Goal: Task Accomplishment & Management: Manage account settings

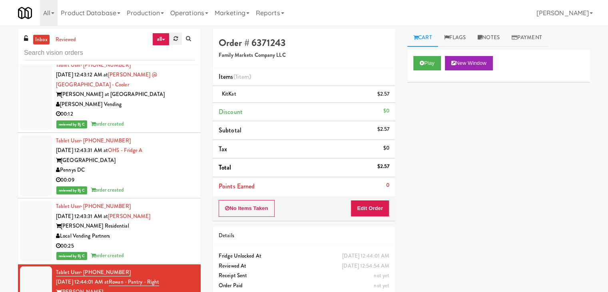
click at [176, 42] on link at bounding box center [175, 39] width 12 height 12
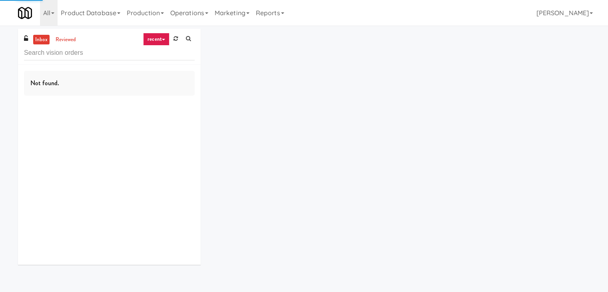
click at [159, 42] on link "recent" at bounding box center [156, 39] width 26 height 13
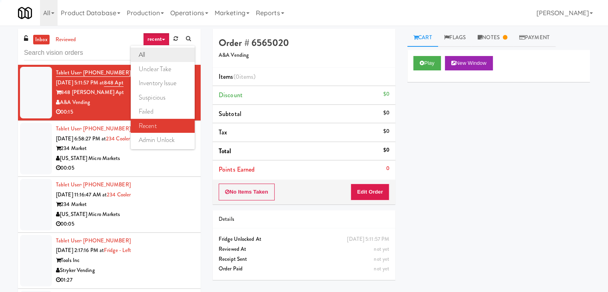
click at [153, 56] on link "all" at bounding box center [163, 55] width 64 height 14
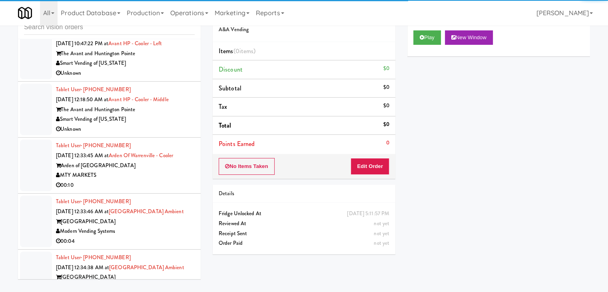
scroll to position [1819, 0]
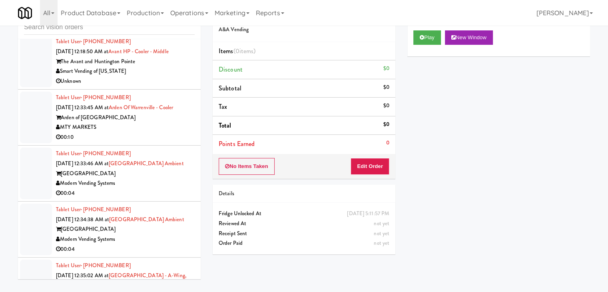
click at [150, 178] on div "Modern Vending Systems" at bounding box center [125, 183] width 139 height 10
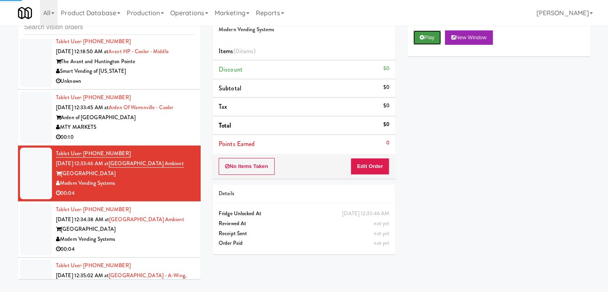
click at [427, 36] on button "Play" at bounding box center [427, 37] width 28 height 14
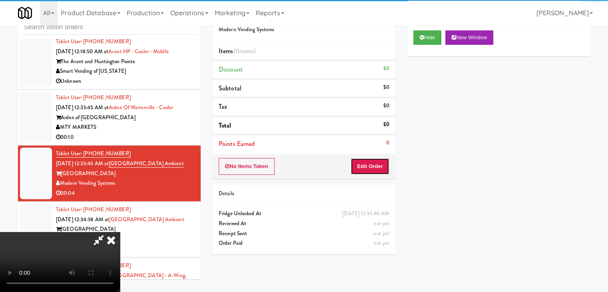
click at [380, 166] on button "Edit Order" at bounding box center [369, 166] width 39 height 17
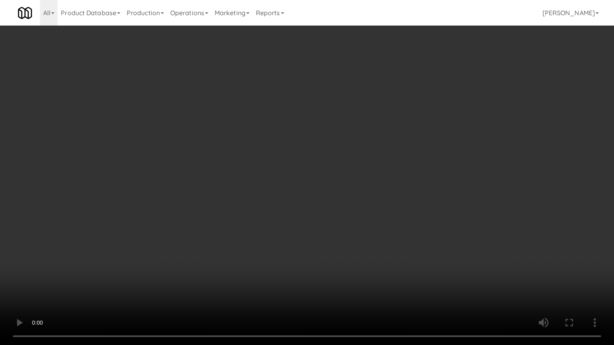
click at [416, 237] on video at bounding box center [307, 172] width 614 height 345
click at [416, 235] on video at bounding box center [307, 172] width 614 height 345
click at [415, 234] on video at bounding box center [307, 172] width 614 height 345
click at [391, 227] on video at bounding box center [307, 172] width 614 height 345
click at [393, 225] on video at bounding box center [307, 172] width 614 height 345
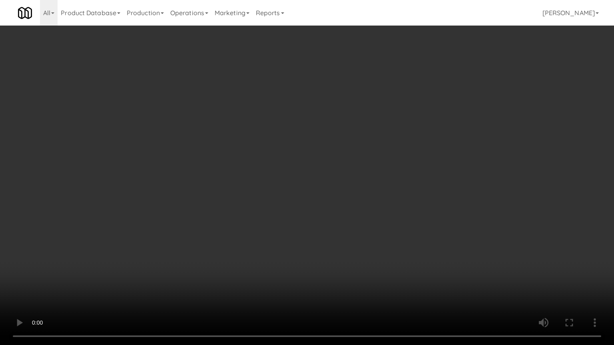
click at [393, 225] on video at bounding box center [307, 172] width 614 height 345
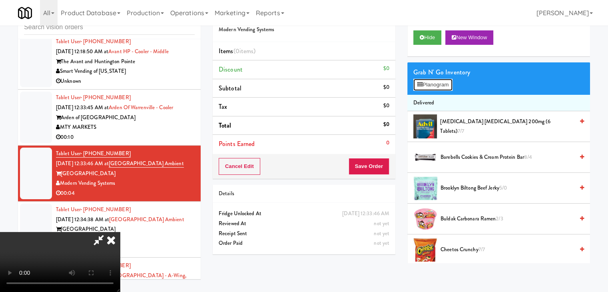
click at [439, 88] on button "Planogram" at bounding box center [432, 85] width 39 height 12
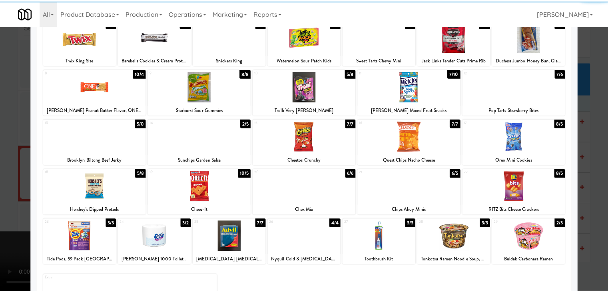
scroll to position [101, 0]
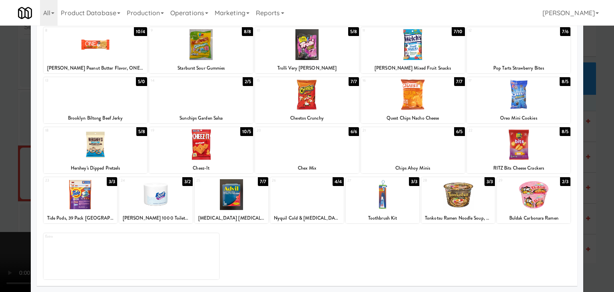
drag, startPoint x: 100, startPoint y: 144, endPoint x: 78, endPoint y: 146, distance: 22.5
click at [100, 144] on div at bounding box center [96, 144] width 104 height 31
drag, startPoint x: 1, startPoint y: 147, endPoint x: 246, endPoint y: 152, distance: 244.9
click at [21, 145] on div at bounding box center [307, 146] width 614 height 292
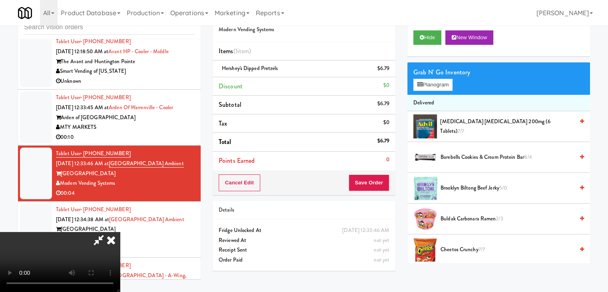
drag, startPoint x: 389, startPoint y: 178, endPoint x: 379, endPoint y: 184, distance: 12.0
click at [381, 183] on div "Cancel Edit Save Order" at bounding box center [304, 182] width 183 height 25
click at [379, 184] on button "Save Order" at bounding box center [368, 182] width 41 height 17
drag, startPoint x: 379, startPoint y: 184, endPoint x: 359, endPoint y: 162, distance: 29.4
click at [378, 184] on button "Save Order" at bounding box center [368, 182] width 41 height 17
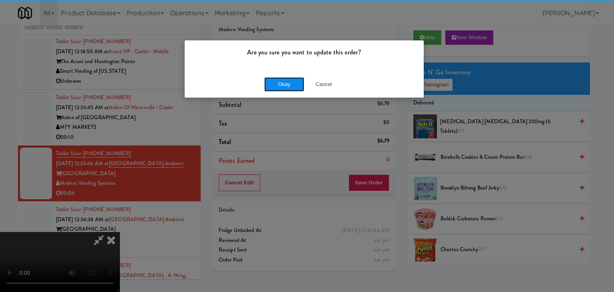
click at [280, 89] on button "Okay" at bounding box center [284, 84] width 40 height 14
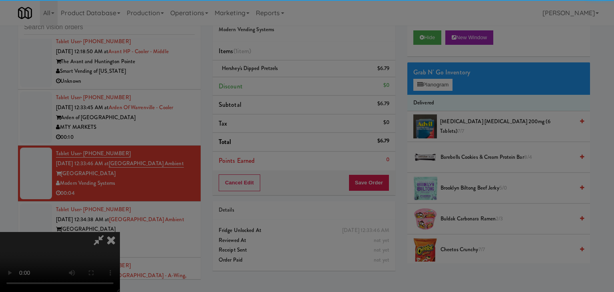
click at [280, 83] on div "Okay Cancel" at bounding box center [304, 69] width 239 height 27
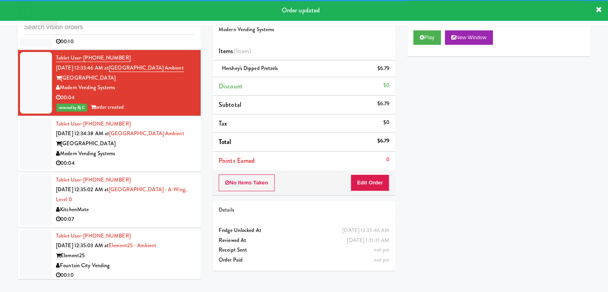
scroll to position [1939, 0]
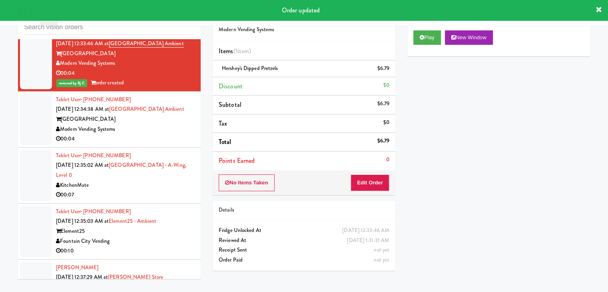
click at [150, 135] on div "00:04" at bounding box center [125, 139] width 139 height 10
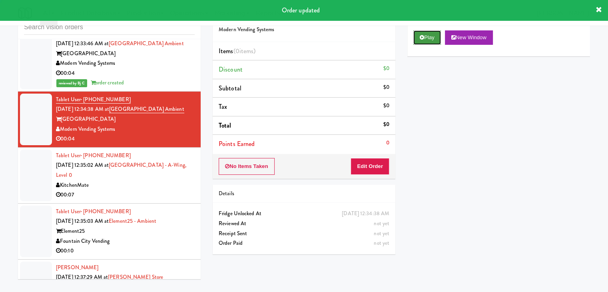
click at [429, 42] on button "Play" at bounding box center [427, 37] width 28 height 14
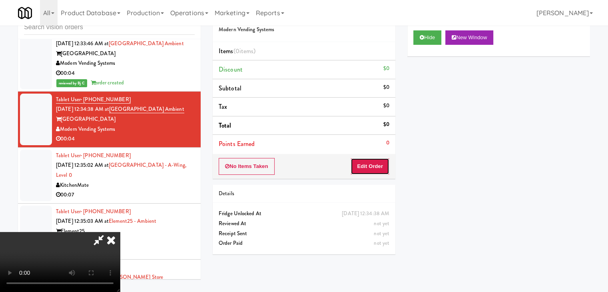
click at [371, 164] on button "Edit Order" at bounding box center [369, 166] width 39 height 17
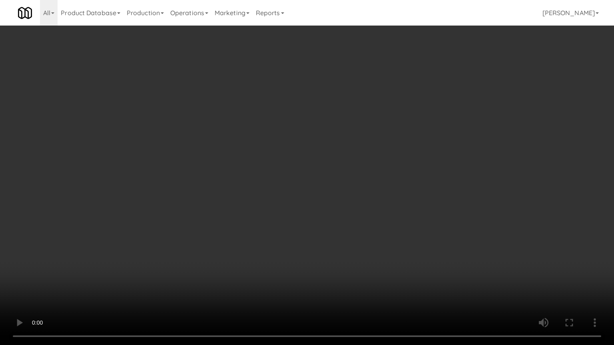
click at [353, 203] on video at bounding box center [307, 172] width 614 height 345
click at [358, 198] on video at bounding box center [307, 172] width 614 height 345
drag, startPoint x: 358, startPoint y: 198, endPoint x: 370, endPoint y: 133, distance: 66.3
click at [359, 191] on video at bounding box center [307, 172] width 614 height 345
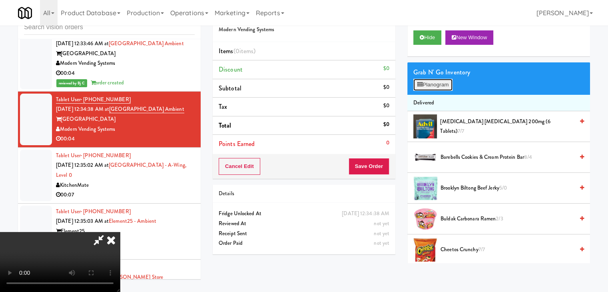
click at [436, 82] on button "Planogram" at bounding box center [432, 85] width 39 height 12
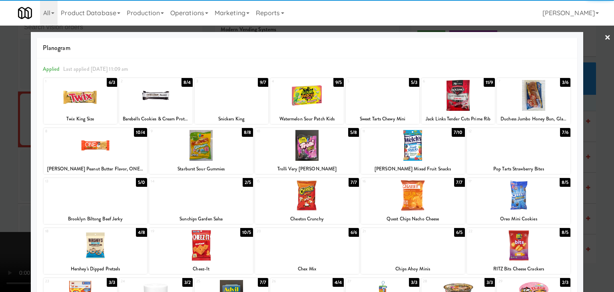
click at [303, 151] on div at bounding box center [307, 145] width 104 height 31
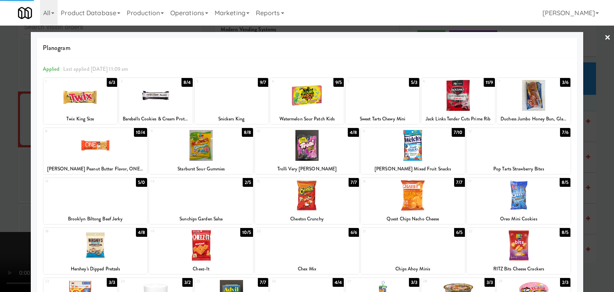
drag, startPoint x: 0, startPoint y: 179, endPoint x: 212, endPoint y: 188, distance: 212.3
click at [25, 179] on div at bounding box center [307, 146] width 614 height 292
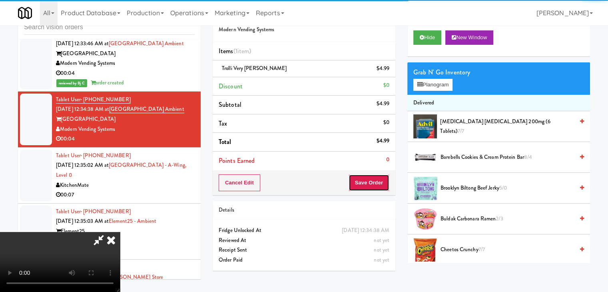
click at [379, 186] on button "Save Order" at bounding box center [368, 182] width 41 height 17
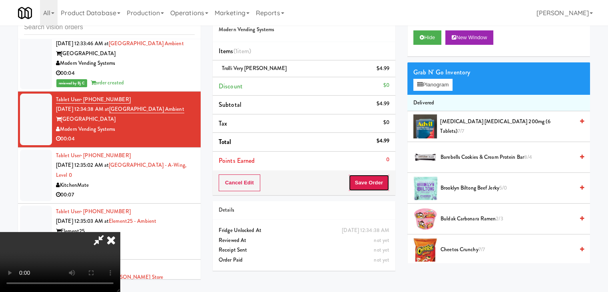
click at [380, 185] on button "Save Order" at bounding box center [368, 182] width 41 height 17
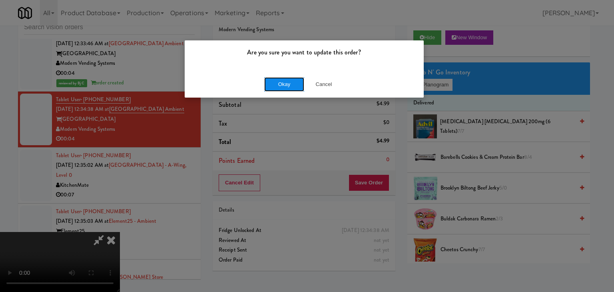
click at [289, 87] on button "Okay" at bounding box center [284, 84] width 40 height 14
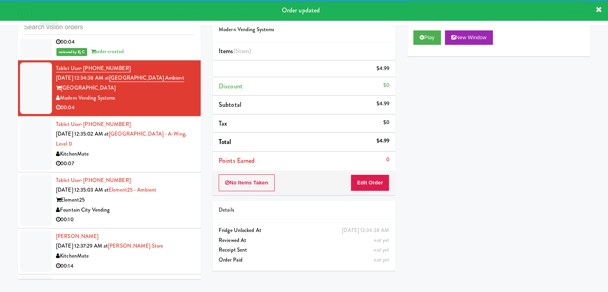
scroll to position [2018, 0]
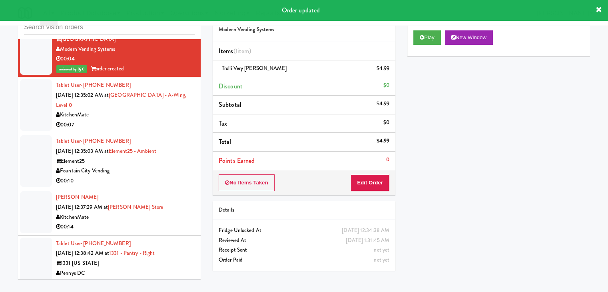
drag, startPoint x: 130, startPoint y: 117, endPoint x: 245, endPoint y: 117, distance: 115.4
click at [133, 116] on div "KitchenMate" at bounding box center [125, 115] width 139 height 10
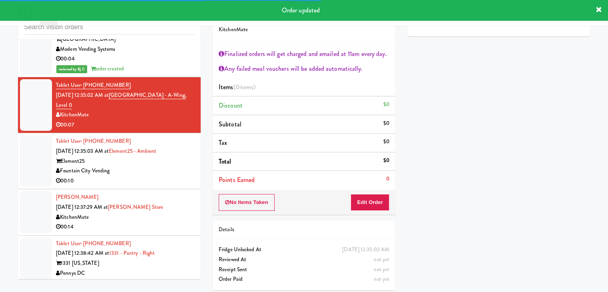
click at [155, 177] on div "00:10" at bounding box center [125, 181] width 139 height 10
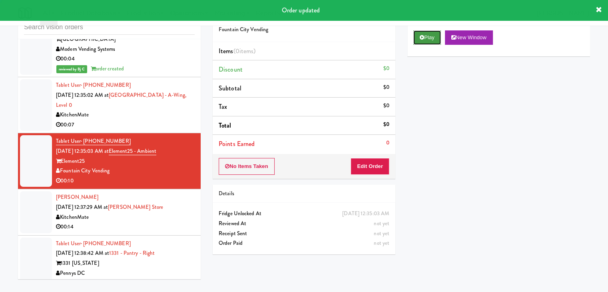
click at [419, 37] on button "Play" at bounding box center [427, 37] width 28 height 14
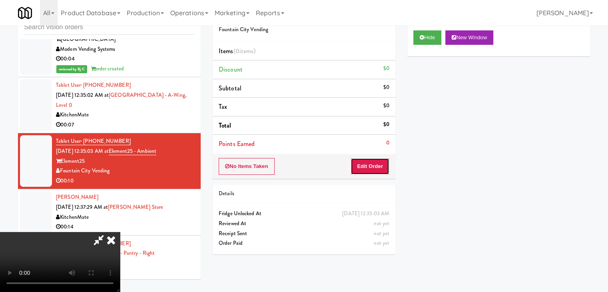
drag, startPoint x: 374, startPoint y: 165, endPoint x: 159, endPoint y: 177, distance: 214.8
click at [373, 165] on button "Edit Order" at bounding box center [369, 166] width 39 height 17
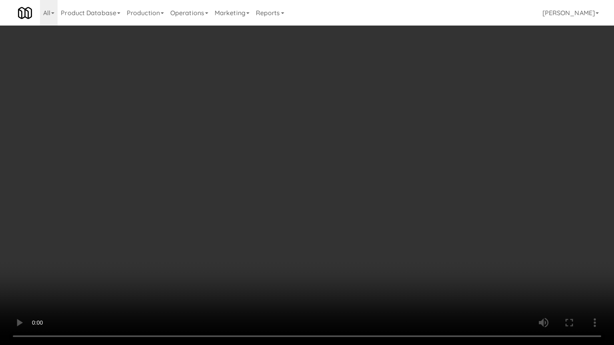
click at [327, 193] on video at bounding box center [307, 172] width 614 height 345
drag, startPoint x: 327, startPoint y: 193, endPoint x: 339, endPoint y: 149, distance: 46.3
click at [329, 190] on video at bounding box center [307, 172] width 614 height 345
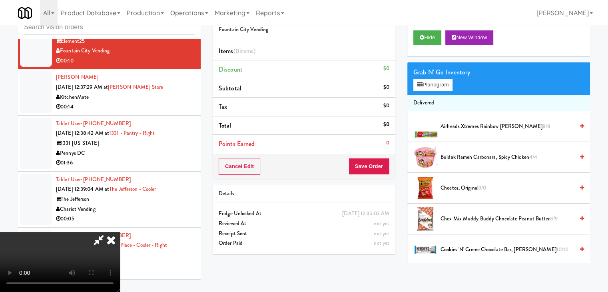
click at [466, 122] on span "Airheads Xtremes Rainbow [PERSON_NAME] 8/8" at bounding box center [506, 126] width 133 height 10
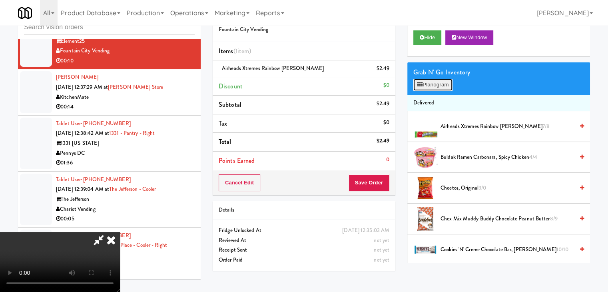
click at [431, 86] on button "Planogram" at bounding box center [432, 85] width 39 height 12
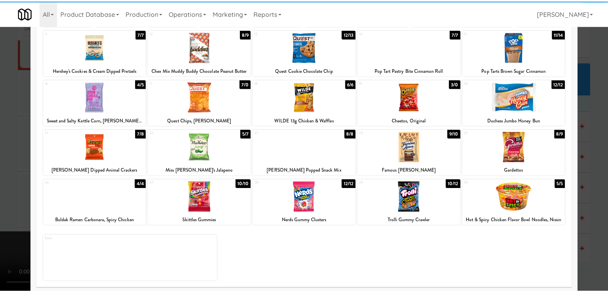
scroll to position [101, 0]
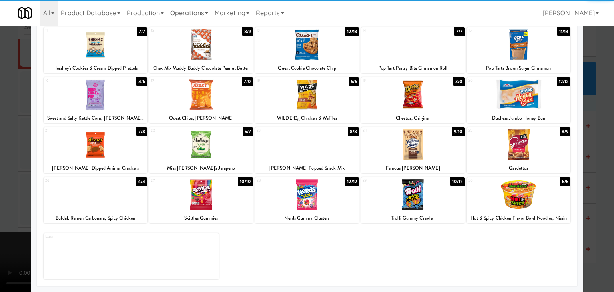
drag, startPoint x: 538, startPoint y: 148, endPoint x: 575, endPoint y: 154, distance: 36.8
click at [543, 148] on div at bounding box center [519, 144] width 104 height 31
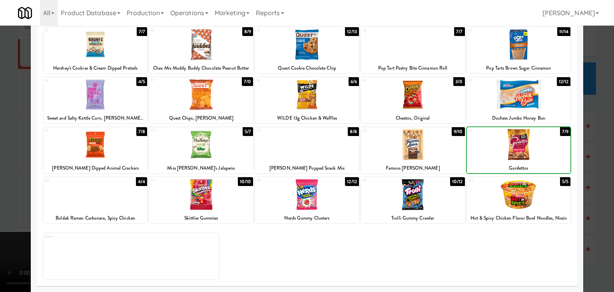
click at [598, 158] on div at bounding box center [307, 146] width 614 height 292
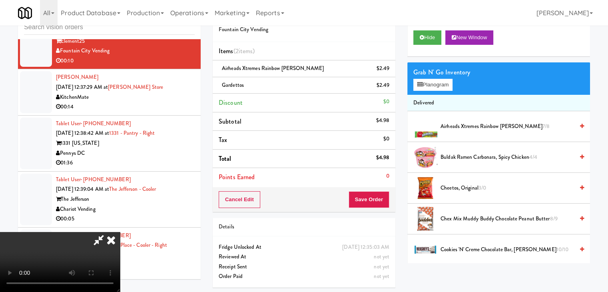
click at [120, 232] on video at bounding box center [60, 262] width 120 height 60
drag, startPoint x: 285, startPoint y: 225, endPoint x: 295, endPoint y: 222, distance: 10.4
click at [120, 232] on video at bounding box center [60, 262] width 120 height 60
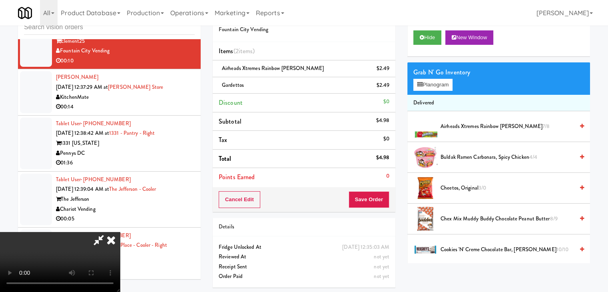
click at [120, 232] on video at bounding box center [60, 262] width 120 height 60
click at [377, 201] on button "Save Order" at bounding box center [368, 199] width 41 height 17
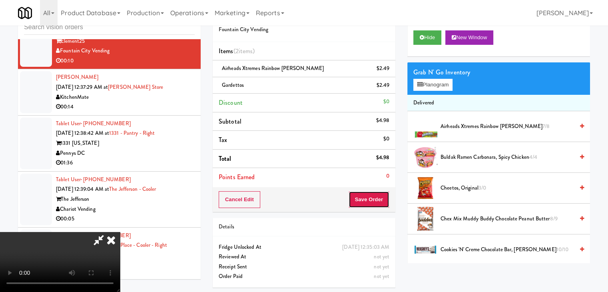
click at [379, 200] on button "Save Order" at bounding box center [368, 199] width 41 height 17
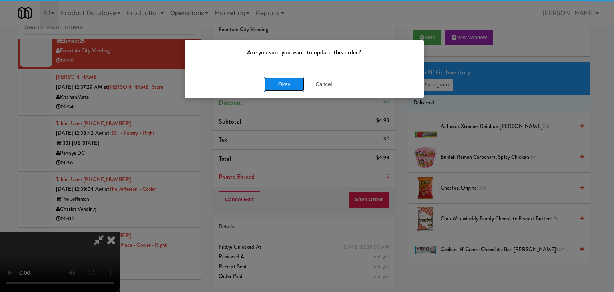
click at [283, 81] on button "Okay" at bounding box center [284, 84] width 40 height 14
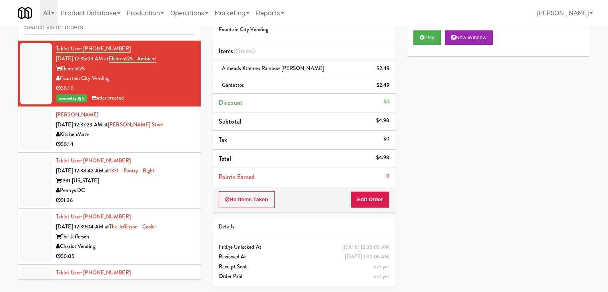
scroll to position [2098, 0]
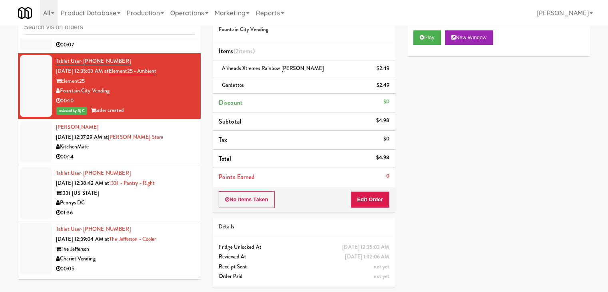
click at [126, 157] on div "00:14" at bounding box center [125, 157] width 139 height 10
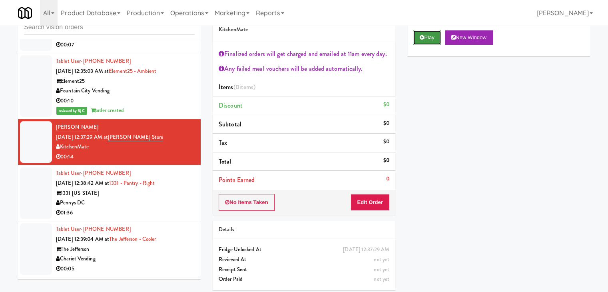
click at [427, 33] on button "Play" at bounding box center [427, 37] width 28 height 14
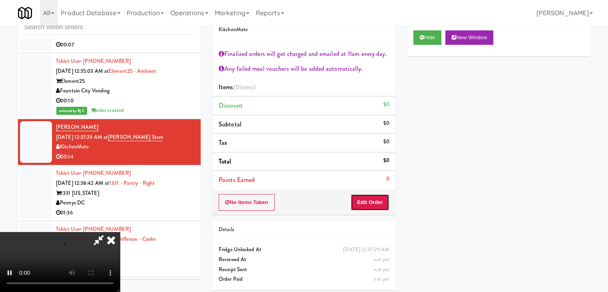
click at [364, 208] on button "Edit Order" at bounding box center [369, 202] width 39 height 17
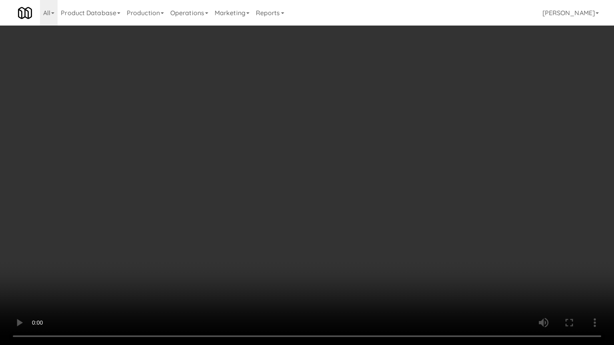
click at [343, 214] on video at bounding box center [307, 172] width 614 height 345
click at [342, 215] on video at bounding box center [307, 172] width 614 height 345
click at [339, 217] on video at bounding box center [307, 172] width 614 height 345
click at [332, 217] on video at bounding box center [307, 172] width 614 height 345
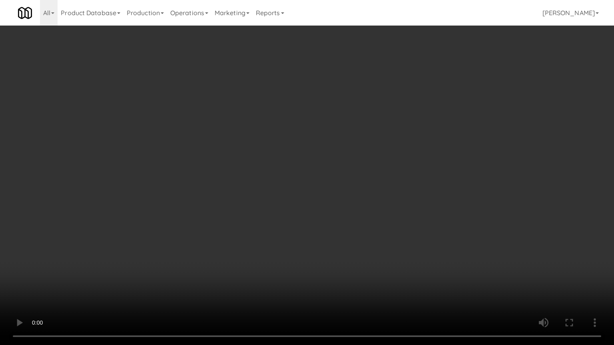
click at [333, 216] on video at bounding box center [307, 172] width 614 height 345
click at [332, 214] on video at bounding box center [307, 172] width 614 height 345
click at [332, 215] on video at bounding box center [307, 172] width 614 height 345
click at [338, 205] on video at bounding box center [307, 172] width 614 height 345
drag, startPoint x: 338, startPoint y: 205, endPoint x: 373, endPoint y: 143, distance: 70.9
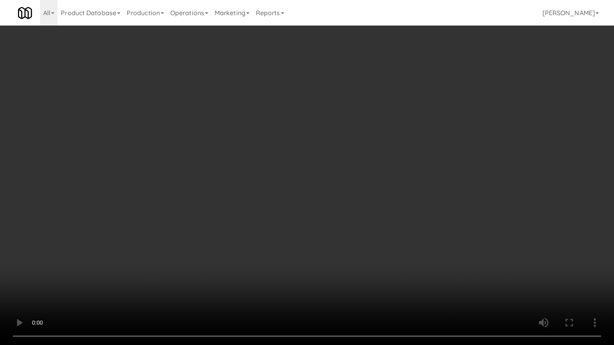
click at [338, 204] on video at bounding box center [307, 172] width 614 height 345
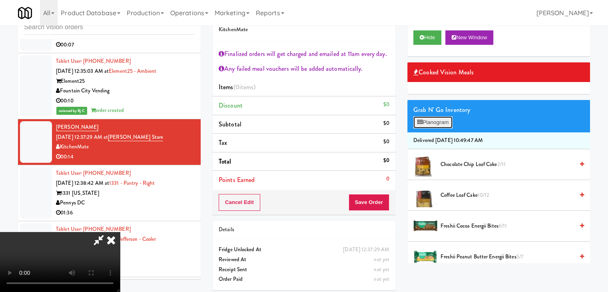
click at [446, 121] on button "Planogram" at bounding box center [432, 122] width 39 height 12
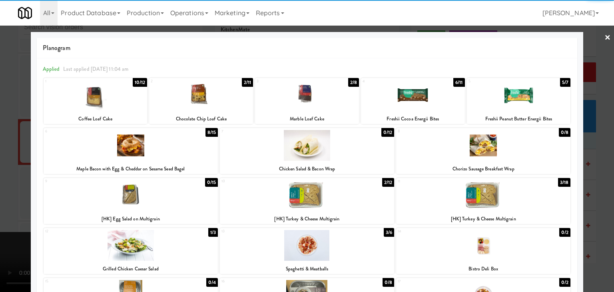
click at [347, 204] on div at bounding box center [307, 195] width 174 height 31
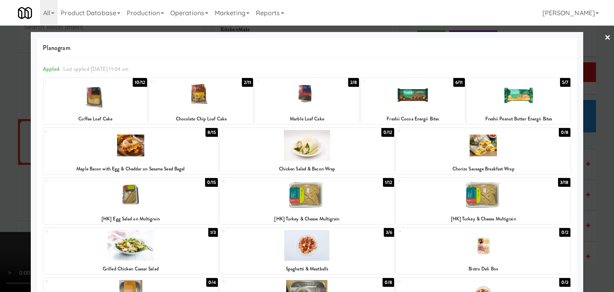
drag, startPoint x: 0, startPoint y: 194, endPoint x: 116, endPoint y: 199, distance: 116.3
click at [2, 194] on div at bounding box center [307, 146] width 614 height 292
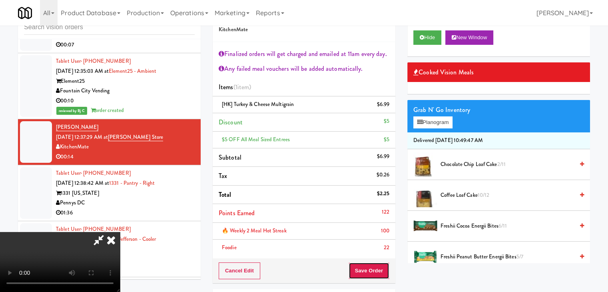
click at [382, 269] on button "Save Order" at bounding box center [368, 270] width 41 height 17
click at [381, 269] on button "Save Order" at bounding box center [368, 270] width 41 height 17
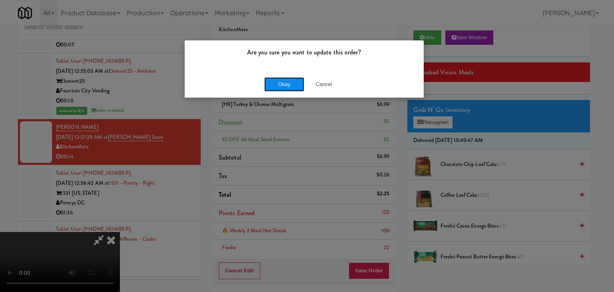
click at [286, 88] on button "Okay" at bounding box center [284, 84] width 40 height 14
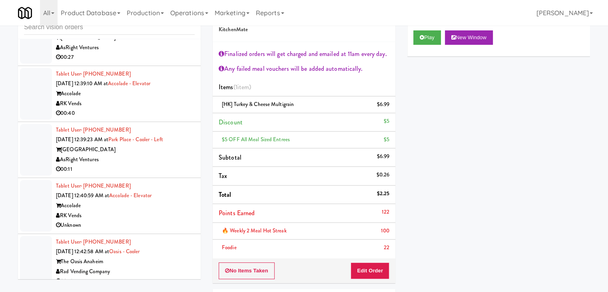
scroll to position [2458, 0]
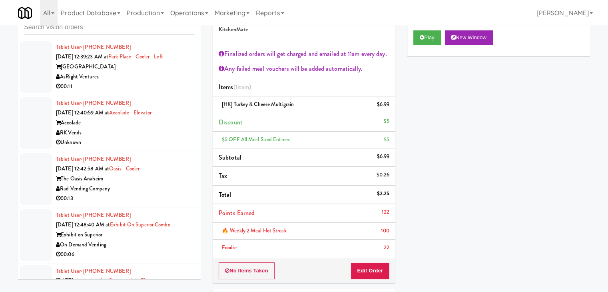
click at [159, 75] on div "AsRight Ventures" at bounding box center [125, 77] width 139 height 10
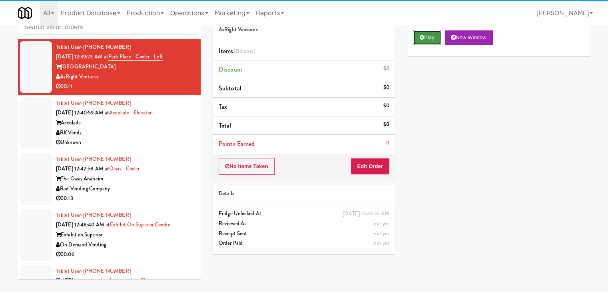
click at [435, 39] on button "Play" at bounding box center [427, 37] width 28 height 14
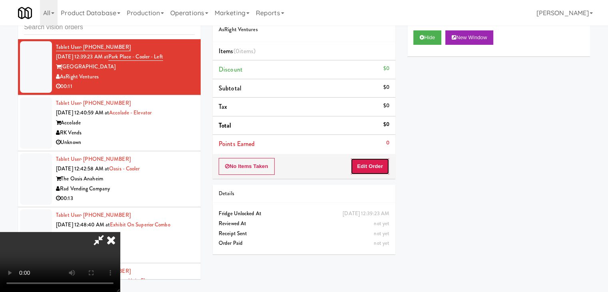
click at [371, 166] on button "Edit Order" at bounding box center [369, 166] width 39 height 17
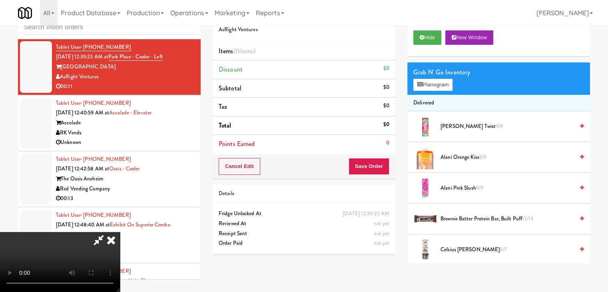
click at [120, 232] on video at bounding box center [60, 262] width 120 height 60
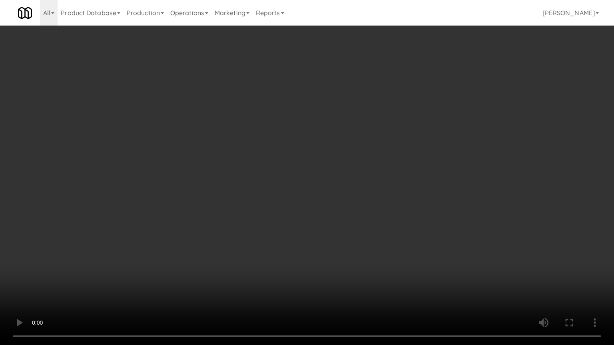
click at [368, 179] on video at bounding box center [307, 172] width 614 height 345
click at [368, 181] on video at bounding box center [307, 172] width 614 height 345
click at [332, 190] on video at bounding box center [307, 172] width 614 height 345
drag, startPoint x: 332, startPoint y: 190, endPoint x: 342, endPoint y: 143, distance: 48.2
click at [332, 189] on video at bounding box center [307, 172] width 614 height 345
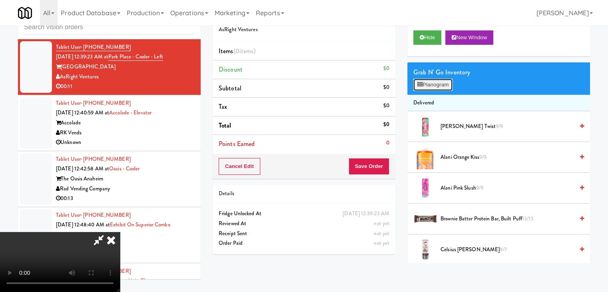
click at [450, 79] on button "Planogram" at bounding box center [432, 85] width 39 height 12
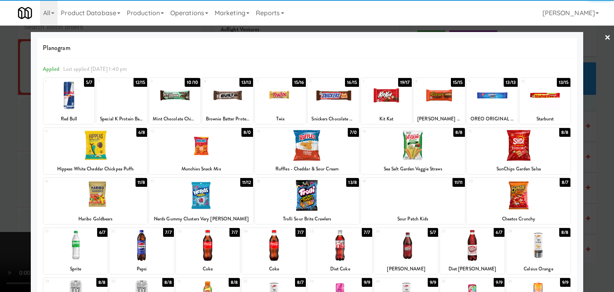
click at [520, 137] on div at bounding box center [519, 145] width 104 height 31
drag, startPoint x: 430, startPoint y: 202, endPoint x: 372, endPoint y: 206, distance: 58.1
click at [428, 201] on div at bounding box center [413, 195] width 104 height 31
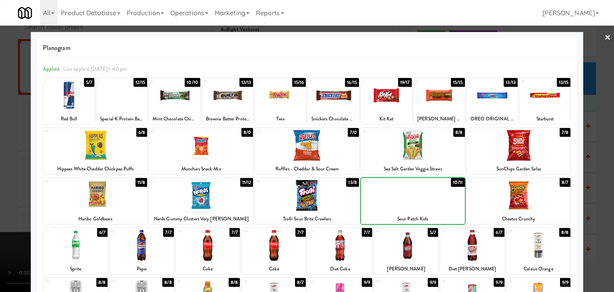
drag, startPoint x: 0, startPoint y: 202, endPoint x: 115, endPoint y: 197, distance: 115.6
click at [3, 201] on div at bounding box center [307, 146] width 614 height 292
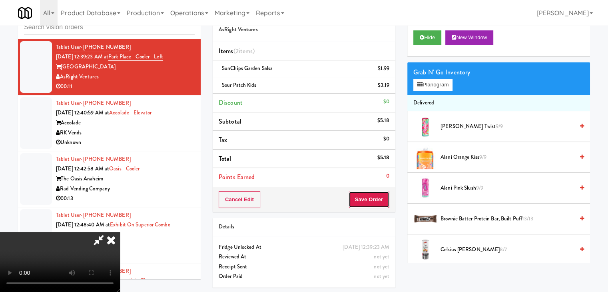
click at [379, 199] on button "Save Order" at bounding box center [368, 199] width 41 height 17
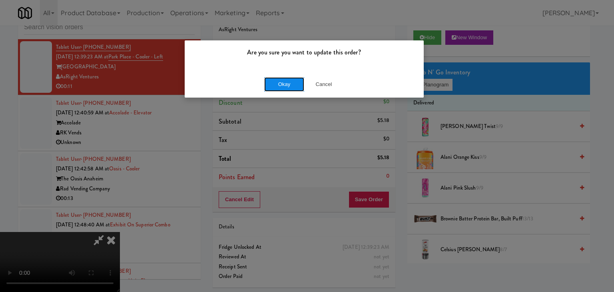
click at [286, 85] on button "Okay" at bounding box center [284, 84] width 40 height 14
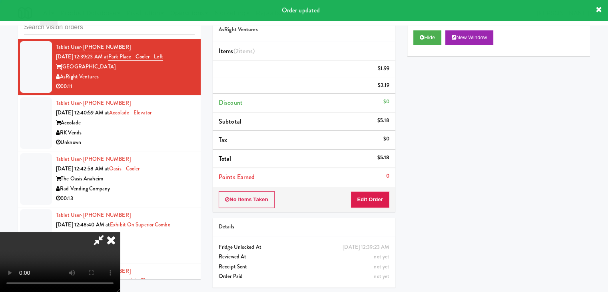
scroll to position [26, 0]
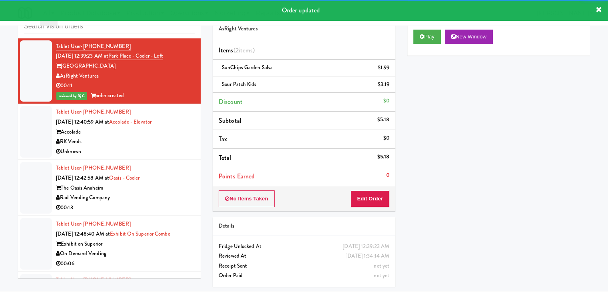
click at [175, 133] on div "Accolade" at bounding box center [125, 132] width 139 height 10
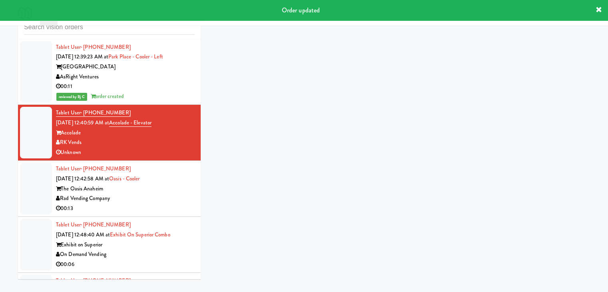
scroll to position [26, 0]
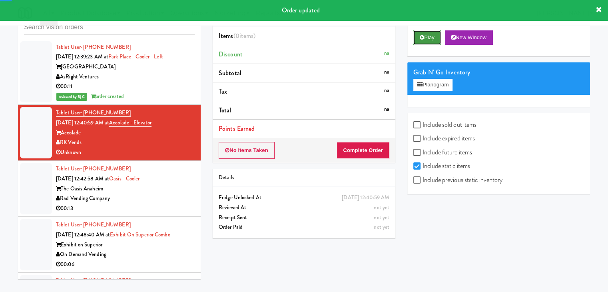
click at [431, 43] on button "Play" at bounding box center [427, 37] width 28 height 14
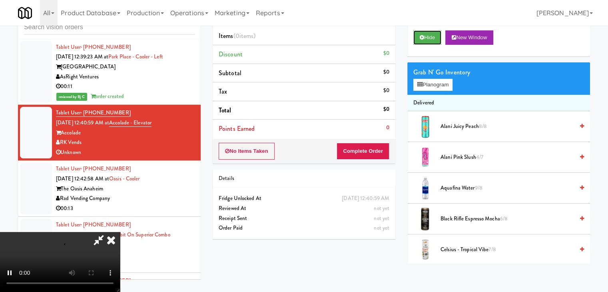
scroll to position [112, 0]
click at [120, 232] on video at bounding box center [60, 262] width 120 height 60
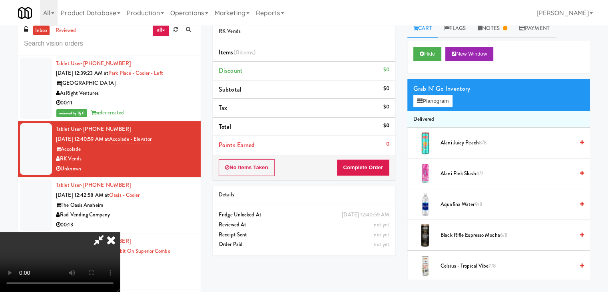
scroll to position [0, 0]
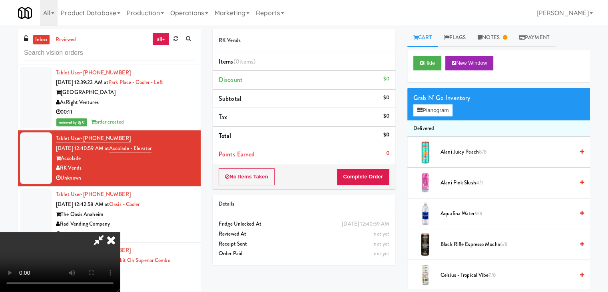
click at [120, 232] on icon at bounding box center [111, 240] width 18 height 16
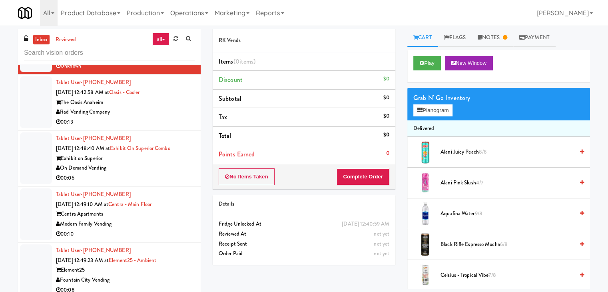
scroll to position [2698, 0]
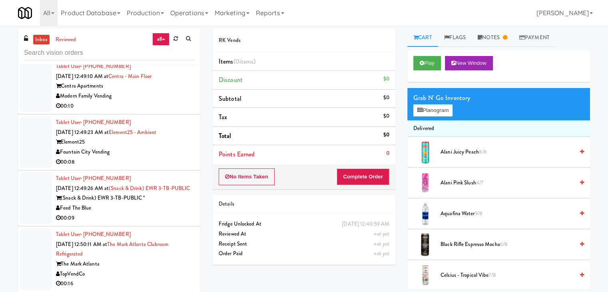
click at [153, 159] on div "00:08" at bounding box center [125, 162] width 139 height 10
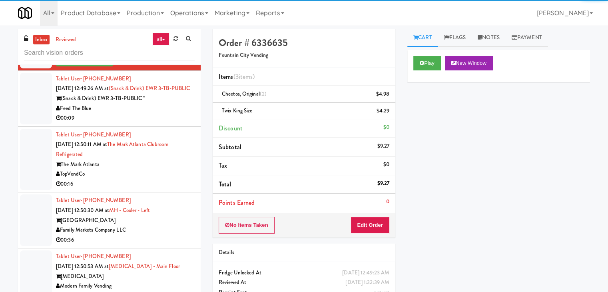
scroll to position [2937, 0]
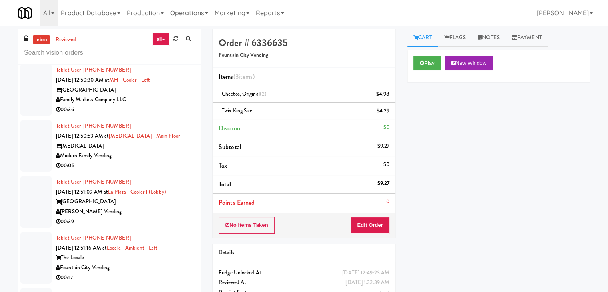
click at [167, 167] on div "00:05" at bounding box center [125, 166] width 139 height 10
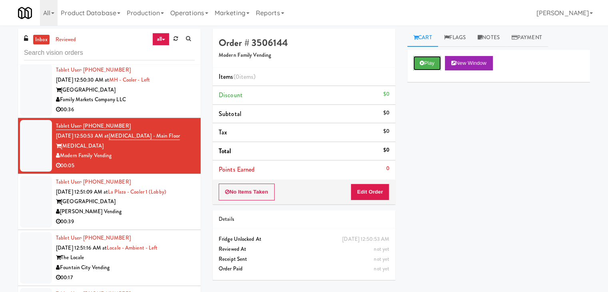
drag, startPoint x: 430, startPoint y: 66, endPoint x: 406, endPoint y: 127, distance: 64.9
click at [430, 66] on button "Play" at bounding box center [427, 63] width 28 height 14
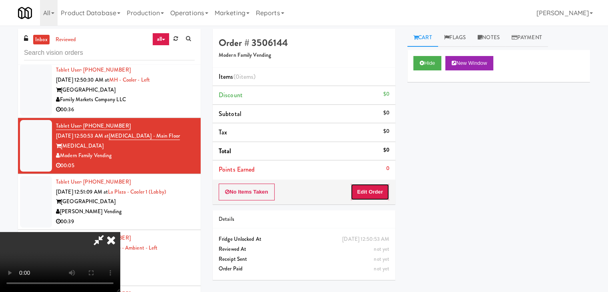
click at [365, 191] on button "Edit Order" at bounding box center [369, 191] width 39 height 17
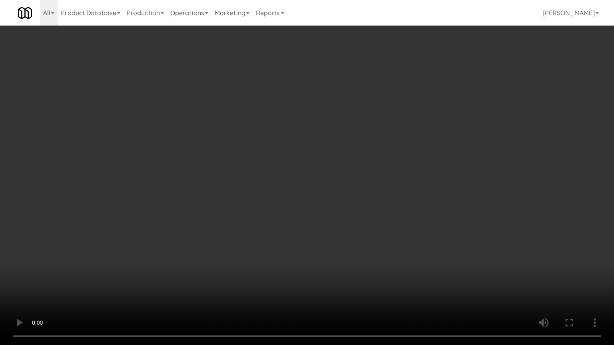
click at [342, 193] on video at bounding box center [307, 172] width 614 height 345
drag, startPoint x: 342, startPoint y: 193, endPoint x: 370, endPoint y: 135, distance: 65.0
click at [344, 190] on video at bounding box center [307, 172] width 614 height 345
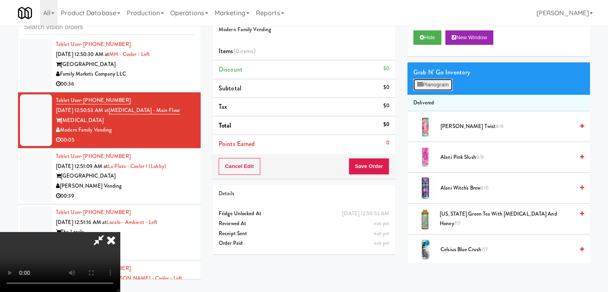
click at [435, 79] on button "Planogram" at bounding box center [432, 85] width 39 height 12
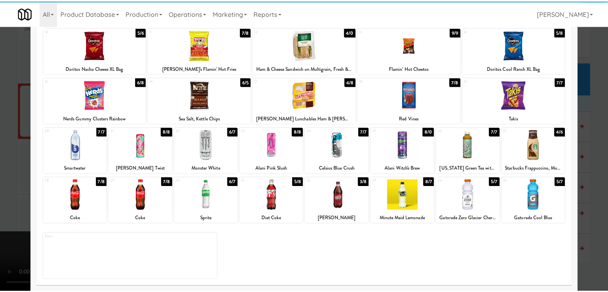
scroll to position [101, 0]
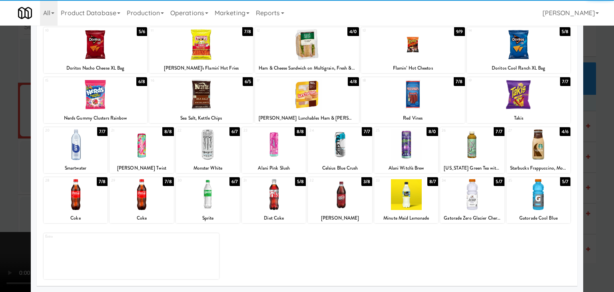
click at [213, 203] on div at bounding box center [208, 194] width 64 height 31
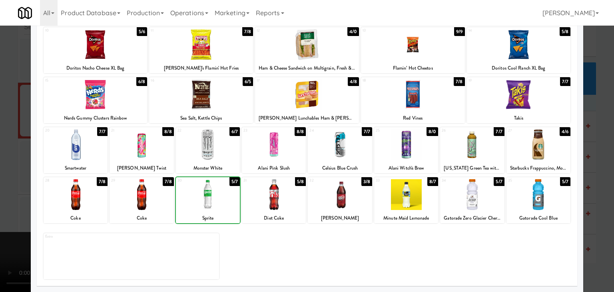
drag, startPoint x: 213, startPoint y: 203, endPoint x: 30, endPoint y: 198, distance: 182.6
click at [213, 202] on div at bounding box center [208, 194] width 64 height 31
click at [0, 195] on div at bounding box center [307, 146] width 614 height 292
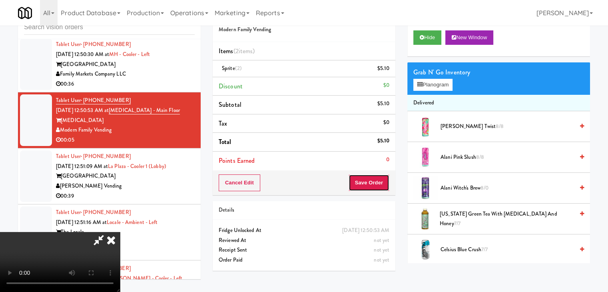
click at [377, 186] on button "Save Order" at bounding box center [368, 182] width 41 height 17
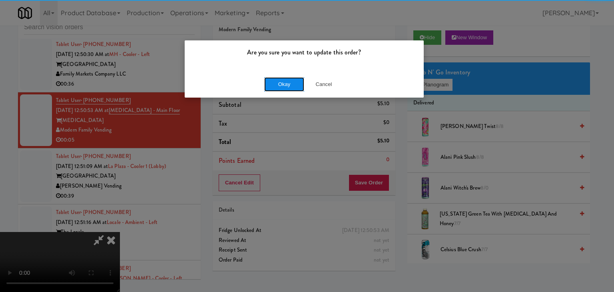
click at [286, 83] on button "Okay" at bounding box center [284, 84] width 40 height 14
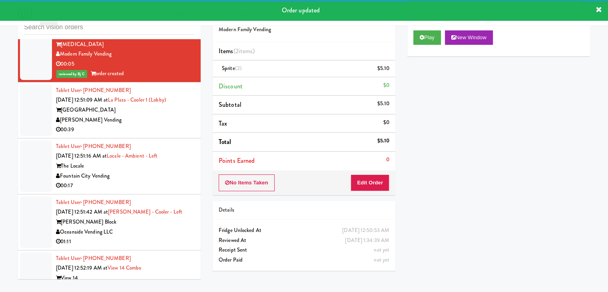
scroll to position [3017, 0]
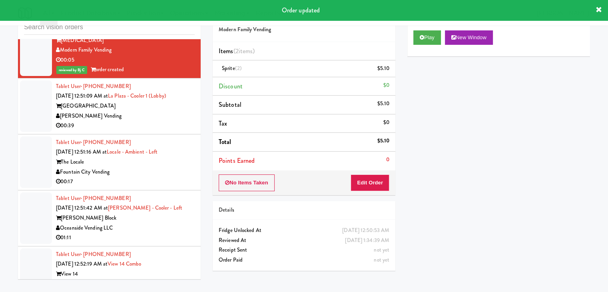
drag, startPoint x: 147, startPoint y: 126, endPoint x: 264, endPoint y: 116, distance: 116.6
click at [148, 121] on div "[PERSON_NAME] Vending" at bounding box center [125, 116] width 139 height 10
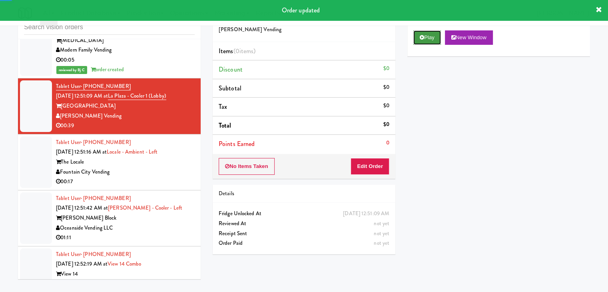
click at [427, 40] on button "Play" at bounding box center [427, 37] width 28 height 14
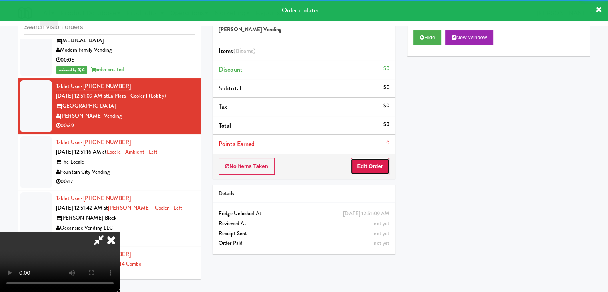
click at [380, 169] on button "Edit Order" at bounding box center [369, 166] width 39 height 17
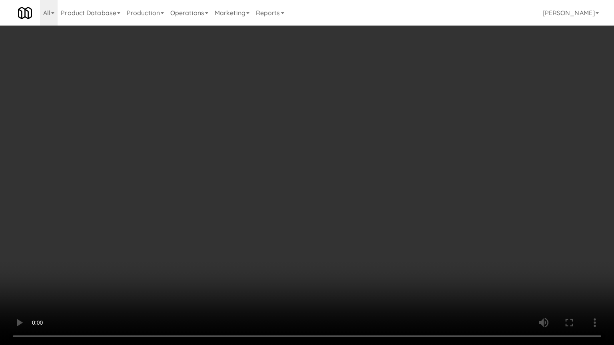
click at [334, 240] on video at bounding box center [307, 172] width 614 height 345
click at [331, 243] on video at bounding box center [307, 172] width 614 height 345
drag, startPoint x: 331, startPoint y: 243, endPoint x: 401, endPoint y: 158, distance: 110.1
click at [334, 239] on video at bounding box center [307, 172] width 614 height 345
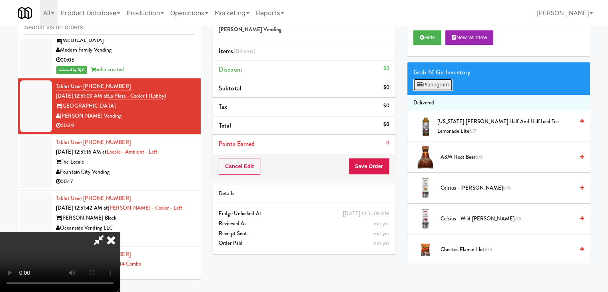
click at [432, 84] on button "Planogram" at bounding box center [432, 85] width 39 height 12
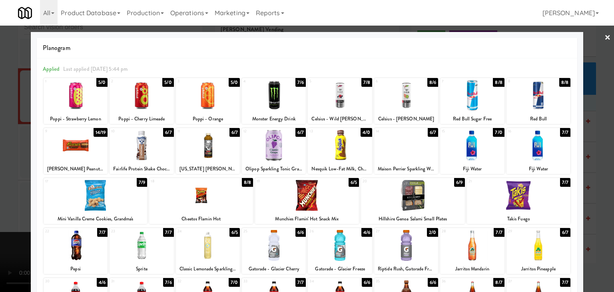
click at [139, 249] on div at bounding box center [141, 245] width 64 height 31
click at [477, 149] on div at bounding box center [472, 145] width 64 height 31
click at [207, 195] on div at bounding box center [201, 195] width 104 height 31
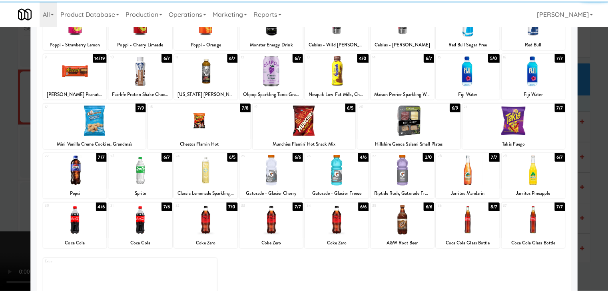
scroll to position [80, 0]
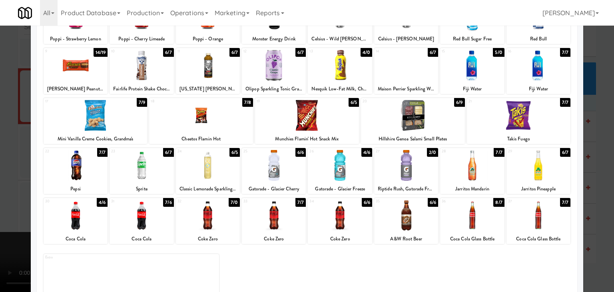
click at [413, 169] on div at bounding box center [406, 165] width 64 height 31
click at [0, 179] on div at bounding box center [307, 146] width 614 height 292
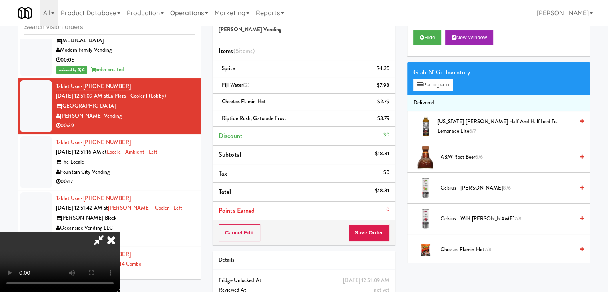
drag, startPoint x: 386, startPoint y: 223, endPoint x: 383, endPoint y: 230, distance: 7.9
click at [386, 225] on div "Cancel Edit Save Order" at bounding box center [304, 232] width 183 height 25
click at [376, 238] on button "Save Order" at bounding box center [368, 232] width 41 height 17
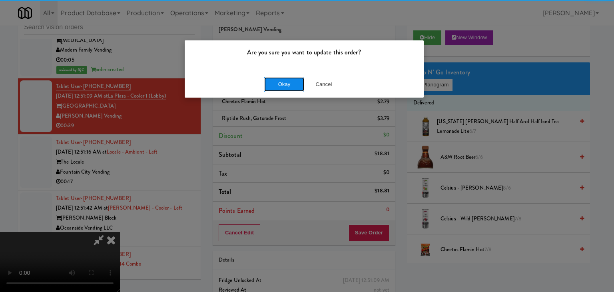
click at [284, 78] on button "Okay" at bounding box center [284, 84] width 40 height 14
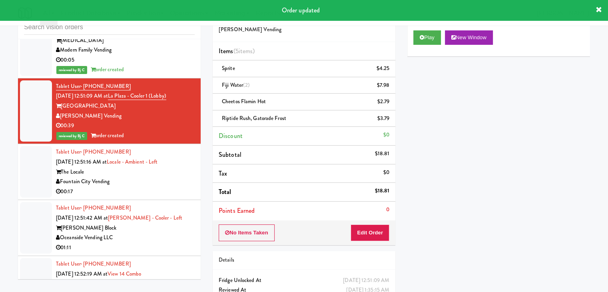
scroll to position [3057, 0]
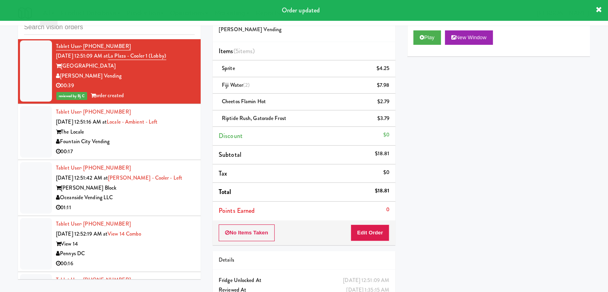
drag, startPoint x: 138, startPoint y: 146, endPoint x: 164, endPoint y: 146, distance: 26.4
click at [138, 146] on div "Fountain City Vending" at bounding box center [125, 142] width 139 height 10
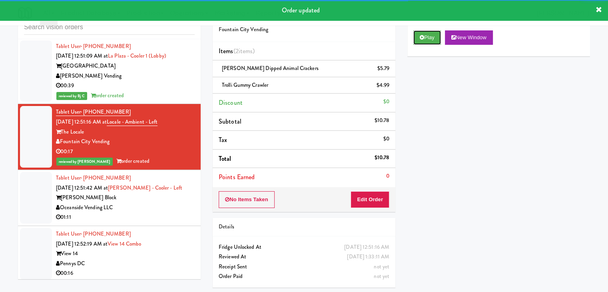
drag, startPoint x: 428, startPoint y: 37, endPoint x: 386, endPoint y: 143, distance: 113.6
click at [410, 137] on div "Play New Window Primary Flag Clear Flag if unable to determine what was taken o…" at bounding box center [498, 174] width 183 height 300
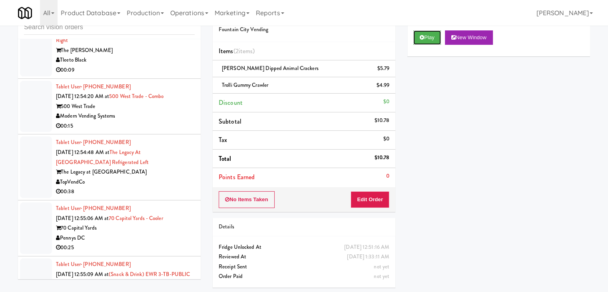
scroll to position [3417, 0]
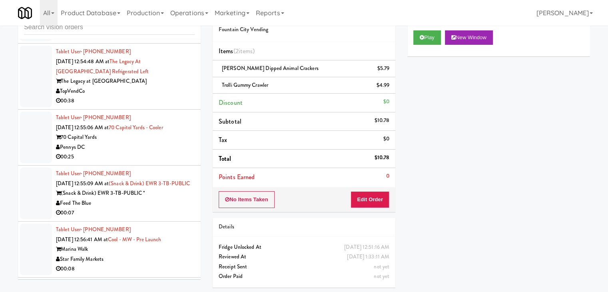
drag, startPoint x: 176, startPoint y: 209, endPoint x: 181, endPoint y: 208, distance: 4.7
click at [177, 208] on div "Feed The Blue" at bounding box center [125, 203] width 139 height 10
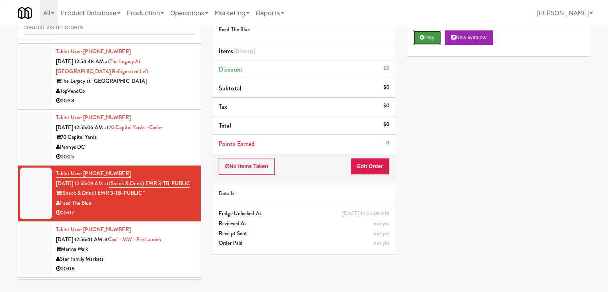
drag, startPoint x: 441, startPoint y: 36, endPoint x: 438, endPoint y: 42, distance: 6.4
click at [441, 36] on button "Play" at bounding box center [427, 37] width 28 height 14
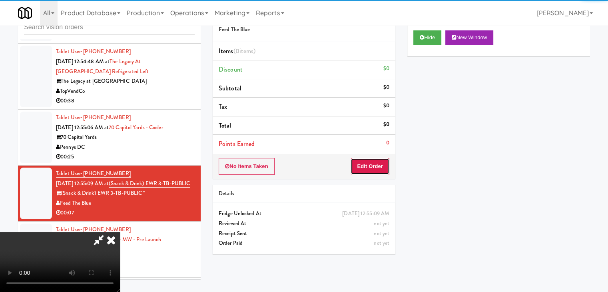
click at [376, 163] on button "Edit Order" at bounding box center [369, 166] width 39 height 17
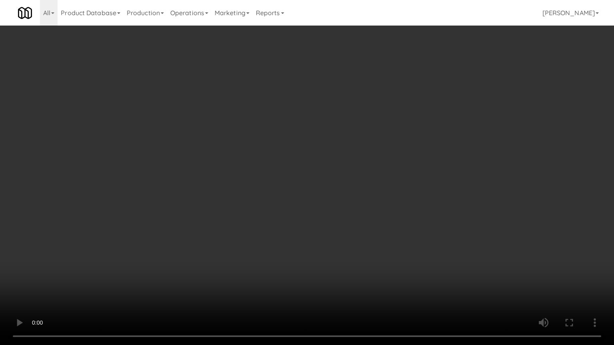
click at [380, 187] on video at bounding box center [307, 172] width 614 height 345
click at [379, 187] on video at bounding box center [307, 172] width 614 height 345
click at [403, 179] on video at bounding box center [307, 172] width 614 height 345
drag, startPoint x: 403, startPoint y: 179, endPoint x: 441, endPoint y: 110, distance: 78.8
click at [406, 175] on video at bounding box center [307, 172] width 614 height 345
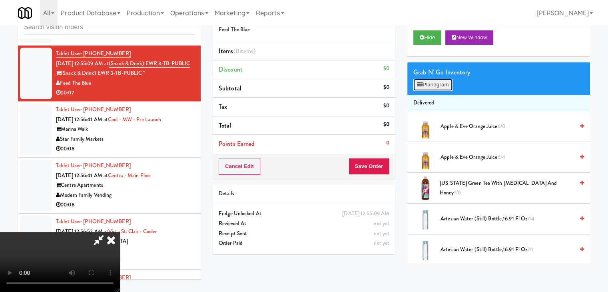
click at [442, 84] on button "Planogram" at bounding box center [432, 85] width 39 height 12
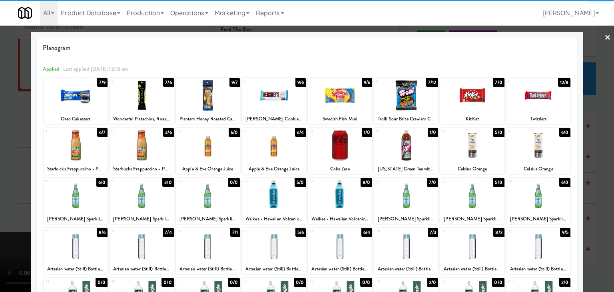
click at [259, 145] on div at bounding box center [274, 145] width 64 height 31
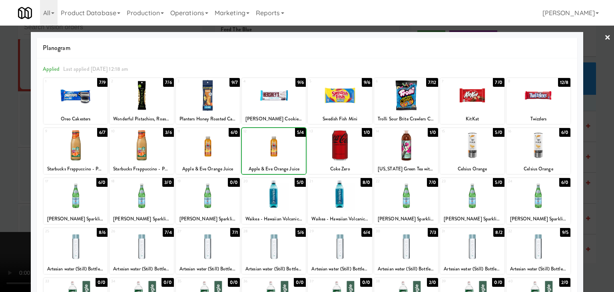
drag, startPoint x: 205, startPoint y: 201, endPoint x: 145, endPoint y: 201, distance: 59.9
click at [205, 201] on div at bounding box center [208, 195] width 64 height 31
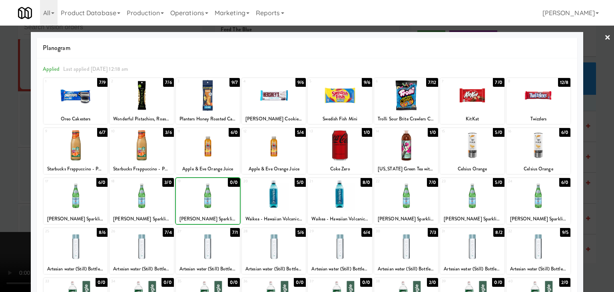
drag, startPoint x: 0, startPoint y: 192, endPoint x: 152, endPoint y: 189, distance: 151.8
click at [29, 189] on div at bounding box center [307, 146] width 614 height 292
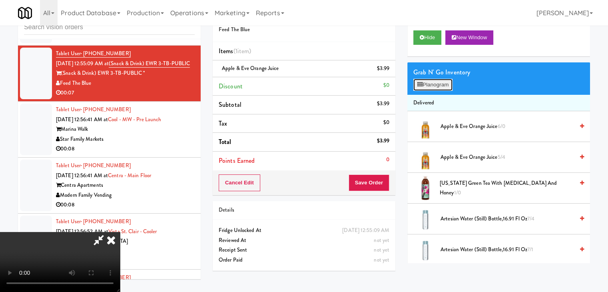
click at [434, 88] on button "Planogram" at bounding box center [432, 85] width 39 height 12
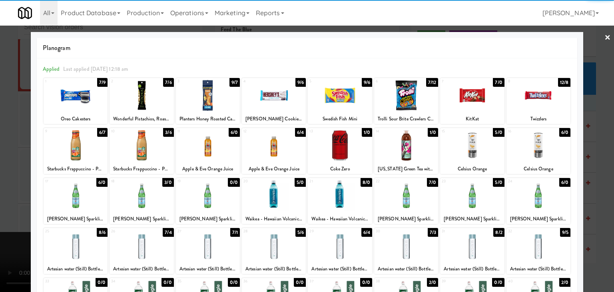
drag, startPoint x: 148, startPoint y: 199, endPoint x: 127, endPoint y: 197, distance: 20.8
click at [147, 198] on div at bounding box center [141, 195] width 64 height 31
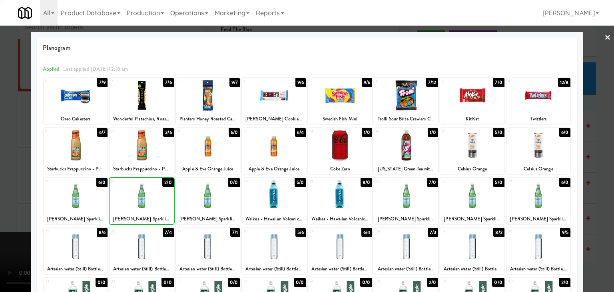
drag, startPoint x: 0, startPoint y: 194, endPoint x: 165, endPoint y: 187, distance: 164.7
click at [17, 189] on div at bounding box center [307, 146] width 614 height 292
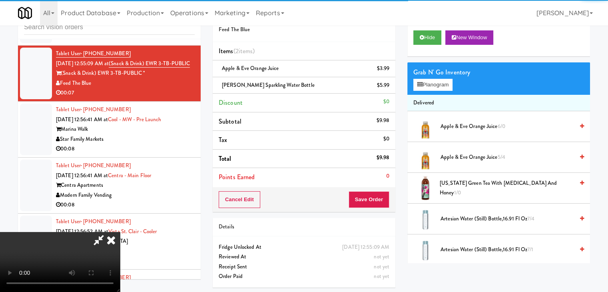
click at [389, 199] on div "Cancel Edit Save Order" at bounding box center [304, 199] width 183 height 25
click at [387, 200] on button "Save Order" at bounding box center [368, 199] width 41 height 17
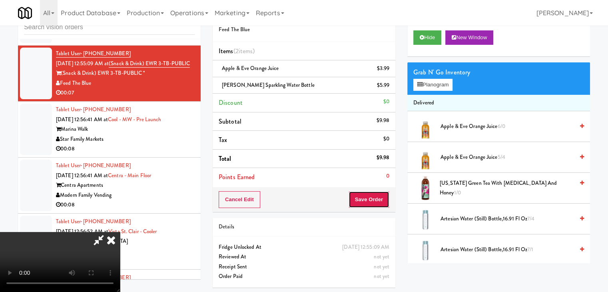
click at [387, 200] on button "Save Order" at bounding box center [368, 199] width 41 height 17
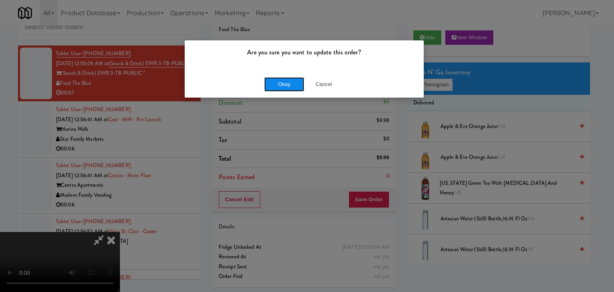
click at [282, 86] on button "Okay" at bounding box center [284, 84] width 40 height 14
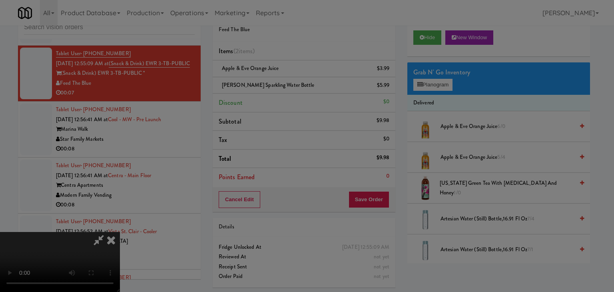
click at [283, 84] on body "Are you sure you want to update this order? Okay Cancel Okay Are you sure you w…" at bounding box center [307, 146] width 614 height 292
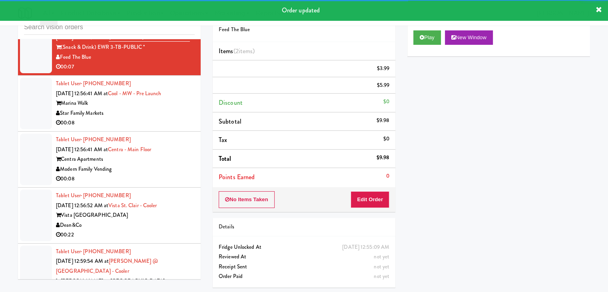
scroll to position [3576, 0]
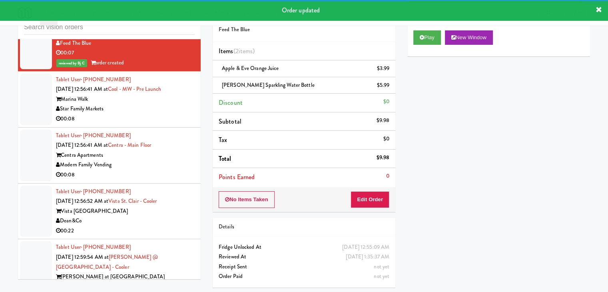
drag, startPoint x: 145, startPoint y: 117, endPoint x: 171, endPoint y: 115, distance: 26.0
click at [147, 114] on div "Star Family Markets" at bounding box center [125, 109] width 139 height 10
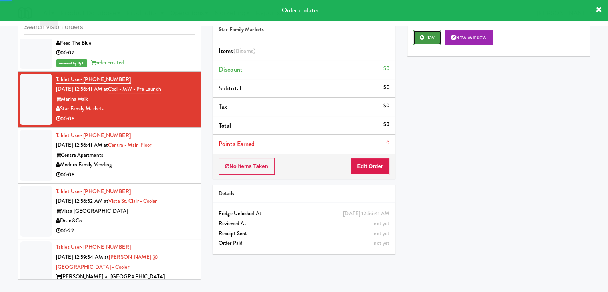
click at [421, 32] on button "Play" at bounding box center [427, 37] width 28 height 14
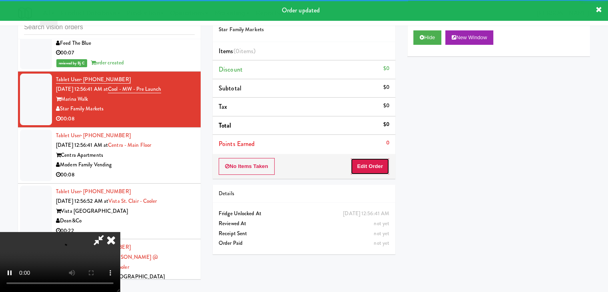
click at [368, 161] on button "Edit Order" at bounding box center [369, 166] width 39 height 17
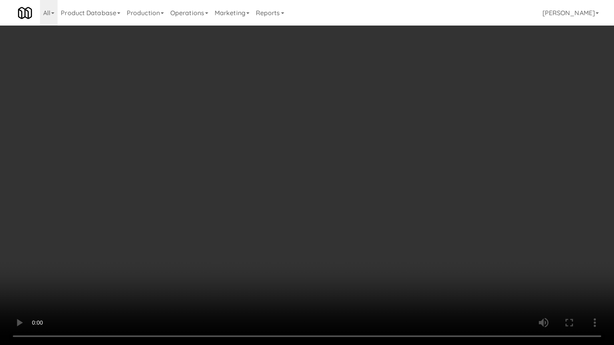
click at [307, 165] on video at bounding box center [307, 172] width 614 height 345
click at [308, 164] on video at bounding box center [307, 172] width 614 height 345
click at [310, 171] on video at bounding box center [307, 172] width 614 height 345
click at [310, 173] on video at bounding box center [307, 172] width 614 height 345
click at [312, 167] on video at bounding box center [307, 172] width 614 height 345
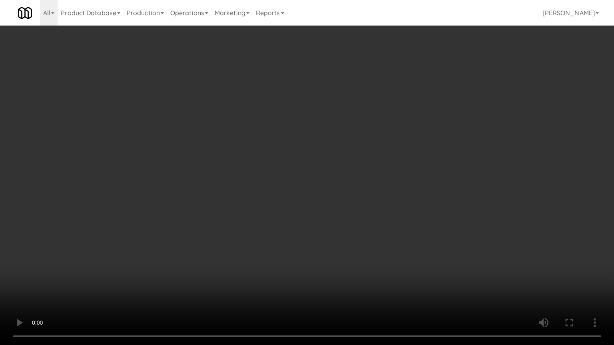
click at [312, 167] on video at bounding box center [307, 172] width 614 height 345
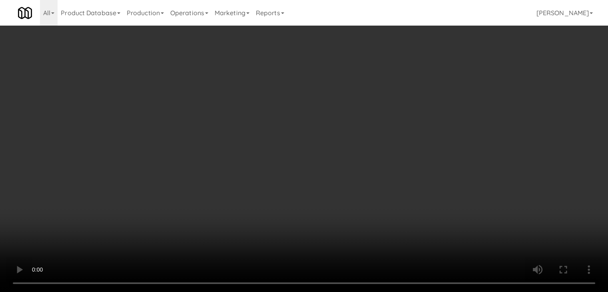
scroll to position [830, 0]
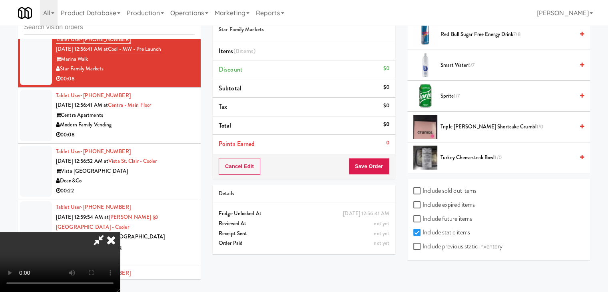
drag, startPoint x: 440, startPoint y: 242, endPoint x: 447, endPoint y: 233, distance: 11.7
click at [440, 242] on label "Include previous static inventory" at bounding box center [457, 246] width 89 height 12
click at [422, 243] on input "Include previous static inventory" at bounding box center [417, 246] width 9 height 6
checkbox input "true"
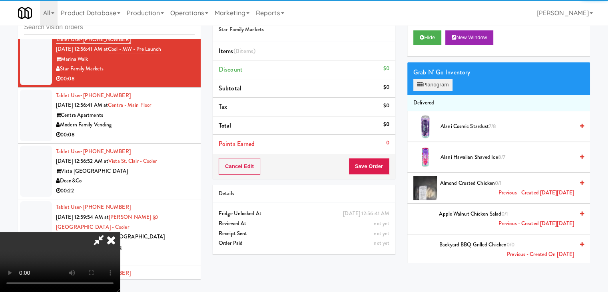
scroll to position [0, 0]
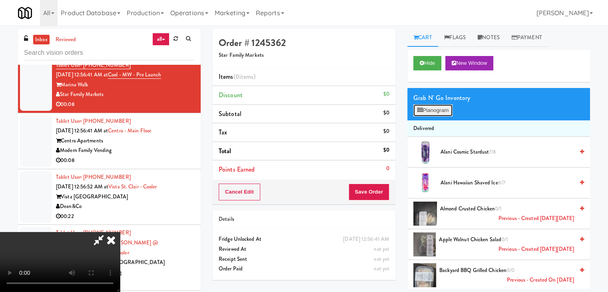
click at [437, 111] on button "Planogram" at bounding box center [432, 110] width 39 height 12
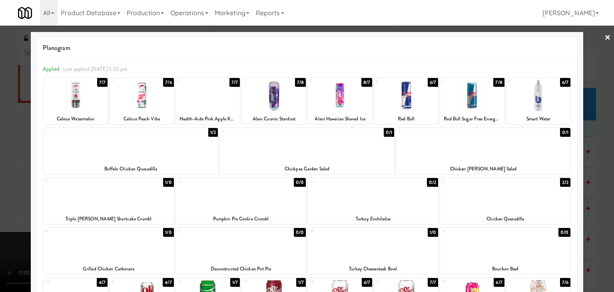
click at [254, 147] on div at bounding box center [307, 145] width 174 height 31
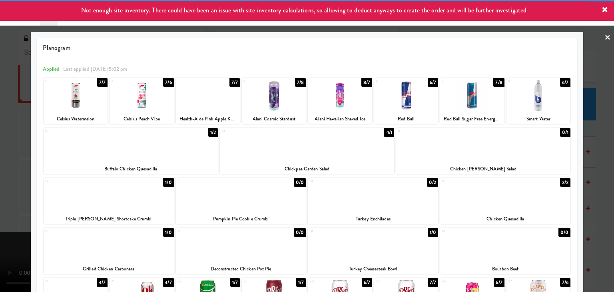
drag, startPoint x: 0, startPoint y: 161, endPoint x: 218, endPoint y: 155, distance: 218.2
click at [3, 160] on div at bounding box center [307, 146] width 614 height 292
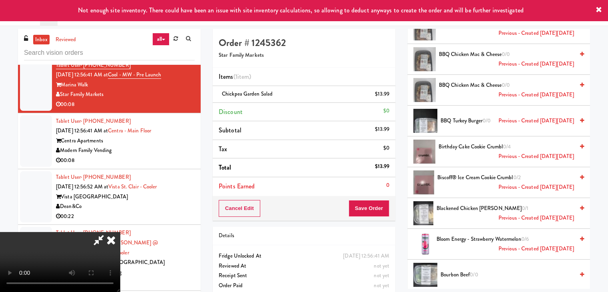
scroll to position [839, 0]
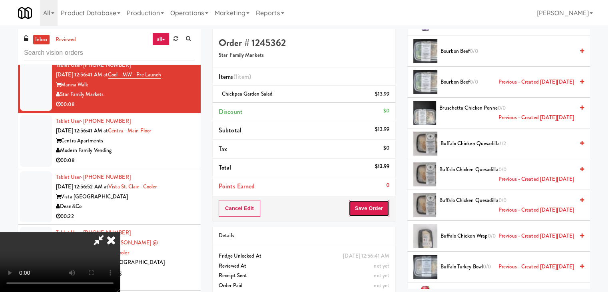
click at [388, 204] on button "Save Order" at bounding box center [368, 208] width 41 height 17
click at [387, 205] on button "Save Order" at bounding box center [368, 208] width 41 height 17
click at [387, 205] on body "Are you sure you want to update this order? Okay Cancel Okay Are you sure you w…" at bounding box center [304, 172] width 608 height 292
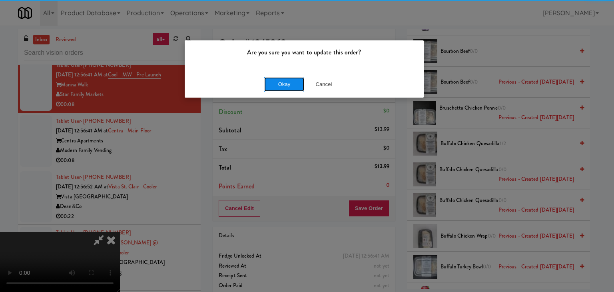
click at [270, 82] on button "Okay" at bounding box center [284, 84] width 40 height 14
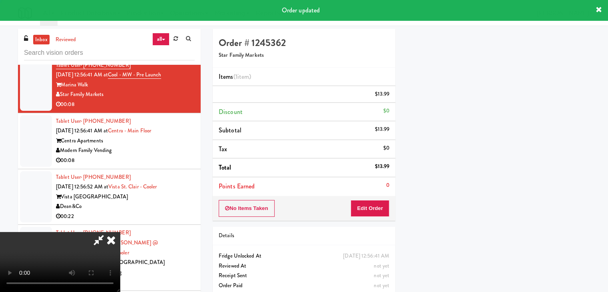
scroll to position [61, 0]
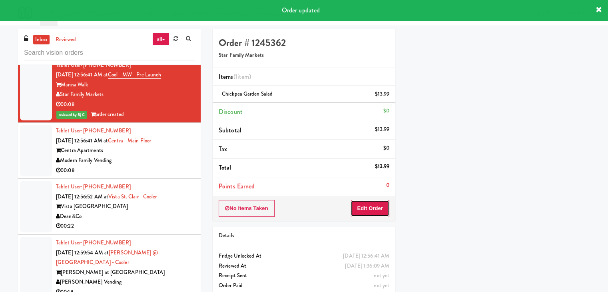
click at [372, 206] on button "Edit Order" at bounding box center [369, 208] width 39 height 17
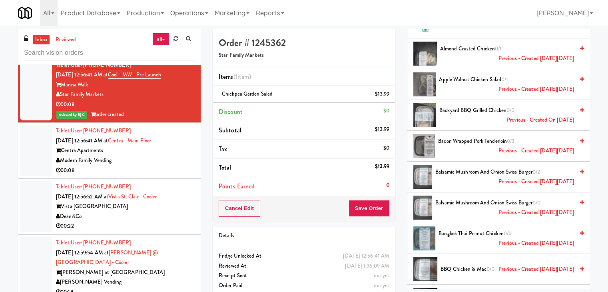
scroll to position [0, 0]
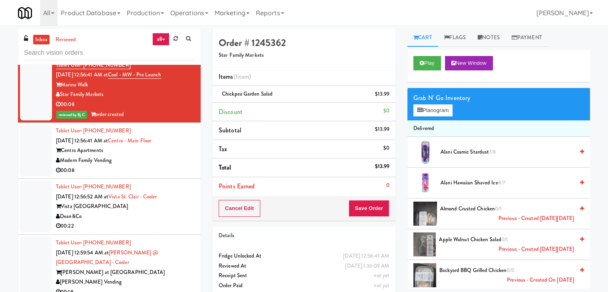
drag, startPoint x: 389, startPoint y: 97, endPoint x: 406, endPoint y: 101, distance: 18.0
click at [389, 97] on icon at bounding box center [390, 96] width 4 height 5
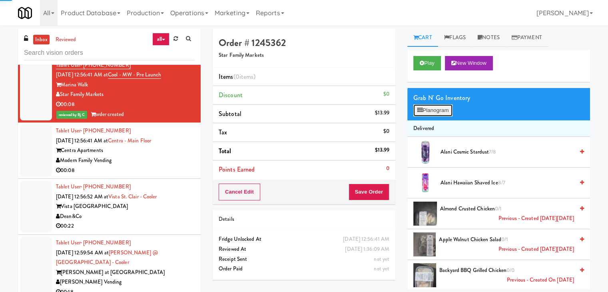
click at [440, 111] on button "Planogram" at bounding box center [432, 110] width 39 height 12
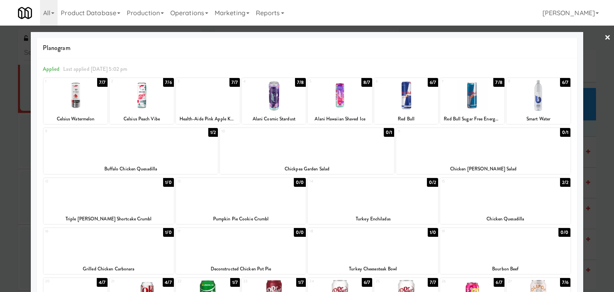
click at [234, 194] on div at bounding box center [241, 195] width 130 height 31
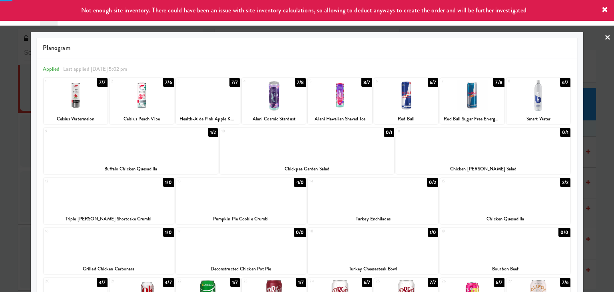
drag, startPoint x: 0, startPoint y: 180, endPoint x: 66, endPoint y: 175, distance: 66.1
click at [0, 179] on div at bounding box center [307, 146] width 614 height 292
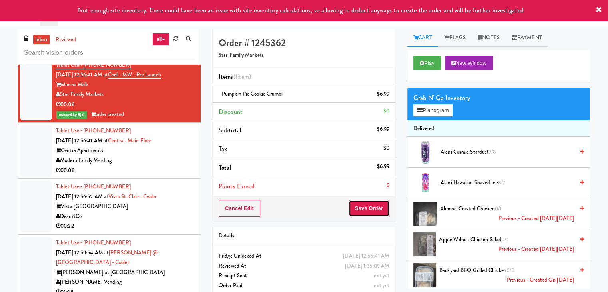
click at [368, 203] on button "Save Order" at bounding box center [368, 208] width 41 height 17
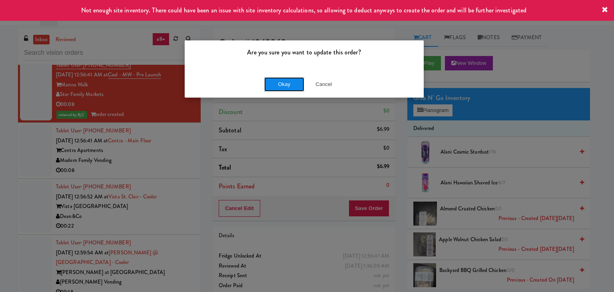
click at [283, 83] on button "Okay" at bounding box center [284, 84] width 40 height 14
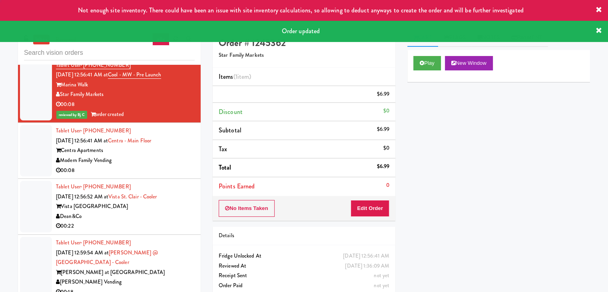
click at [145, 165] on div "Modern Family Vending" at bounding box center [125, 160] width 139 height 10
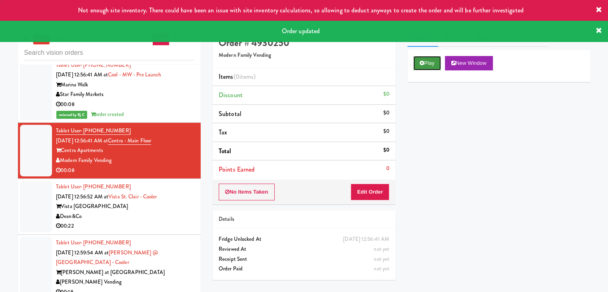
click at [431, 61] on button "Play" at bounding box center [427, 63] width 28 height 14
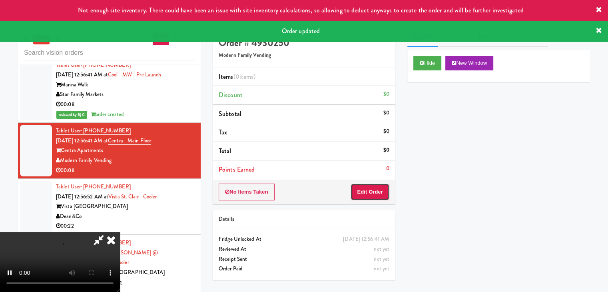
click at [358, 189] on button "Edit Order" at bounding box center [369, 191] width 39 height 17
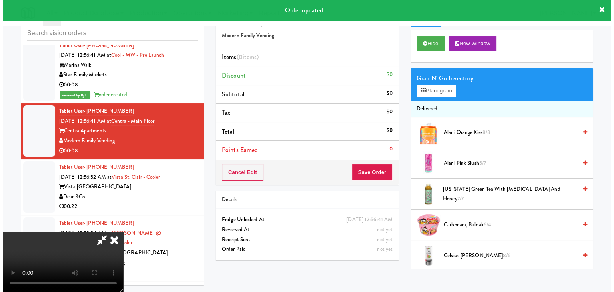
scroll to position [26, 0]
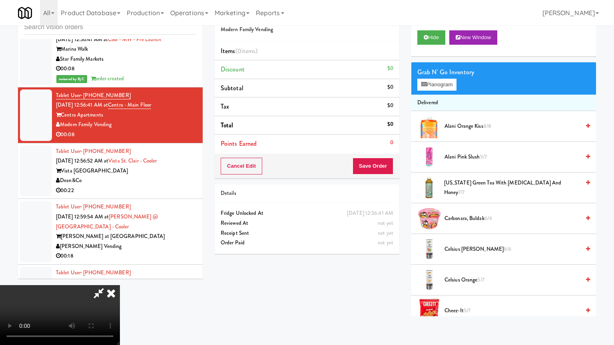
click at [120, 285] on video at bounding box center [60, 315] width 120 height 60
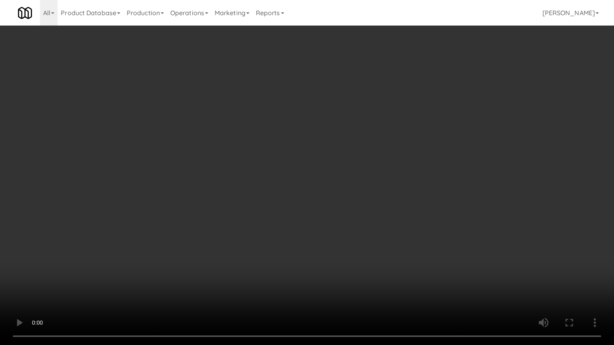
click at [329, 187] on video at bounding box center [307, 172] width 614 height 345
click at [330, 179] on video at bounding box center [307, 172] width 614 height 345
click at [330, 178] on video at bounding box center [307, 172] width 614 height 345
click at [336, 169] on video at bounding box center [307, 172] width 614 height 345
click at [336, 167] on video at bounding box center [307, 172] width 614 height 345
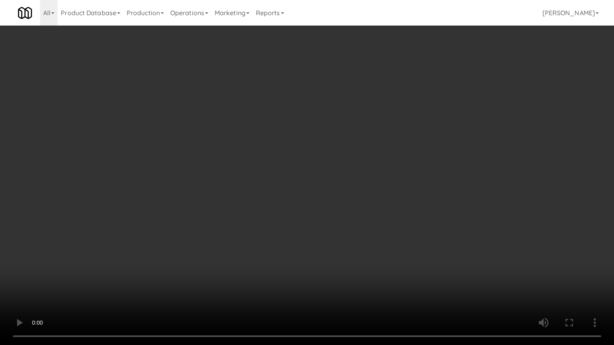
click at [335, 166] on video at bounding box center [307, 172] width 614 height 345
drag, startPoint x: 336, startPoint y: 165, endPoint x: 368, endPoint y: 93, distance: 79.0
click at [336, 163] on video at bounding box center [307, 172] width 614 height 345
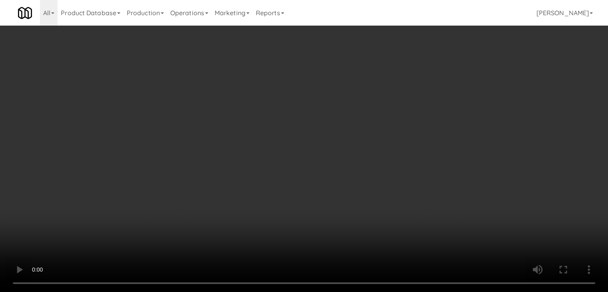
drag, startPoint x: 436, startPoint y: 73, endPoint x: 441, endPoint y: 80, distance: 9.1
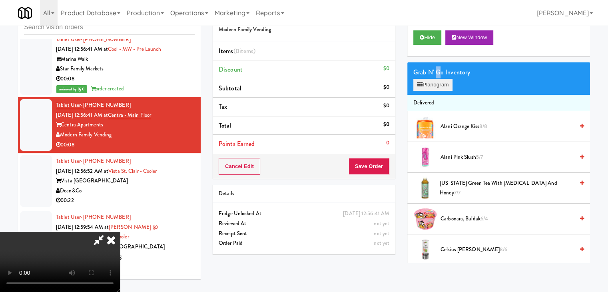
click at [441, 75] on div "Grab N' Go Inventory" at bounding box center [498, 72] width 171 height 12
click at [441, 83] on button "Planogram" at bounding box center [432, 85] width 39 height 12
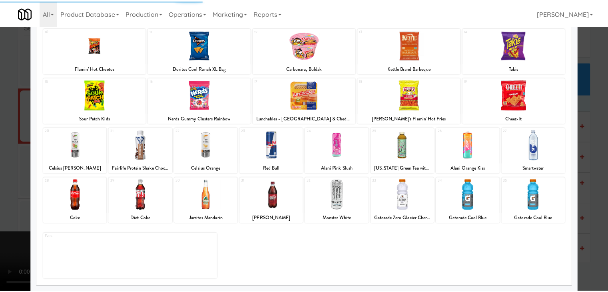
scroll to position [101, 0]
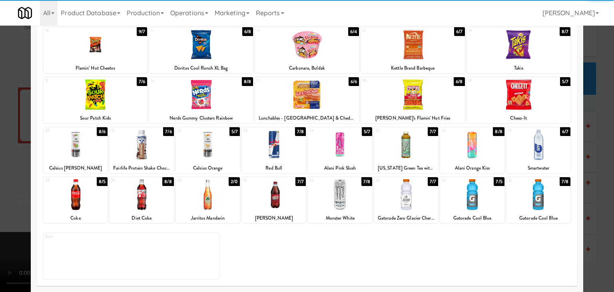
click at [540, 150] on div at bounding box center [538, 144] width 64 height 31
click at [586, 156] on div at bounding box center [307, 146] width 614 height 292
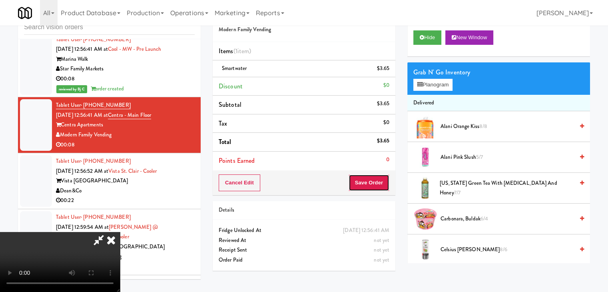
drag, startPoint x: 367, startPoint y: 181, endPoint x: 372, endPoint y: 181, distance: 5.2
click at [371, 181] on button "Save Order" at bounding box center [368, 182] width 41 height 17
click at [372, 181] on button "Save Order" at bounding box center [368, 182] width 41 height 17
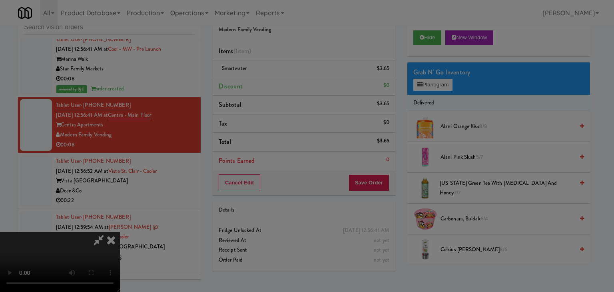
click at [331, 147] on body "Are you sure you want to update this order? Okay Cancel Okay Are you sure you w…" at bounding box center [307, 146] width 614 height 292
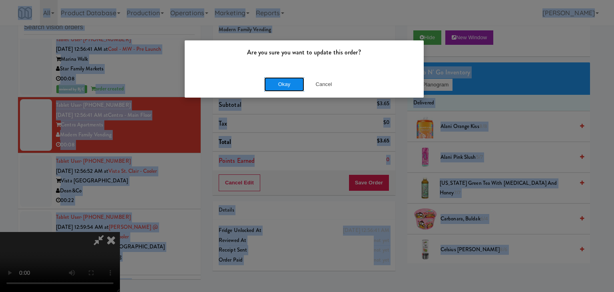
click at [286, 87] on button "Okay" at bounding box center [284, 84] width 40 height 14
click at [286, 85] on body "Are you sure you want to update this order? Okay Cancel Okay Are you sure you w…" at bounding box center [307, 146] width 614 height 292
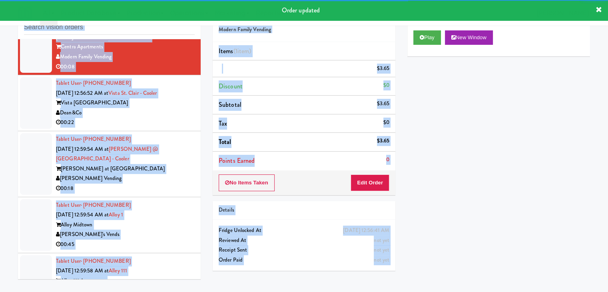
scroll to position [3696, 0]
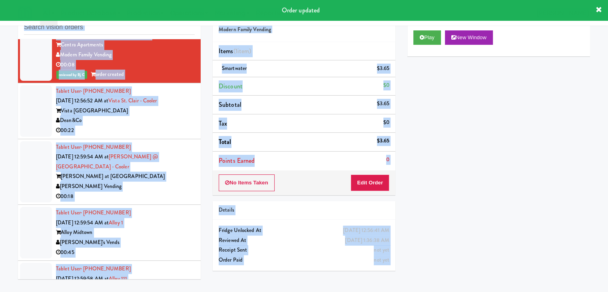
click at [147, 135] on div "00:22" at bounding box center [125, 130] width 139 height 10
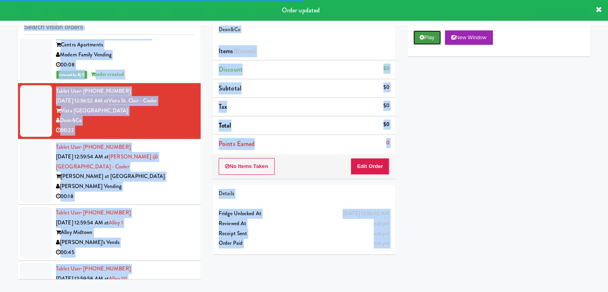
click at [429, 39] on button "Play" at bounding box center [427, 37] width 28 height 14
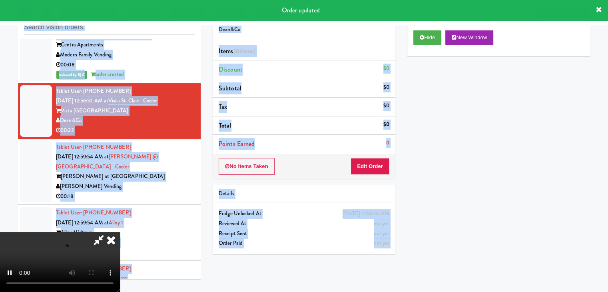
click at [0, 117] on div "inbox reviewed all all unclear take inventory issue suspicious failed recent ad…" at bounding box center [304, 144] width 608 height 282
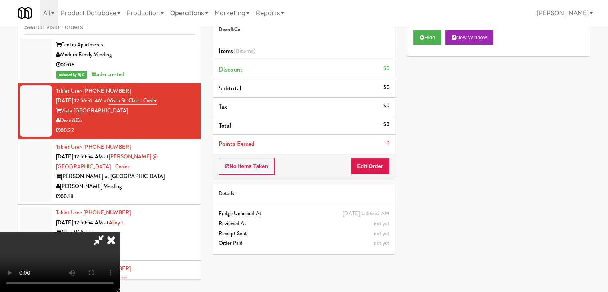
click at [120, 232] on icon at bounding box center [111, 240] width 18 height 16
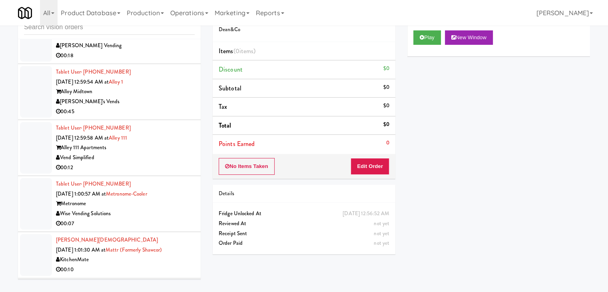
scroll to position [3856, 0]
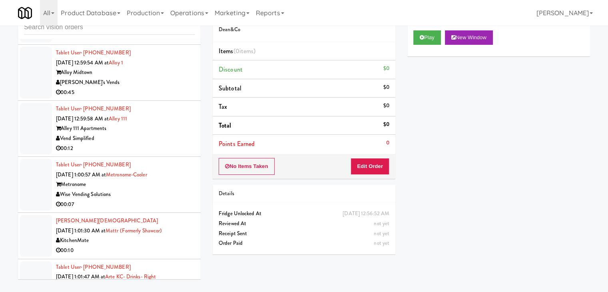
click at [162, 138] on div "Vend Simplified" at bounding box center [125, 138] width 139 height 10
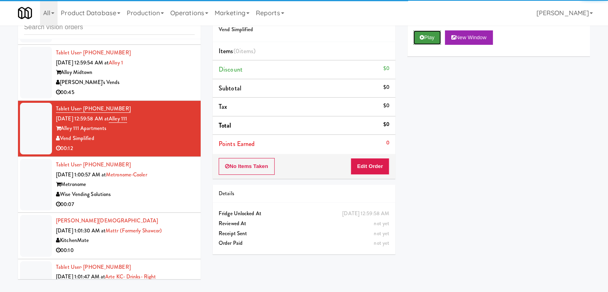
drag, startPoint x: 423, startPoint y: 36, endPoint x: 404, endPoint y: 111, distance: 78.0
click at [423, 37] on button "Play" at bounding box center [427, 37] width 28 height 14
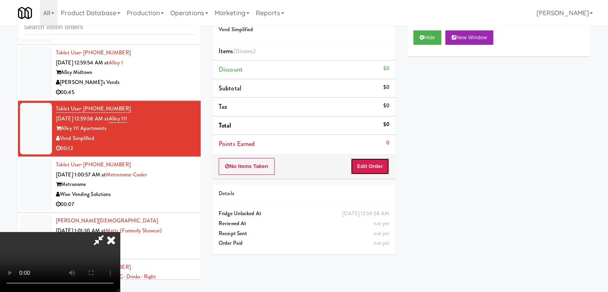
click at [370, 165] on button "Edit Order" at bounding box center [369, 166] width 39 height 17
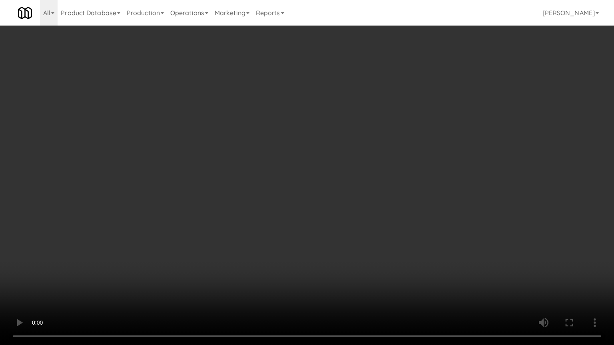
click at [358, 165] on video at bounding box center [307, 172] width 614 height 345
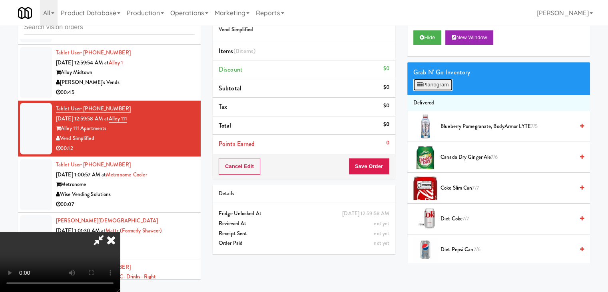
click at [428, 84] on button "Planogram" at bounding box center [432, 85] width 39 height 12
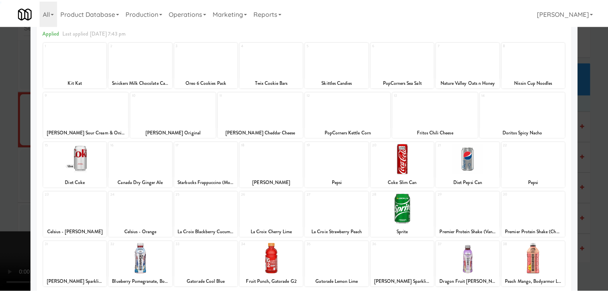
scroll to position [101, 0]
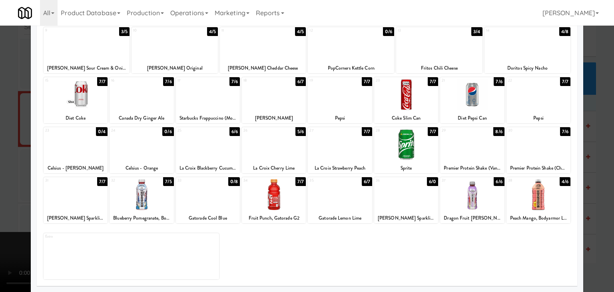
click at [462, 201] on div at bounding box center [472, 194] width 64 height 31
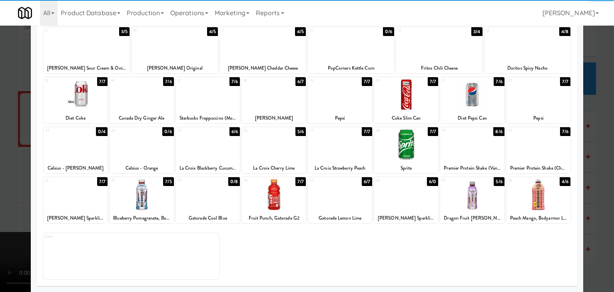
click at [409, 202] on div at bounding box center [406, 194] width 64 height 31
drag, startPoint x: 60, startPoint y: 198, endPoint x: 0, endPoint y: 201, distance: 60.4
click at [60, 198] on div at bounding box center [76, 194] width 64 height 31
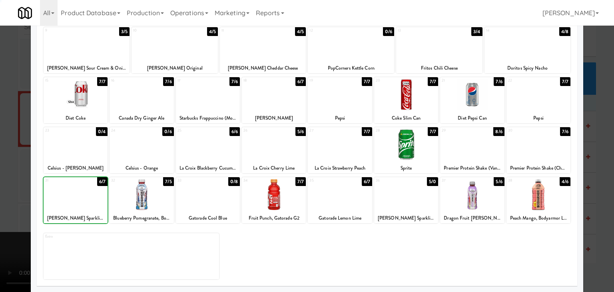
drag, startPoint x: 0, startPoint y: 200, endPoint x: 107, endPoint y: 196, distance: 106.7
click at [3, 199] on div at bounding box center [307, 146] width 614 height 292
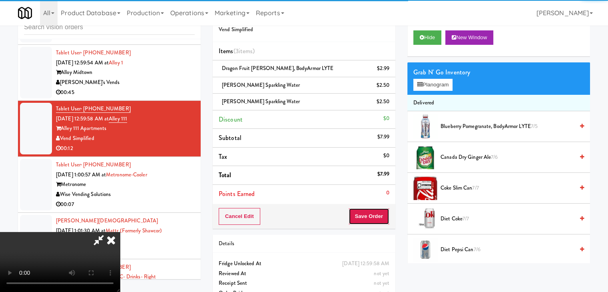
click at [369, 211] on button "Save Order" at bounding box center [368, 216] width 41 height 17
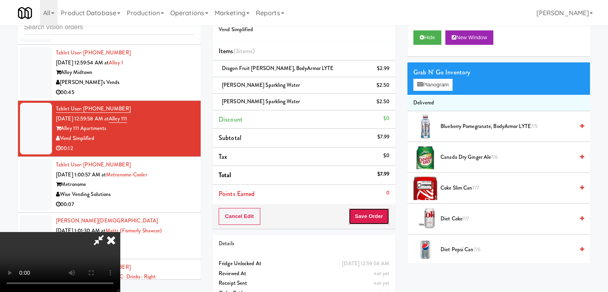
click at [369, 211] on button "Save Order" at bounding box center [368, 216] width 41 height 17
click at [369, 211] on body "Are you sure you want to update this order? Okay Cancel Okay Are you sure you w…" at bounding box center [304, 146] width 608 height 292
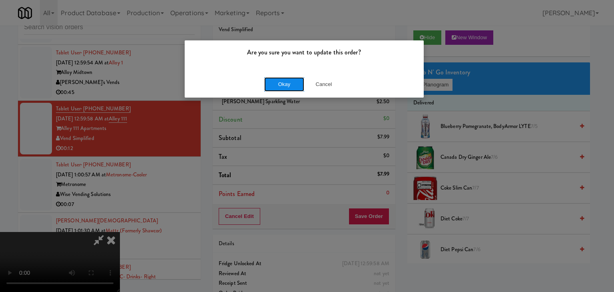
drag, startPoint x: 297, startPoint y: 76, endPoint x: 292, endPoint y: 79, distance: 6.3
click at [296, 76] on div "Okay Cancel" at bounding box center [304, 84] width 239 height 27
click at [292, 79] on button "Okay" at bounding box center [284, 84] width 40 height 14
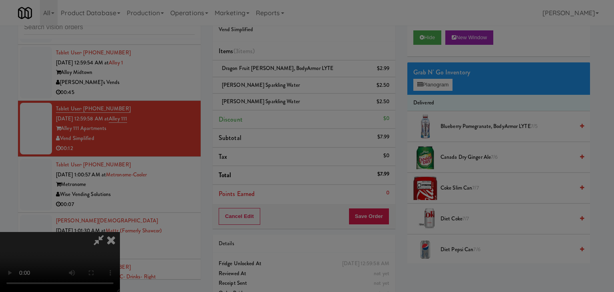
click at [291, 80] on body "Are you sure you want to update this order? Okay Cancel Okay Are you sure you w…" at bounding box center [307, 146] width 614 height 292
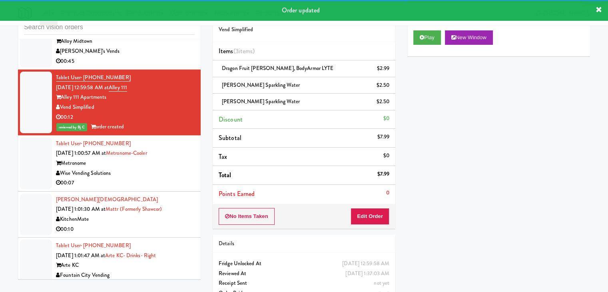
scroll to position [3936, 0]
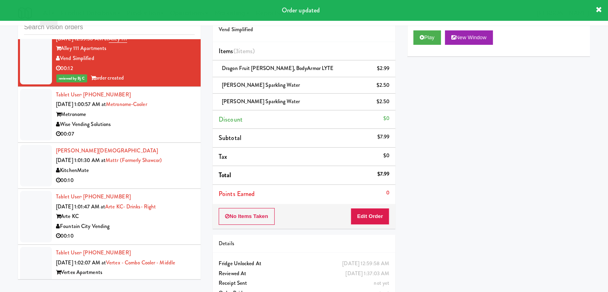
click at [169, 129] on div "00:07" at bounding box center [125, 134] width 139 height 10
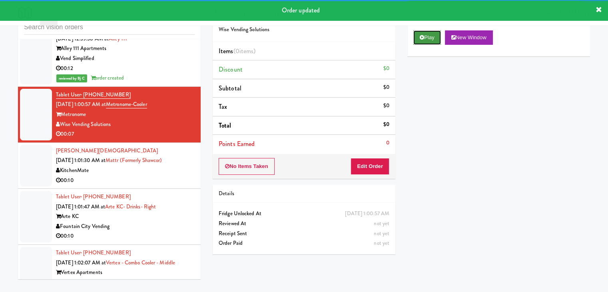
click at [432, 38] on button "Play" at bounding box center [427, 37] width 28 height 14
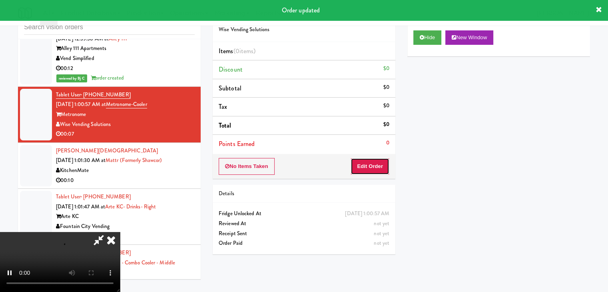
click at [372, 167] on button "Edit Order" at bounding box center [369, 166] width 39 height 17
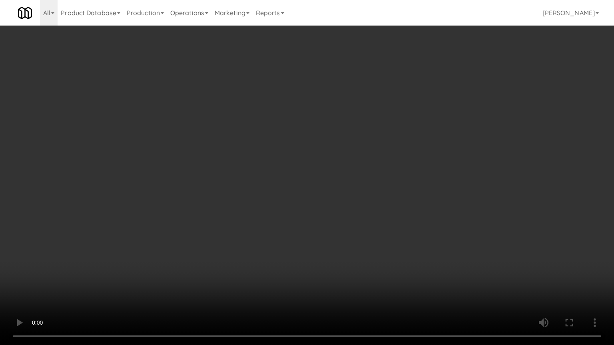
click at [300, 200] on video at bounding box center [307, 172] width 614 height 345
drag, startPoint x: 320, startPoint y: 246, endPoint x: 328, endPoint y: 240, distance: 10.5
click at [320, 246] on video at bounding box center [307, 172] width 614 height 345
click at [331, 235] on video at bounding box center [307, 172] width 614 height 345
drag, startPoint x: 331, startPoint y: 235, endPoint x: 344, endPoint y: 183, distance: 53.5
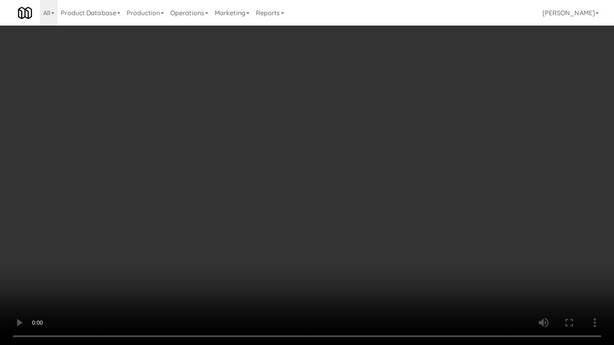
click at [331, 235] on video at bounding box center [307, 172] width 614 height 345
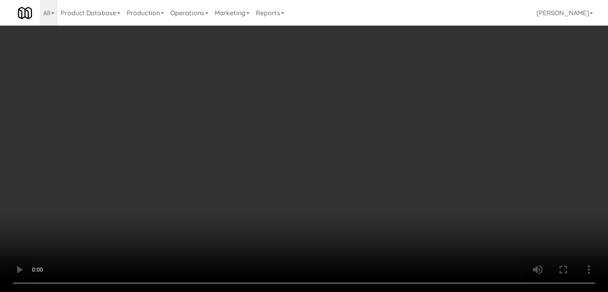
click at [436, 91] on div "Grab N' Go Inventory Planogram" at bounding box center [498, 78] width 183 height 32
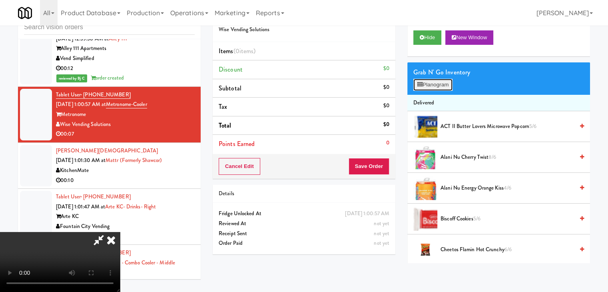
click at [430, 86] on button "Planogram" at bounding box center [432, 85] width 39 height 12
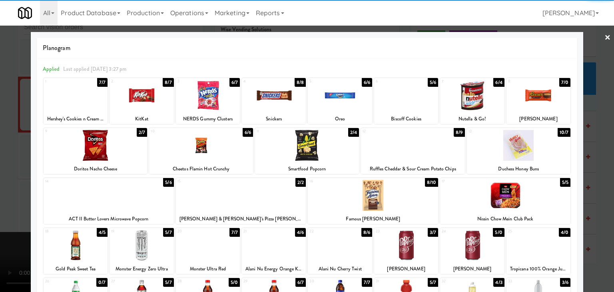
drag, startPoint x: 227, startPoint y: 105, endPoint x: 181, endPoint y: 112, distance: 46.4
click at [226, 105] on div at bounding box center [208, 95] width 64 height 31
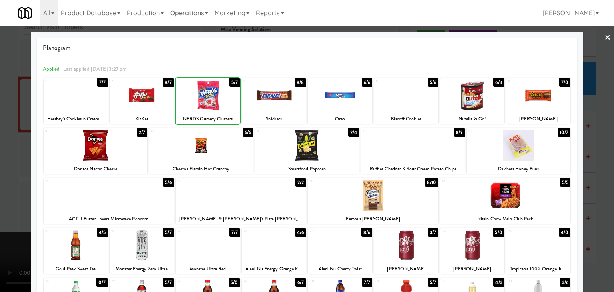
click at [1, 142] on div at bounding box center [307, 146] width 614 height 292
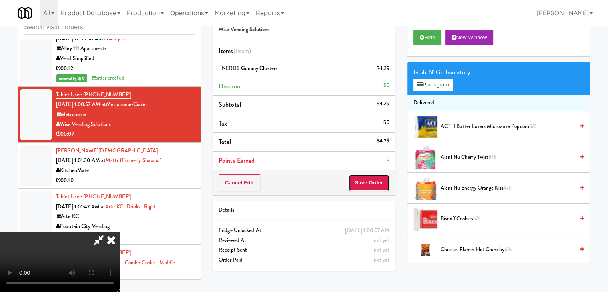
click at [373, 183] on button "Save Order" at bounding box center [368, 182] width 41 height 17
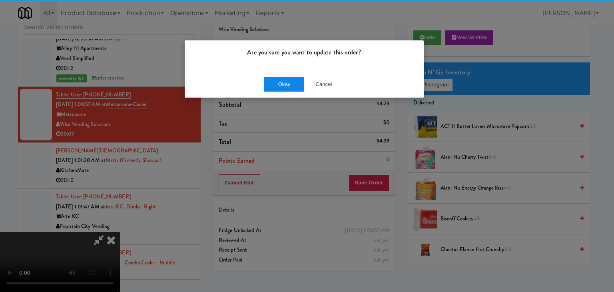
drag, startPoint x: 281, startPoint y: 67, endPoint x: 279, endPoint y: 79, distance: 12.1
click at [281, 69] on div "Are you sure you want to update this order?" at bounding box center [304, 55] width 239 height 30
click at [279, 79] on button "Okay" at bounding box center [284, 84] width 40 height 14
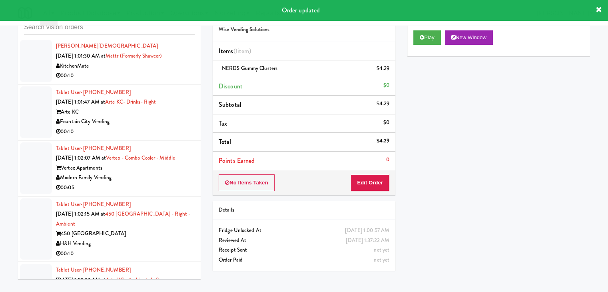
scroll to position [4016, 0]
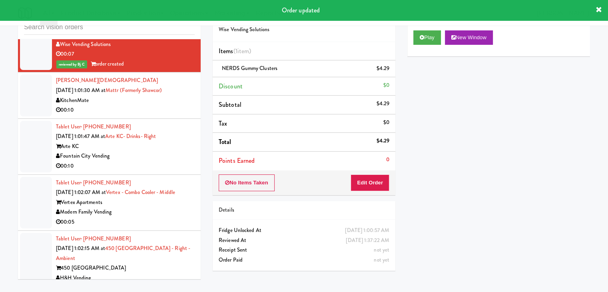
drag, startPoint x: 150, startPoint y: 103, endPoint x: 202, endPoint y: 99, distance: 51.7
click at [151, 105] on div "00:10" at bounding box center [125, 110] width 139 height 10
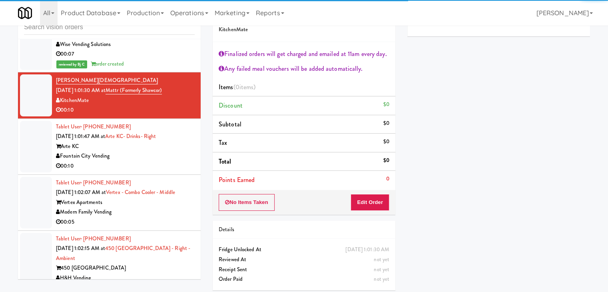
drag, startPoint x: 149, startPoint y: 159, endPoint x: 171, endPoint y: 152, distance: 23.1
click at [149, 161] on div "00:10" at bounding box center [125, 166] width 139 height 10
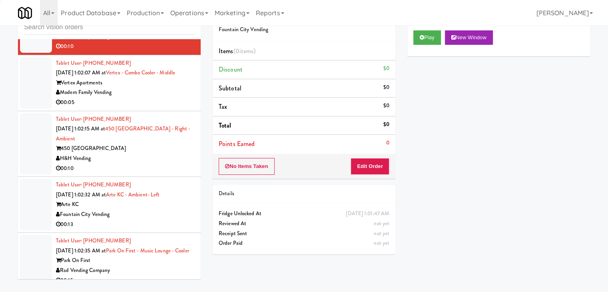
scroll to position [4136, 0]
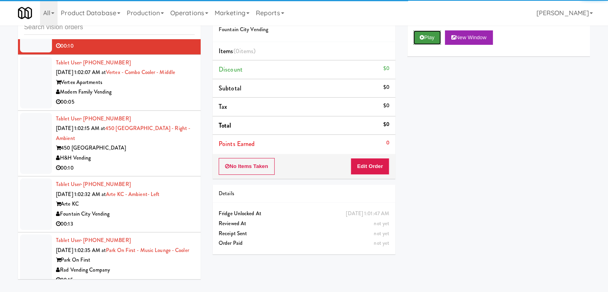
click at [421, 42] on button "Play" at bounding box center [427, 37] width 28 height 14
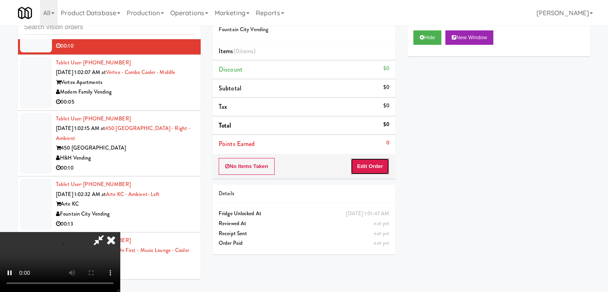
click at [371, 161] on button "Edit Order" at bounding box center [369, 166] width 39 height 17
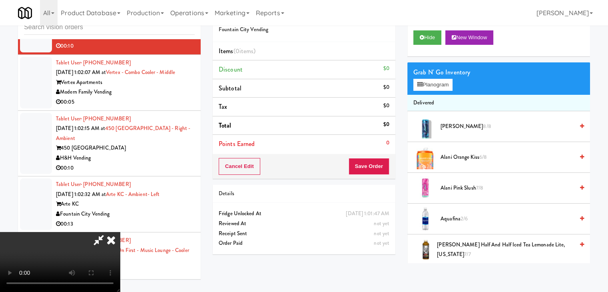
scroll to position [0, 0]
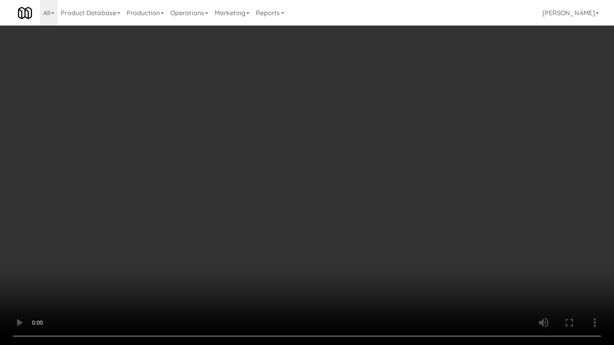
click at [299, 206] on video at bounding box center [307, 172] width 614 height 345
click at [299, 205] on video at bounding box center [307, 172] width 614 height 345
click at [329, 205] on video at bounding box center [307, 172] width 614 height 345
drag, startPoint x: 329, startPoint y: 205, endPoint x: 336, endPoint y: 195, distance: 11.2
click at [334, 197] on video at bounding box center [307, 172] width 614 height 345
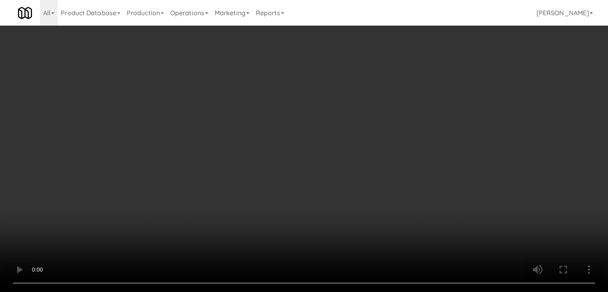
click at [434, 82] on button "Planogram" at bounding box center [432, 85] width 39 height 12
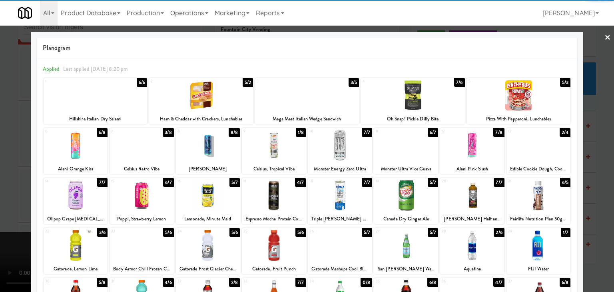
click at [407, 100] on div at bounding box center [413, 95] width 104 height 31
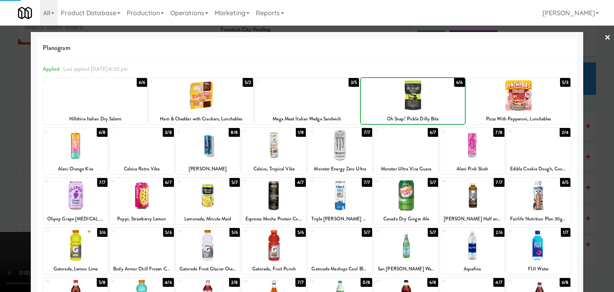
drag, startPoint x: 0, startPoint y: 189, endPoint x: 84, endPoint y: 189, distance: 84.3
click at [6, 187] on div at bounding box center [307, 146] width 614 height 292
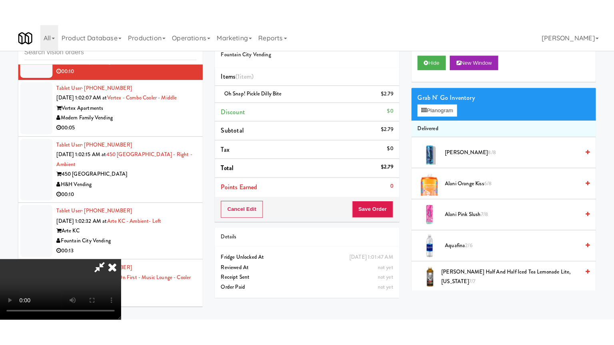
scroll to position [112, 0]
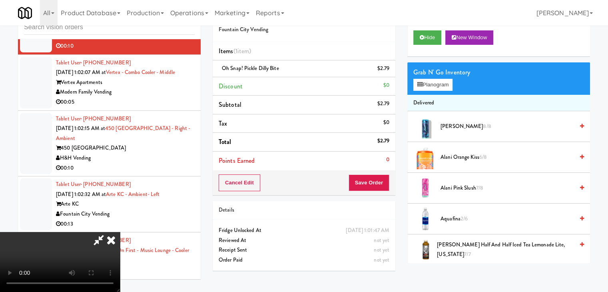
click at [120, 232] on video at bounding box center [60, 262] width 120 height 60
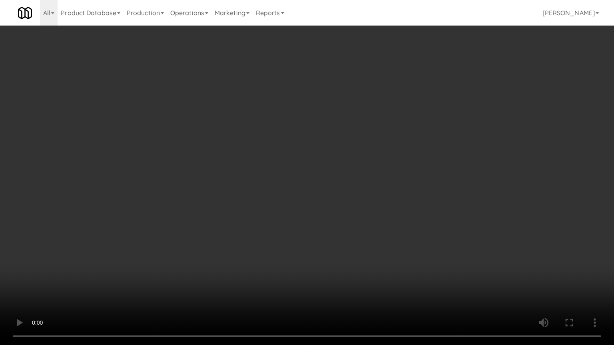
click at [356, 198] on video at bounding box center [307, 172] width 614 height 345
click at [347, 190] on video at bounding box center [307, 172] width 614 height 345
click at [345, 193] on video at bounding box center [307, 172] width 614 height 345
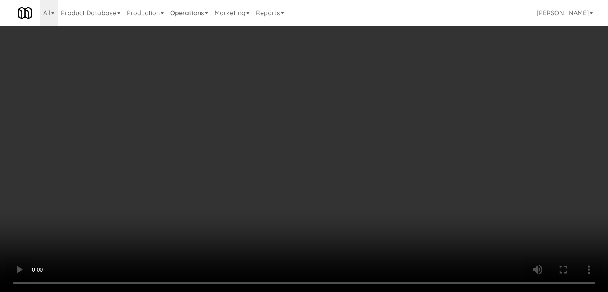
click at [433, 90] on button "Planogram" at bounding box center [432, 85] width 39 height 12
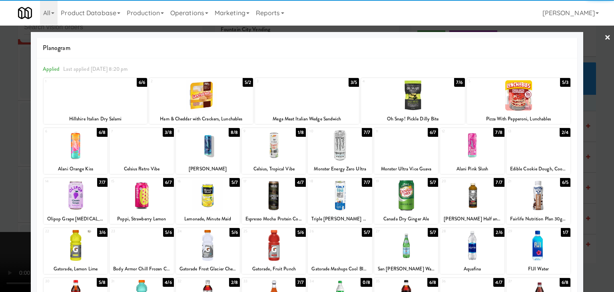
drag, startPoint x: 273, startPoint y: 153, endPoint x: 0, endPoint y: 167, distance: 273.6
click at [270, 153] on div at bounding box center [274, 145] width 64 height 31
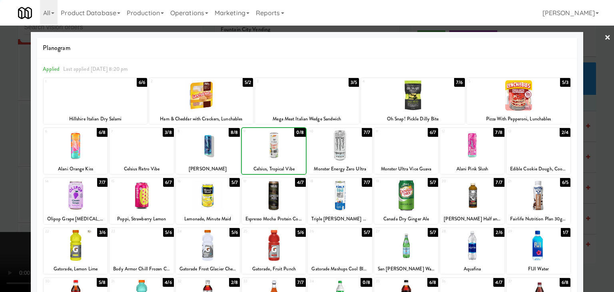
drag, startPoint x: 0, startPoint y: 167, endPoint x: 150, endPoint y: 167, distance: 150.2
click at [3, 165] on div at bounding box center [307, 146] width 614 height 292
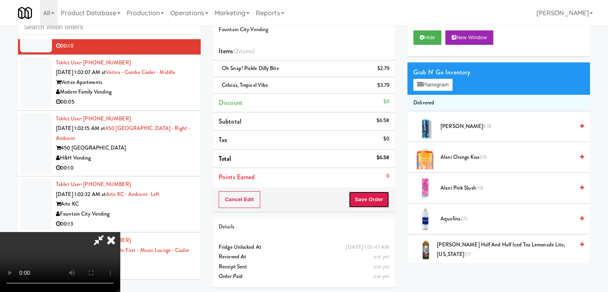
click at [383, 192] on button "Save Order" at bounding box center [368, 199] width 41 height 17
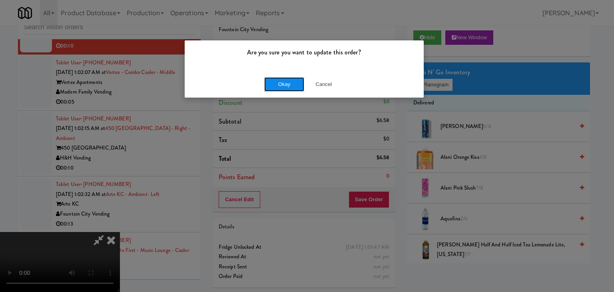
click at [283, 82] on button "Okay" at bounding box center [284, 84] width 40 height 14
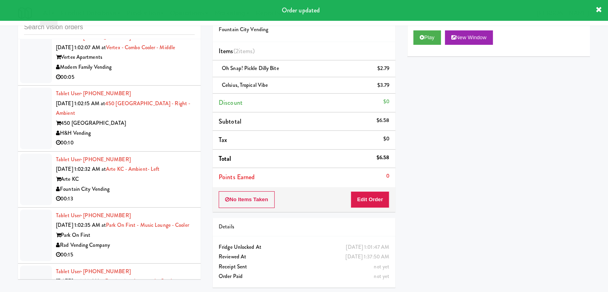
scroll to position [4136, 0]
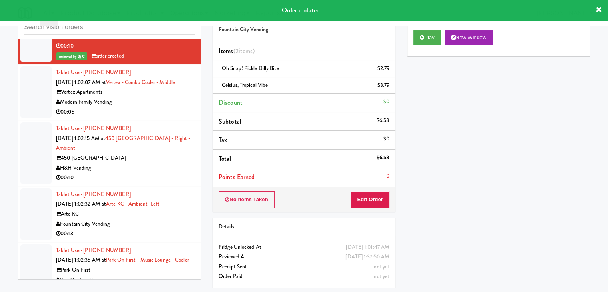
click at [170, 107] on div "00:05" at bounding box center [125, 112] width 139 height 10
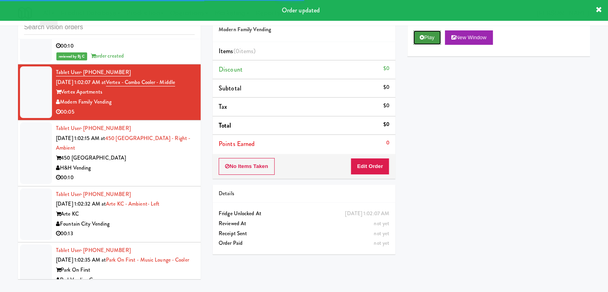
click at [428, 41] on button "Play" at bounding box center [427, 37] width 28 height 14
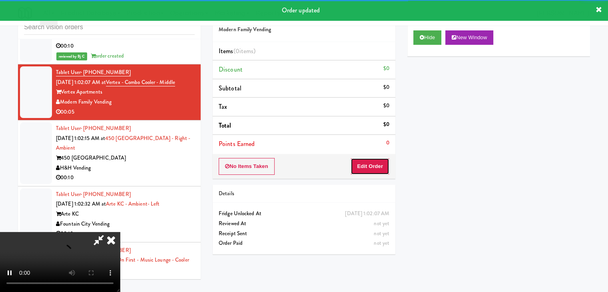
click at [371, 160] on button "Edit Order" at bounding box center [369, 166] width 39 height 17
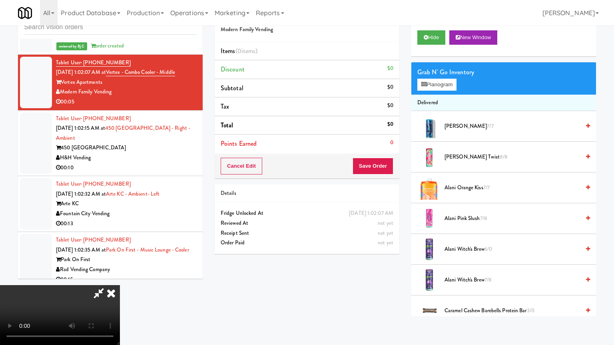
click at [120, 285] on video at bounding box center [60, 315] width 120 height 60
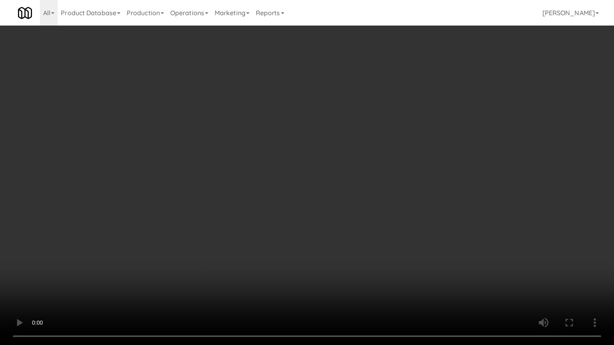
click at [354, 209] on video at bounding box center [307, 172] width 614 height 345
click at [351, 203] on video at bounding box center [307, 172] width 614 height 345
click at [352, 203] on video at bounding box center [307, 172] width 614 height 345
click at [357, 200] on video at bounding box center [307, 172] width 614 height 345
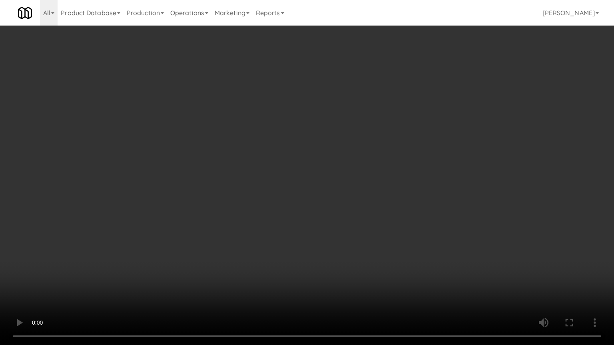
click at [419, 144] on video at bounding box center [307, 172] width 614 height 345
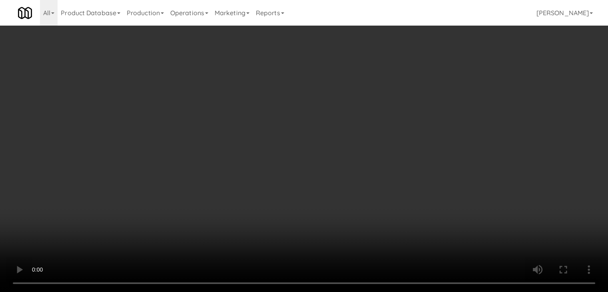
click at [442, 85] on button "Planogram" at bounding box center [432, 85] width 39 height 12
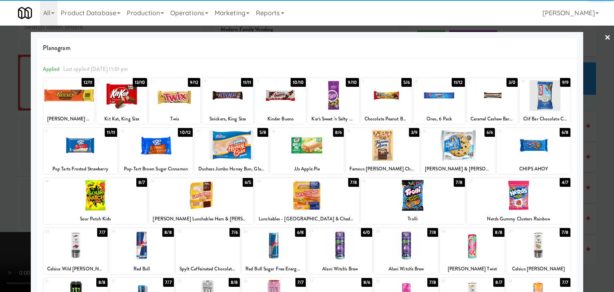
drag, startPoint x: 400, startPoint y: 190, endPoint x: 391, endPoint y: 188, distance: 9.4
click at [399, 189] on div at bounding box center [413, 195] width 104 height 31
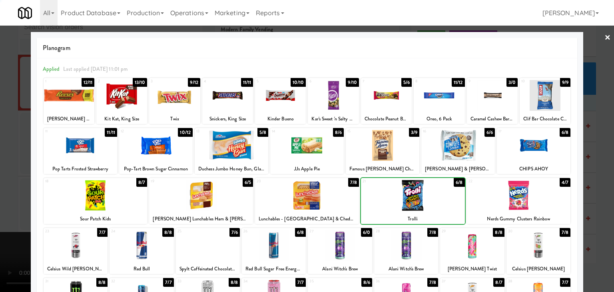
click at [6, 165] on div at bounding box center [307, 146] width 614 height 292
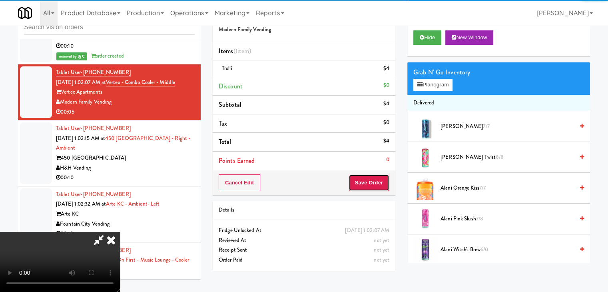
click at [377, 183] on button "Save Order" at bounding box center [368, 182] width 41 height 17
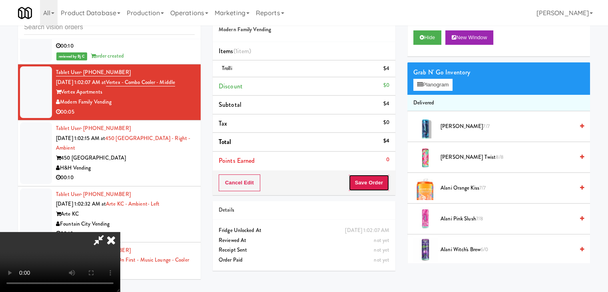
click at [377, 183] on button "Save Order" at bounding box center [368, 182] width 41 height 17
click at [377, 183] on body "Are you sure you want to update this order? Okay Cancel Okay Are you sure you w…" at bounding box center [304, 146] width 608 height 292
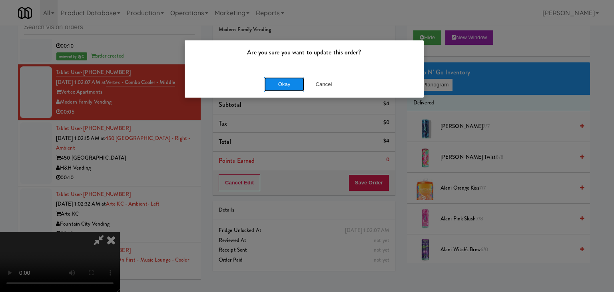
click at [294, 79] on button "Okay" at bounding box center [284, 84] width 40 height 14
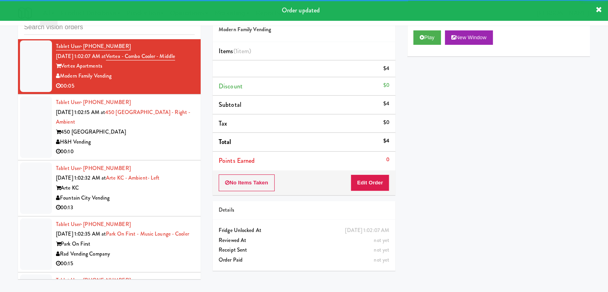
scroll to position [4176, 0]
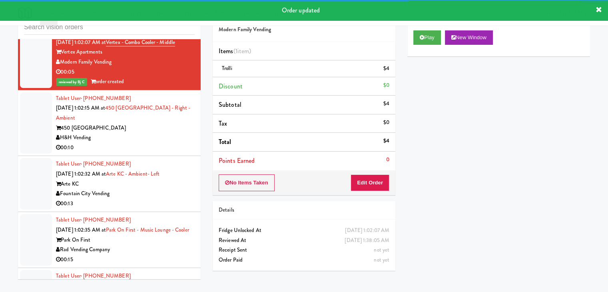
drag, startPoint x: 147, startPoint y: 126, endPoint x: 153, endPoint y: 127, distance: 6.2
click at [147, 127] on div "450 [GEOGRAPHIC_DATA]" at bounding box center [125, 128] width 139 height 10
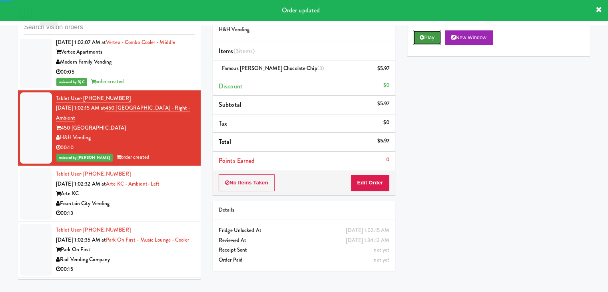
click at [423, 35] on icon at bounding box center [421, 37] width 4 height 5
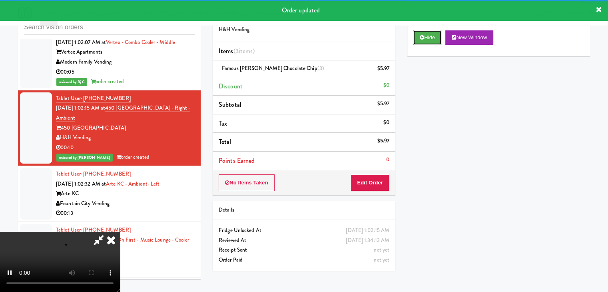
drag, startPoint x: 423, startPoint y: 34, endPoint x: 428, endPoint y: 64, distance: 30.4
click at [425, 43] on button "Hide" at bounding box center [427, 37] width 28 height 14
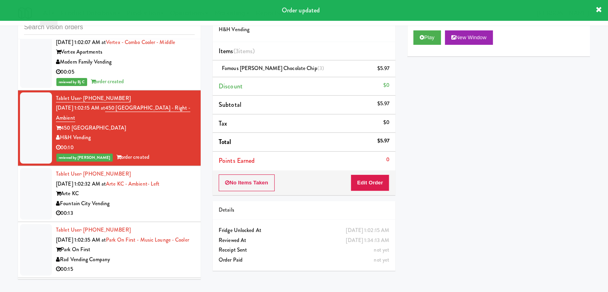
click at [144, 203] on div "Fountain City Vending" at bounding box center [125, 204] width 139 height 10
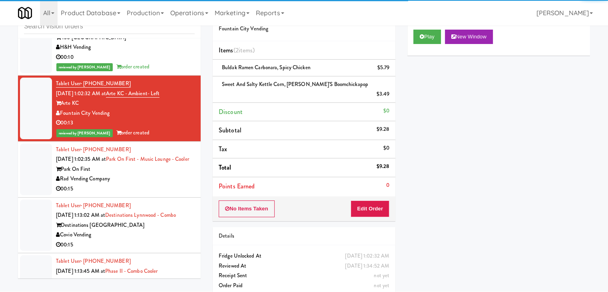
scroll to position [4375, 0]
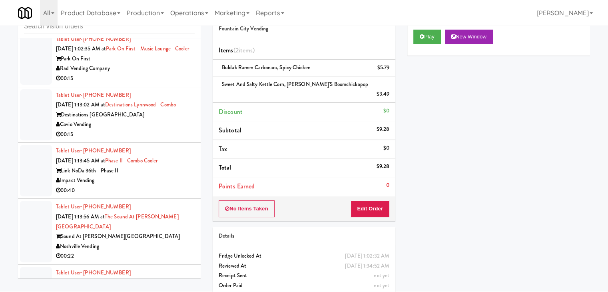
drag, startPoint x: 148, startPoint y: 129, endPoint x: 149, endPoint y: 133, distance: 4.5
click at [149, 129] on div "Covio Vending" at bounding box center [125, 124] width 139 height 10
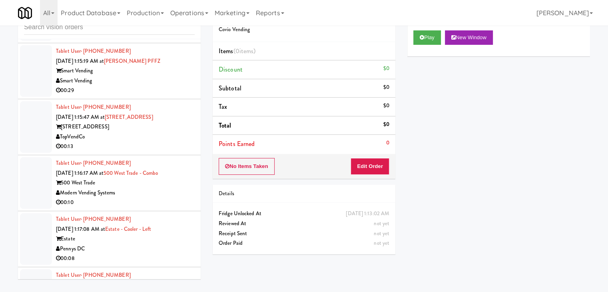
scroll to position [4615, 0]
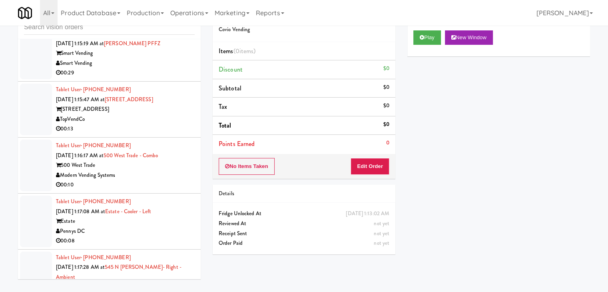
click at [166, 105] on div "[STREET_ADDRESS]" at bounding box center [125, 109] width 139 height 10
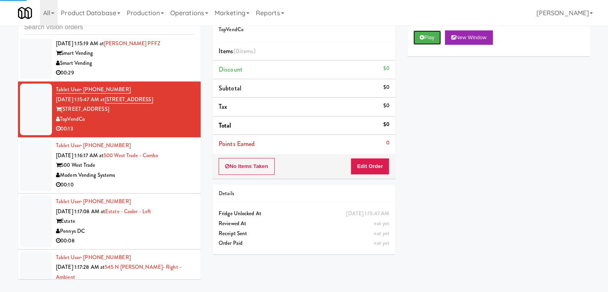
drag, startPoint x: 425, startPoint y: 34, endPoint x: 408, endPoint y: 114, distance: 81.6
click at [425, 35] on button "Play" at bounding box center [427, 37] width 28 height 14
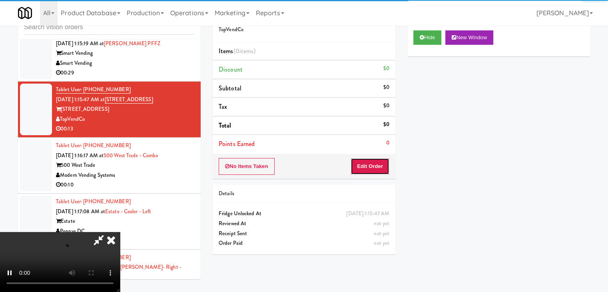
click at [374, 164] on button "Edit Order" at bounding box center [369, 166] width 39 height 17
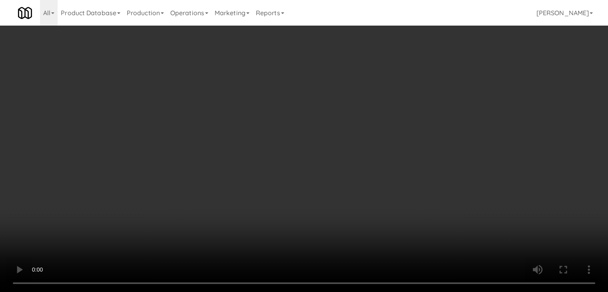
scroll to position [4605, 0]
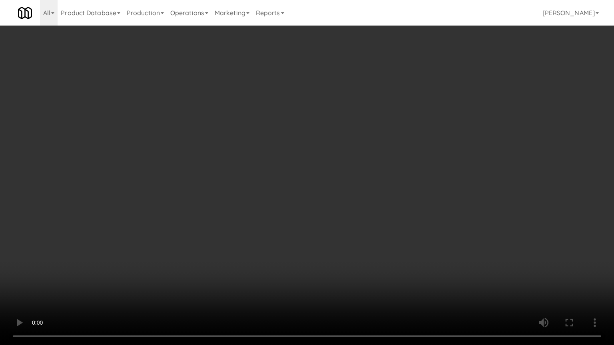
click at [343, 220] on video at bounding box center [307, 172] width 614 height 345
click at [344, 219] on video at bounding box center [307, 172] width 614 height 345
click at [350, 207] on video at bounding box center [307, 172] width 614 height 345
drag, startPoint x: 350, startPoint y: 207, endPoint x: 371, endPoint y: 146, distance: 64.4
click at [350, 207] on video at bounding box center [307, 172] width 614 height 345
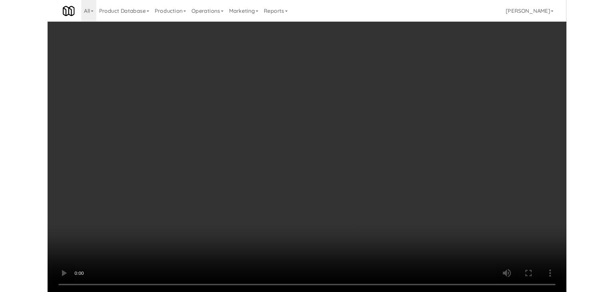
scroll to position [4615, 0]
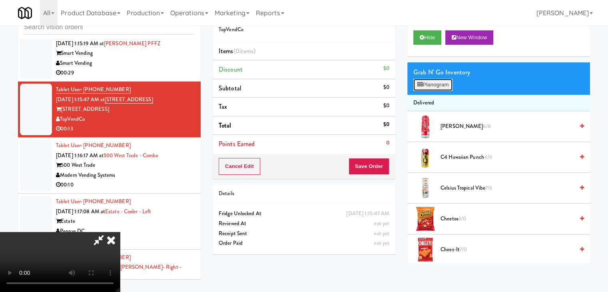
click at [428, 80] on button "Planogram" at bounding box center [432, 85] width 39 height 12
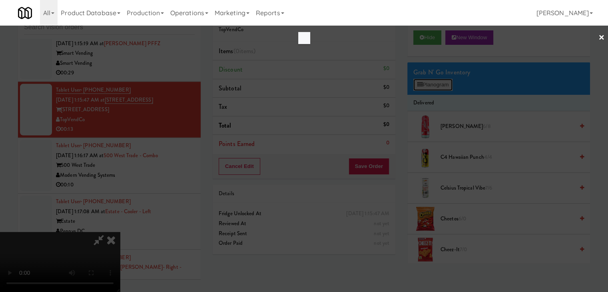
scroll to position [4605, 0]
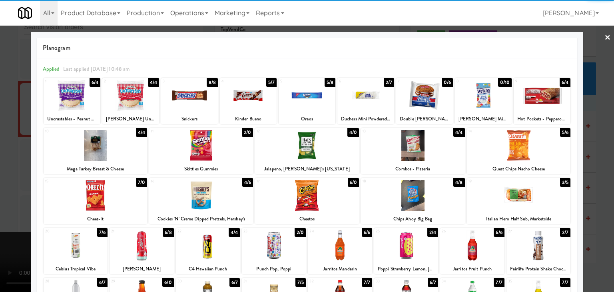
drag, startPoint x: 412, startPoint y: 205, endPoint x: 422, endPoint y: 197, distance: 12.8
click at [413, 203] on div at bounding box center [413, 195] width 104 height 31
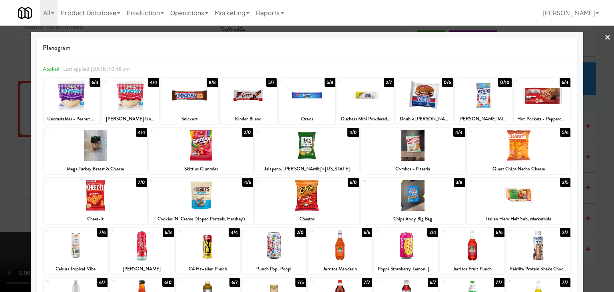
click at [538, 104] on div at bounding box center [541, 95] width 57 height 31
click at [601, 125] on div at bounding box center [307, 146] width 614 height 292
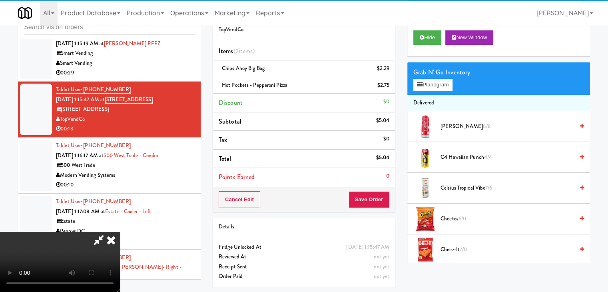
scroll to position [26, 0]
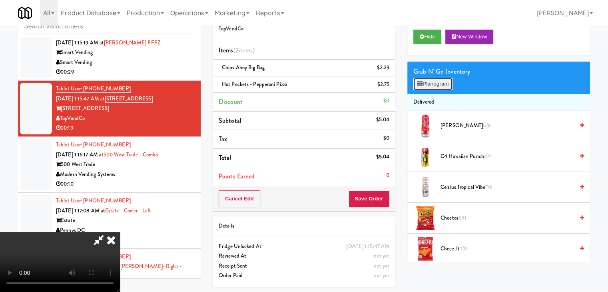
click at [431, 81] on button "Planogram" at bounding box center [432, 84] width 39 height 12
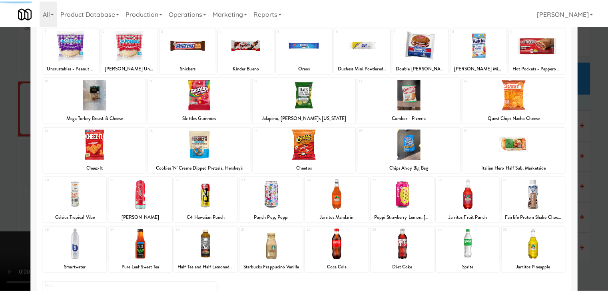
scroll to position [101, 0]
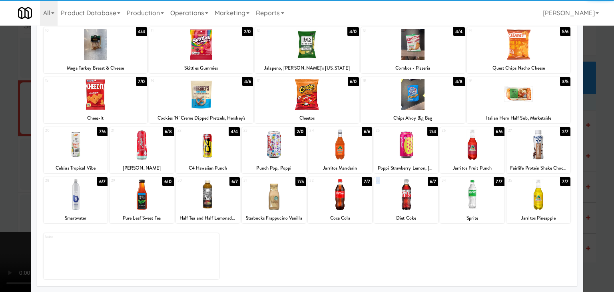
click at [399, 209] on div "33 6/7 Diet Coke" at bounding box center [406, 200] width 64 height 46
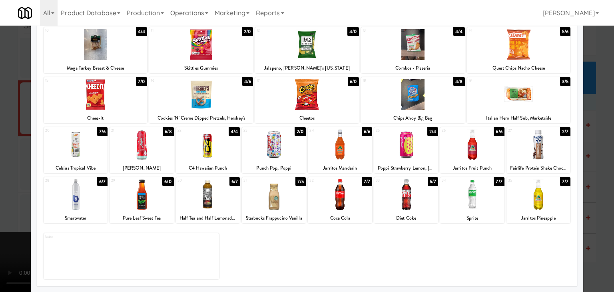
drag, startPoint x: 0, startPoint y: 214, endPoint x: 242, endPoint y: 210, distance: 242.5
click at [4, 213] on div at bounding box center [307, 146] width 614 height 292
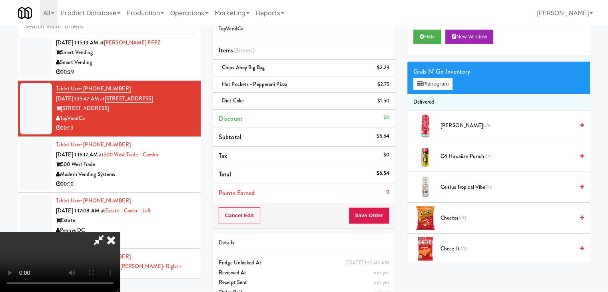
click at [120, 232] on video at bounding box center [60, 262] width 120 height 60
click at [375, 213] on button "Save Order" at bounding box center [368, 215] width 41 height 17
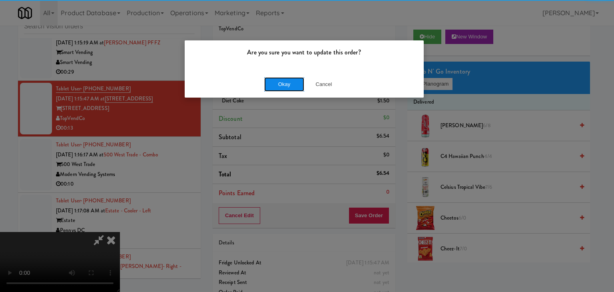
click at [296, 88] on button "Okay" at bounding box center [284, 84] width 40 height 14
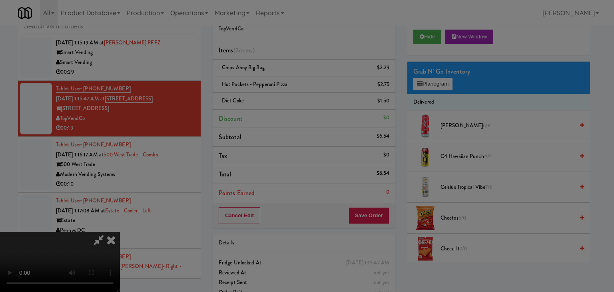
click at [296, 83] on div "Okay Cancel" at bounding box center [304, 69] width 239 height 27
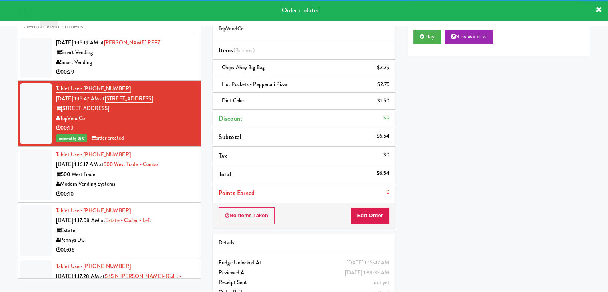
scroll to position [4655, 0]
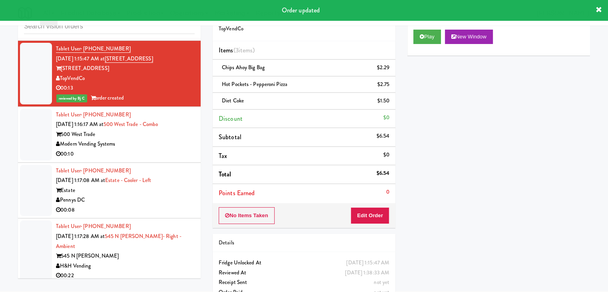
drag, startPoint x: 169, startPoint y: 135, endPoint x: 170, endPoint y: 141, distance: 6.4
click at [169, 135] on div "Tablet User · (301) 873-0086 [DATE] 1:16:17 AM at 500 West Trade - Combo 500 We…" at bounding box center [125, 134] width 139 height 49
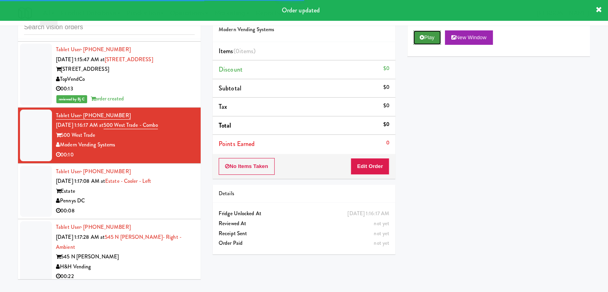
click at [424, 40] on button "Play" at bounding box center [427, 37] width 28 height 14
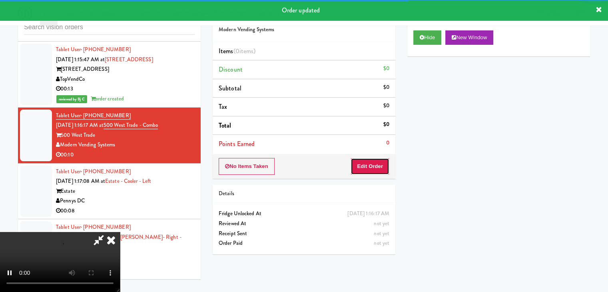
click at [371, 164] on button "Edit Order" at bounding box center [369, 166] width 39 height 17
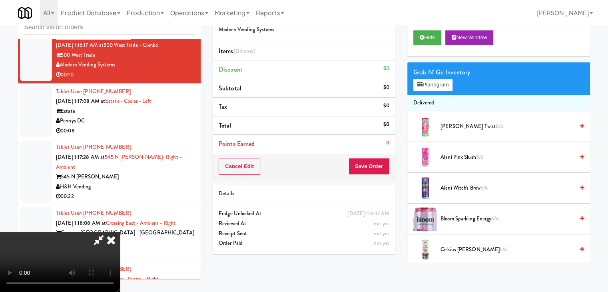
scroll to position [4725, 0]
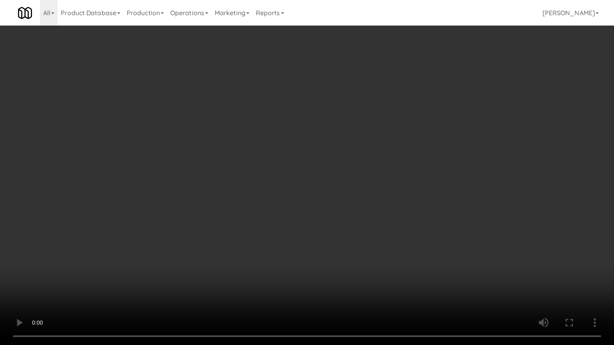
click at [330, 193] on video at bounding box center [307, 172] width 614 height 345
click at [335, 187] on video at bounding box center [307, 172] width 614 height 345
click at [334, 181] on video at bounding box center [307, 172] width 614 height 345
drag, startPoint x: 334, startPoint y: 181, endPoint x: 452, endPoint y: 111, distance: 136.6
click at [340, 177] on video at bounding box center [307, 172] width 614 height 345
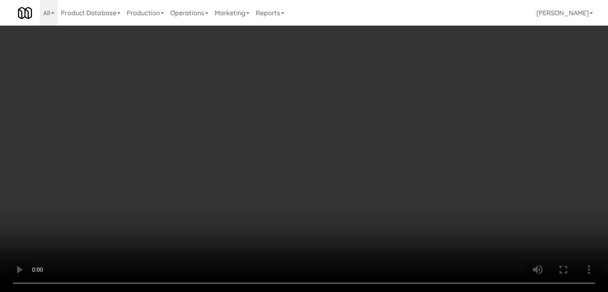
click at [440, 83] on button "Planogram" at bounding box center [432, 85] width 39 height 12
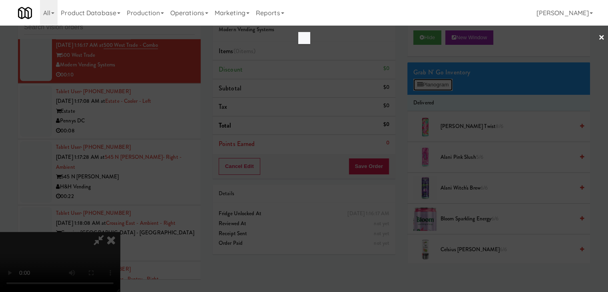
scroll to position [4725, 0]
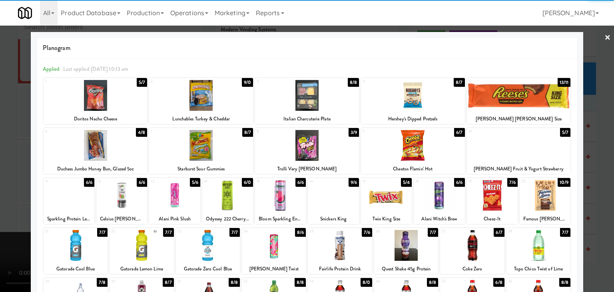
click at [423, 102] on div at bounding box center [413, 95] width 104 height 31
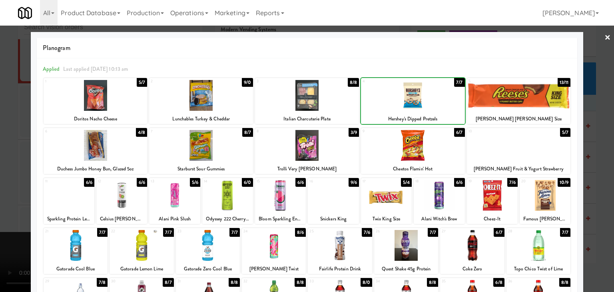
click at [0, 130] on div at bounding box center [307, 146] width 614 height 292
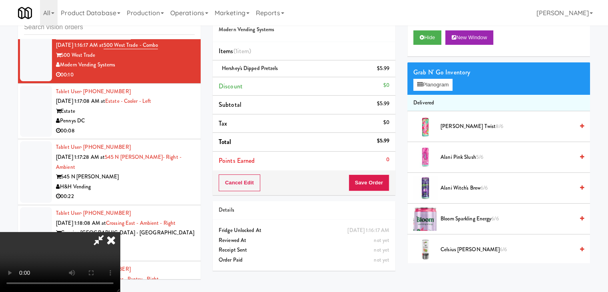
click at [120, 232] on video at bounding box center [60, 262] width 120 height 60
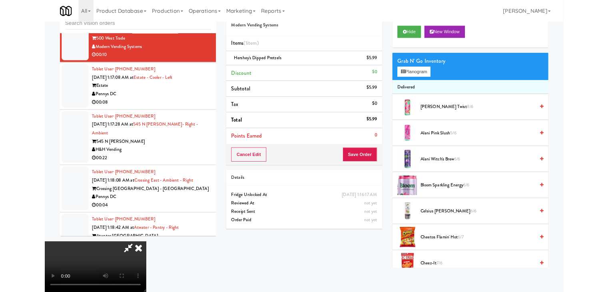
scroll to position [4725, 0]
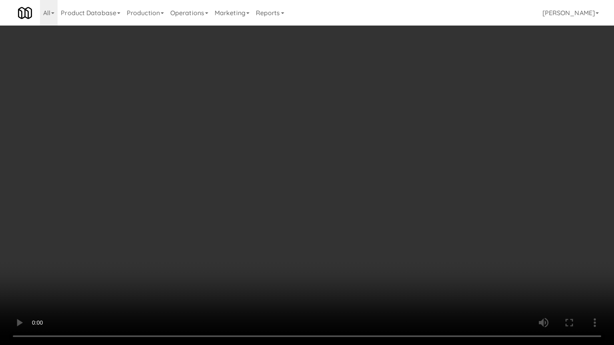
click at [420, 187] on video at bounding box center [307, 172] width 614 height 345
click at [413, 201] on video at bounding box center [307, 172] width 614 height 345
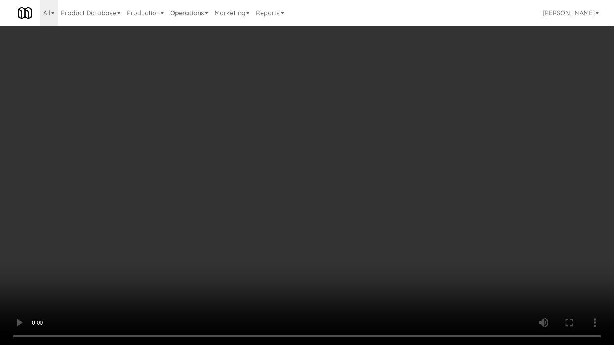
click at [413, 201] on video at bounding box center [307, 172] width 614 height 345
click at [413, 202] on video at bounding box center [307, 172] width 614 height 345
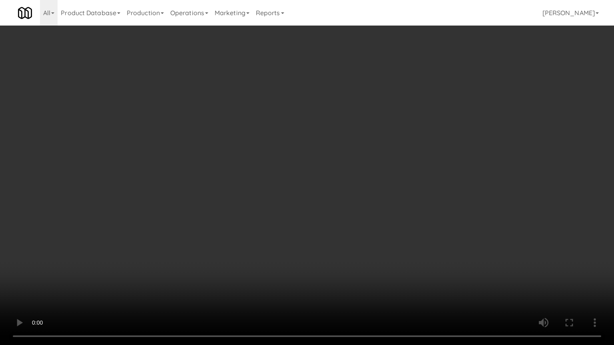
click at [413, 203] on video at bounding box center [307, 172] width 614 height 345
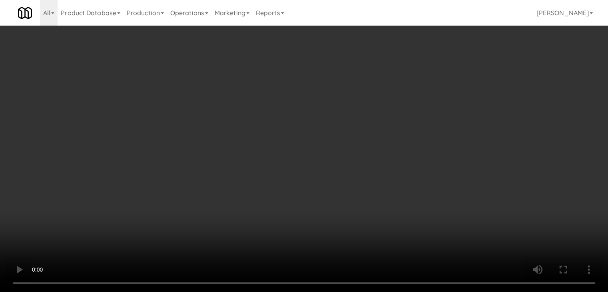
scroll to position [4735, 0]
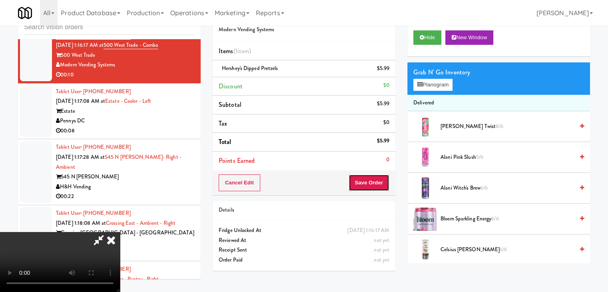
click at [375, 186] on button "Save Order" at bounding box center [368, 182] width 41 height 17
click at [374, 185] on button "Save Order" at bounding box center [368, 182] width 41 height 17
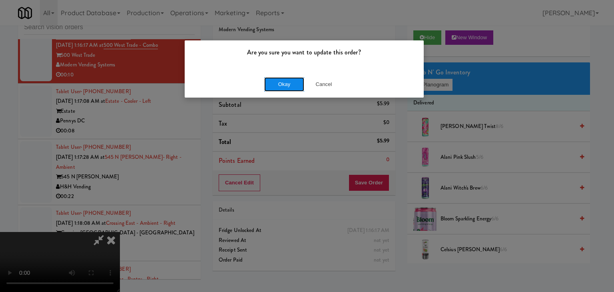
click at [285, 83] on button "Okay" at bounding box center [284, 84] width 40 height 14
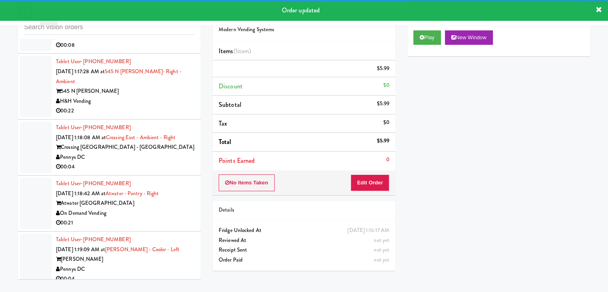
scroll to position [4825, 0]
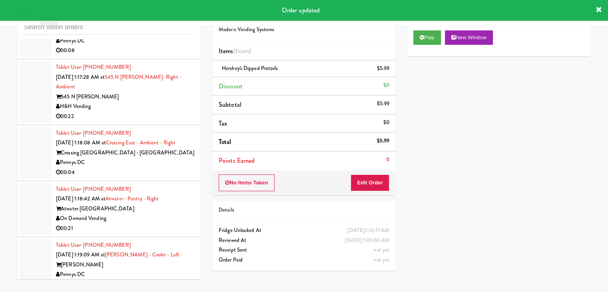
click at [154, 50] on div "00:08" at bounding box center [125, 51] width 139 height 10
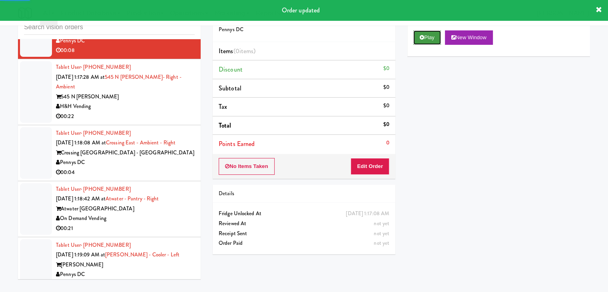
click at [426, 38] on button "Play" at bounding box center [427, 37] width 28 height 14
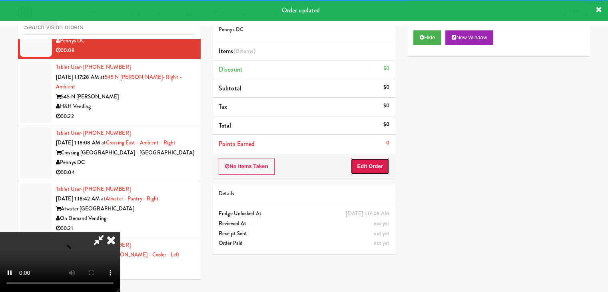
click at [378, 166] on button "Edit Order" at bounding box center [369, 166] width 39 height 17
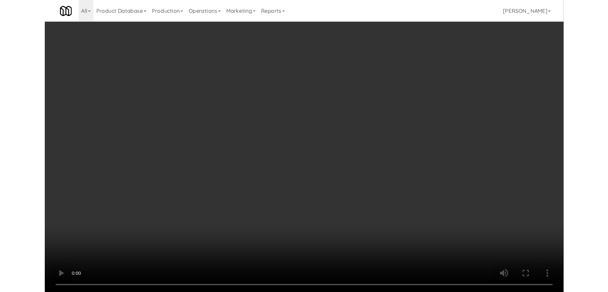
scroll to position [4815, 0]
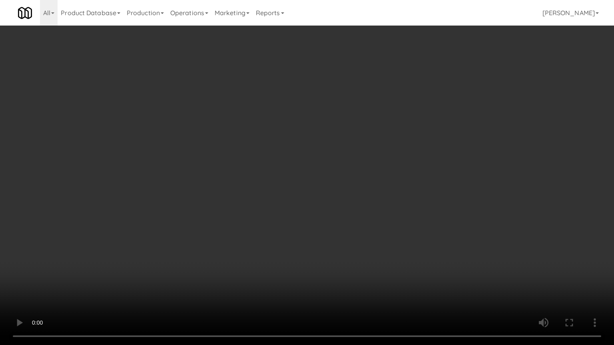
click at [338, 192] on video at bounding box center [307, 172] width 614 height 345
drag, startPoint x: 338, startPoint y: 192, endPoint x: 377, endPoint y: 128, distance: 74.8
click at [338, 191] on video at bounding box center [307, 172] width 614 height 345
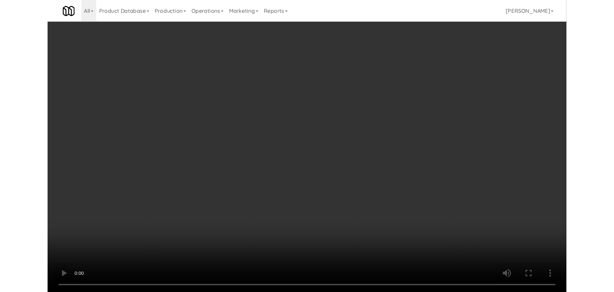
scroll to position [4825, 0]
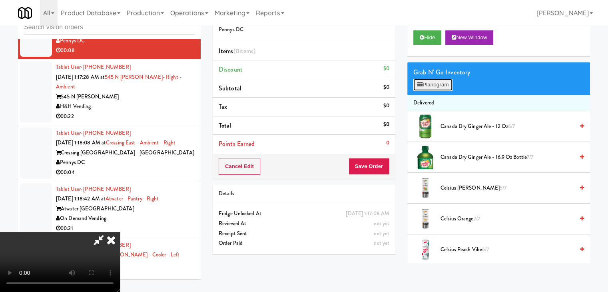
click at [449, 79] on button "Planogram" at bounding box center [432, 85] width 39 height 12
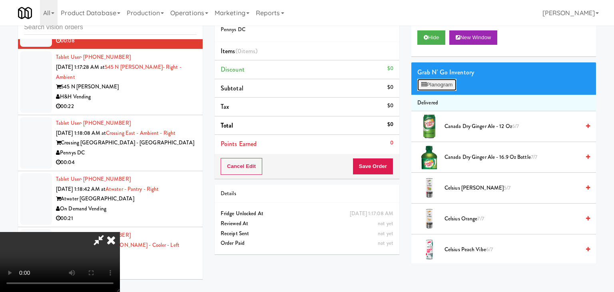
scroll to position [4815, 0]
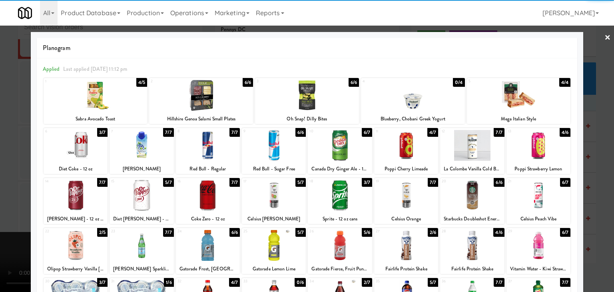
drag, startPoint x: 214, startPoint y: 97, endPoint x: 260, endPoint y: 99, distance: 46.0
click at [215, 96] on div at bounding box center [201, 95] width 104 height 31
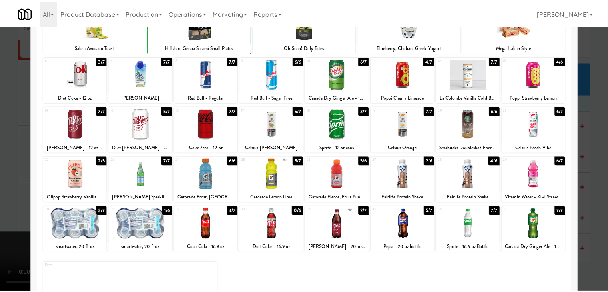
scroll to position [101, 0]
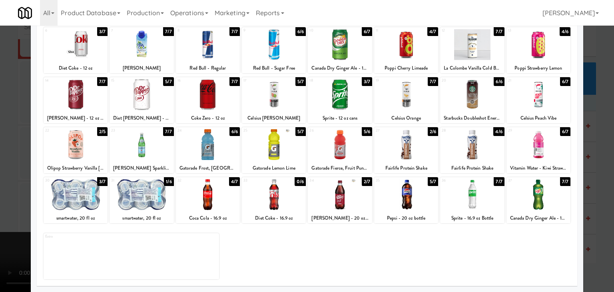
click at [346, 196] on div at bounding box center [340, 194] width 64 height 31
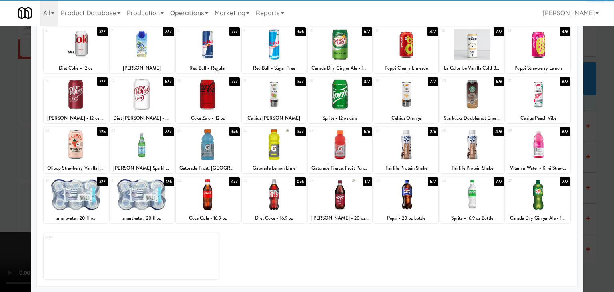
click at [0, 191] on div at bounding box center [307, 146] width 614 height 292
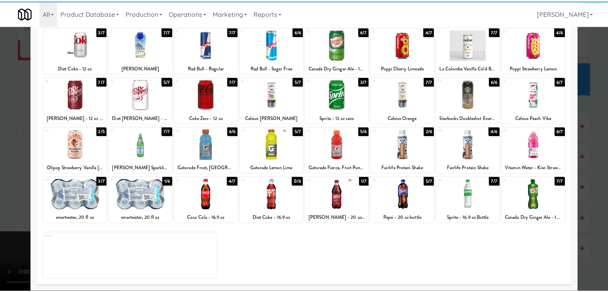
scroll to position [4825, 0]
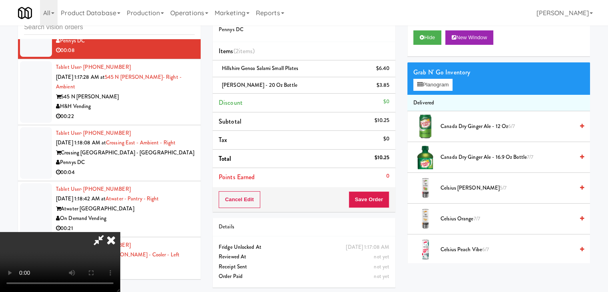
click at [120, 232] on video at bounding box center [60, 262] width 120 height 60
click at [374, 201] on button "Save Order" at bounding box center [368, 199] width 41 height 17
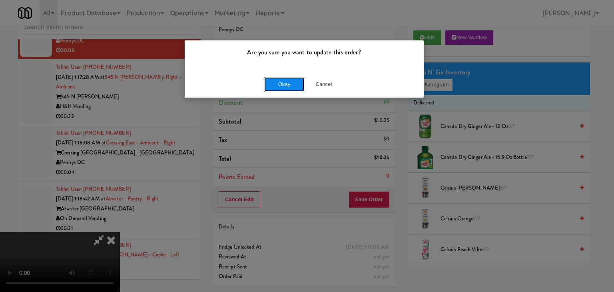
click at [285, 86] on button "Okay" at bounding box center [284, 84] width 40 height 14
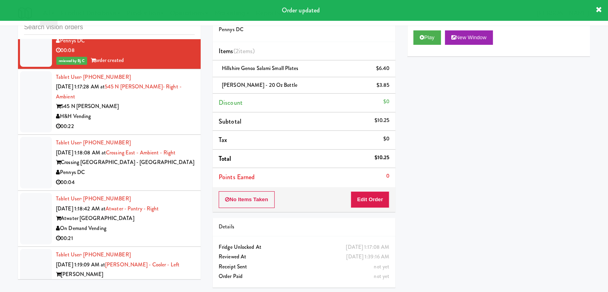
click at [165, 111] on div "H&H Vending" at bounding box center [125, 116] width 139 height 10
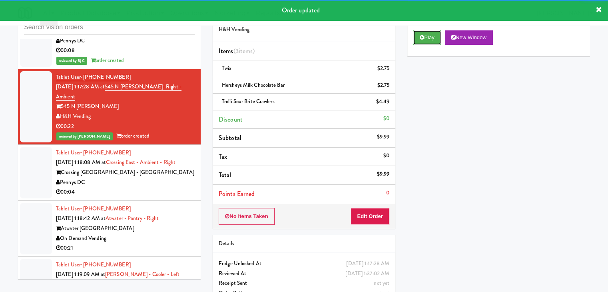
drag, startPoint x: 423, startPoint y: 38, endPoint x: 153, endPoint y: 148, distance: 292.3
click at [153, 143] on div "inbox reviewed all all unclear take inventory issue suspicious failed recent ad…" at bounding box center [304, 156] width 584 height 307
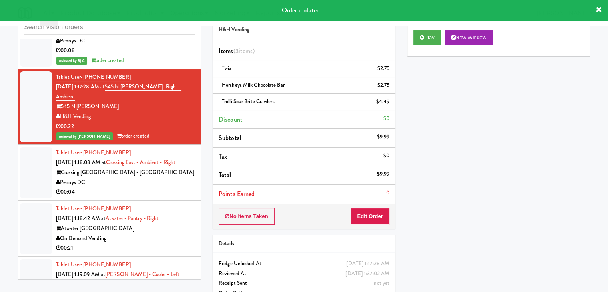
click at [145, 177] on div "Pennys DC" at bounding box center [125, 182] width 139 height 10
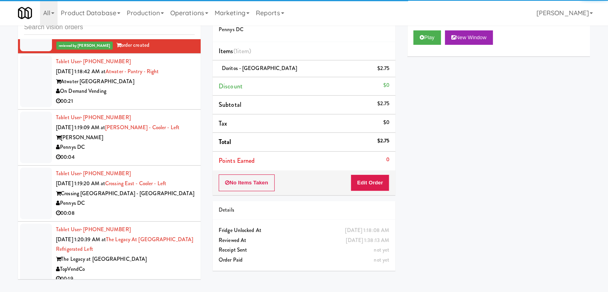
scroll to position [4984, 0]
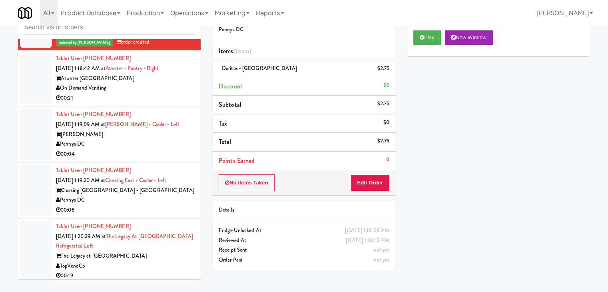
click at [167, 149] on div "00:04" at bounding box center [125, 154] width 139 height 10
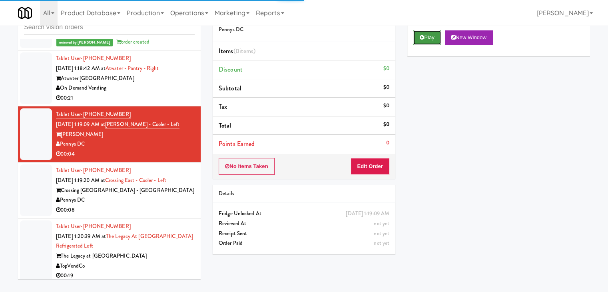
click at [433, 32] on button "Play" at bounding box center [427, 37] width 28 height 14
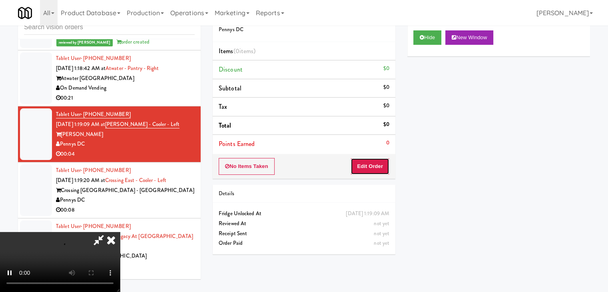
click at [372, 167] on button "Edit Order" at bounding box center [369, 166] width 39 height 17
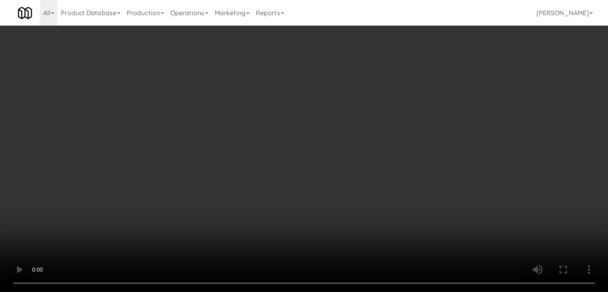
scroll to position [4975, 0]
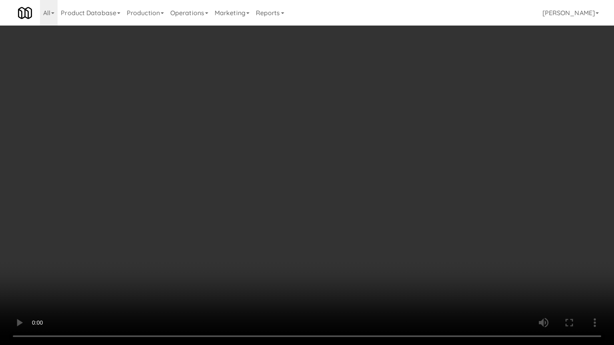
click at [403, 189] on video at bounding box center [307, 172] width 614 height 345
drag, startPoint x: 403, startPoint y: 189, endPoint x: 452, endPoint y: 109, distance: 92.9
click at [403, 187] on video at bounding box center [307, 172] width 614 height 345
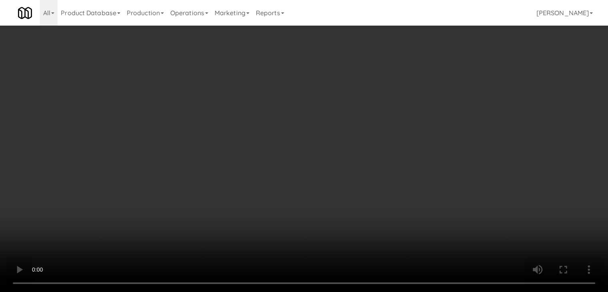
click at [431, 84] on button "Planogram" at bounding box center [432, 85] width 39 height 12
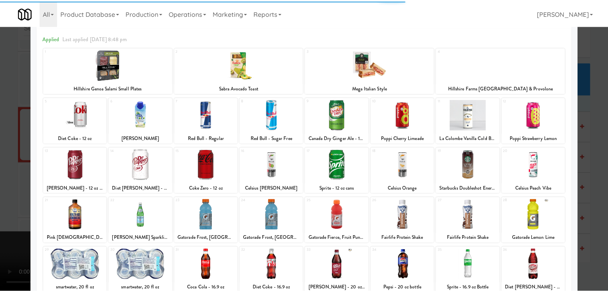
scroll to position [101, 0]
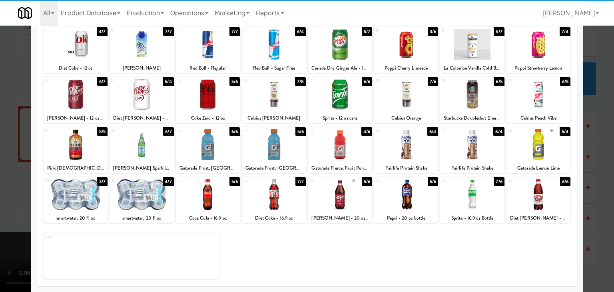
drag, startPoint x: 144, startPoint y: 192, endPoint x: 91, endPoint y: 192, distance: 52.7
click at [136, 192] on div at bounding box center [141, 194] width 64 height 31
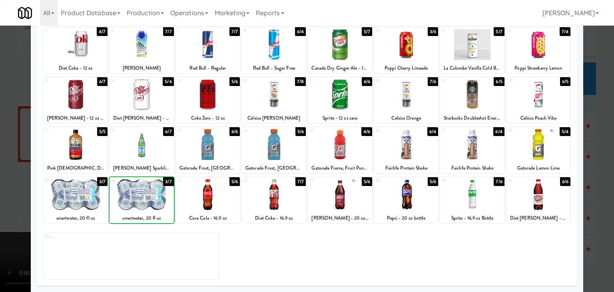
click at [3, 187] on div at bounding box center [307, 146] width 614 height 292
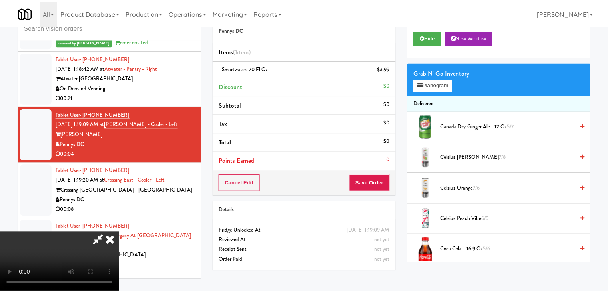
scroll to position [4984, 0]
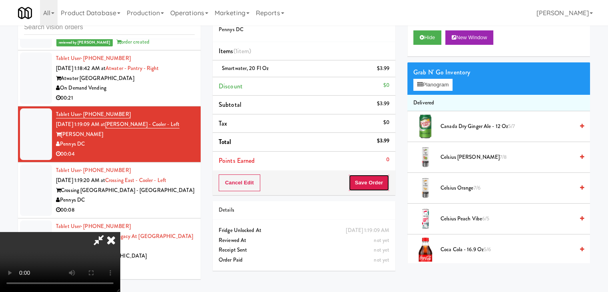
click at [373, 184] on button "Save Order" at bounding box center [368, 182] width 41 height 17
drag, startPoint x: 373, startPoint y: 184, endPoint x: 373, endPoint y: 176, distance: 8.0
click at [373, 183] on button "Save Order" at bounding box center [368, 182] width 41 height 17
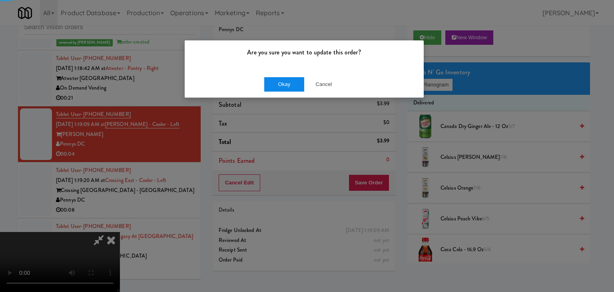
click at [289, 79] on div "Okay Cancel" at bounding box center [304, 84] width 239 height 27
click at [289, 80] on button "Okay" at bounding box center [284, 84] width 40 height 14
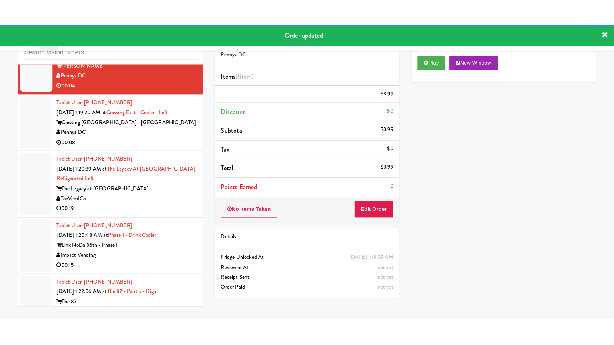
scroll to position [5114, 0]
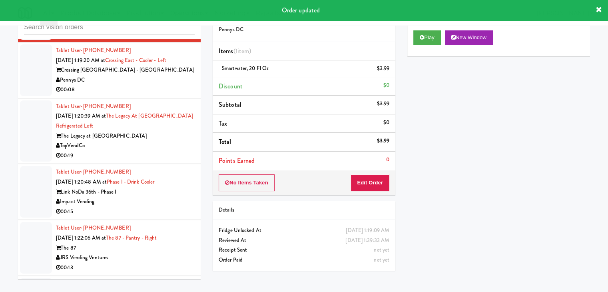
click at [166, 85] on div "00:08" at bounding box center [125, 90] width 139 height 10
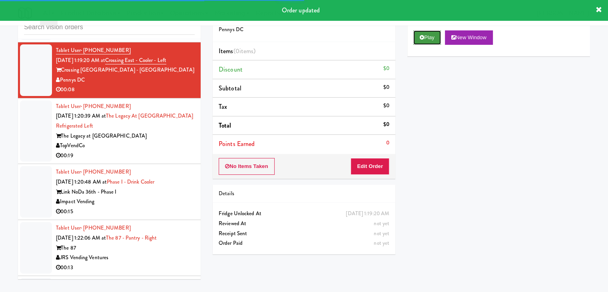
click at [423, 36] on button "Play" at bounding box center [427, 37] width 28 height 14
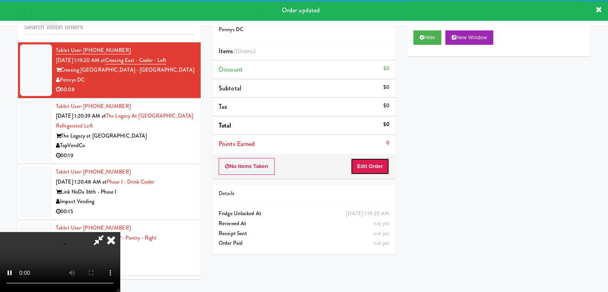
click at [371, 163] on button "Edit Order" at bounding box center [369, 166] width 39 height 17
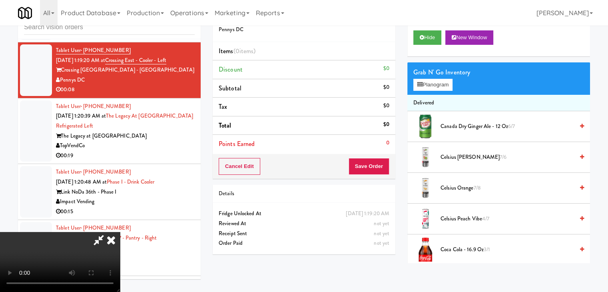
scroll to position [5104, 0]
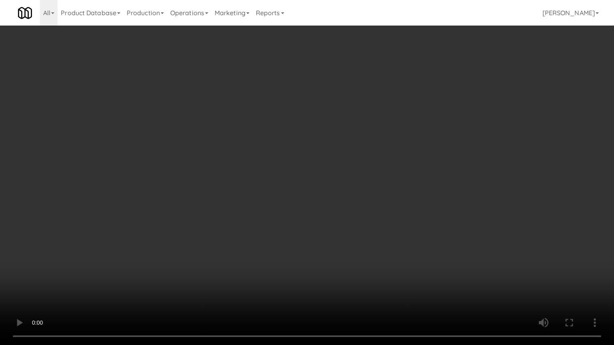
click at [370, 175] on video at bounding box center [307, 172] width 614 height 345
click at [366, 155] on video at bounding box center [307, 172] width 614 height 345
drag, startPoint x: 366, startPoint y: 155, endPoint x: 427, endPoint y: 34, distance: 135.6
click at [369, 141] on video at bounding box center [307, 172] width 614 height 345
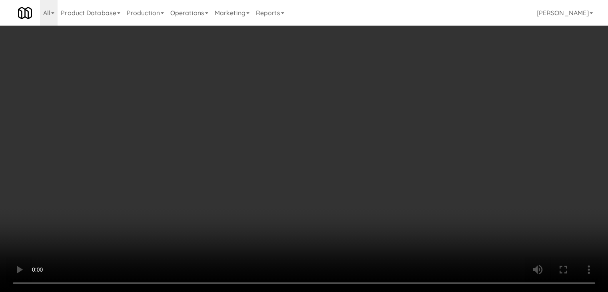
drag, startPoint x: 437, startPoint y: 82, endPoint x: 441, endPoint y: 82, distance: 4.0
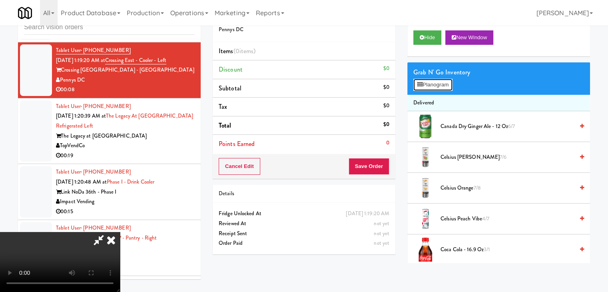
click at [437, 81] on button "Planogram" at bounding box center [432, 85] width 39 height 12
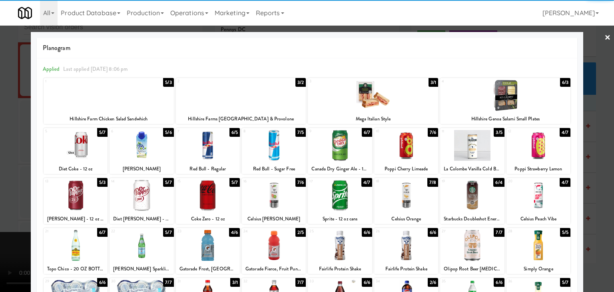
click at [494, 85] on div at bounding box center [505, 95] width 130 height 31
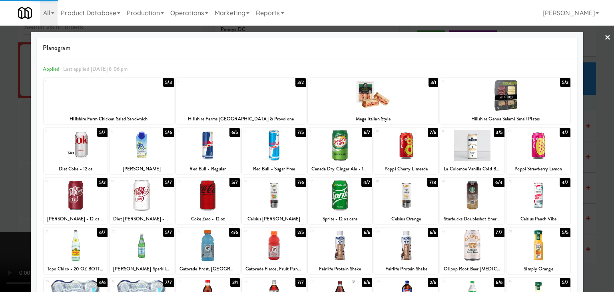
click at [144, 139] on div at bounding box center [141, 145] width 64 height 31
click at [6, 123] on div at bounding box center [307, 146] width 614 height 292
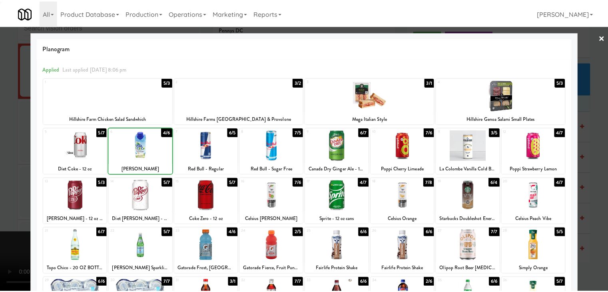
scroll to position [5114, 0]
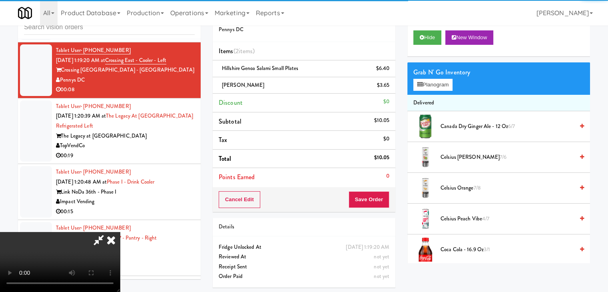
click at [381, 197] on div "Cancel Edit Save Order" at bounding box center [304, 199] width 183 height 25
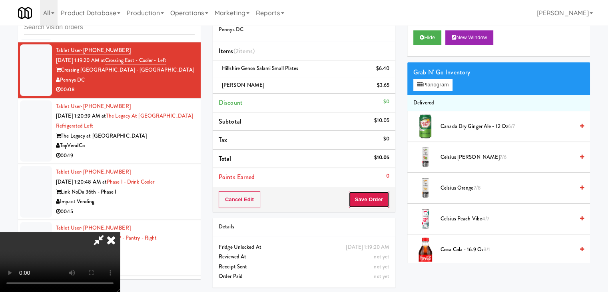
click at [379, 197] on button "Save Order" at bounding box center [368, 199] width 41 height 17
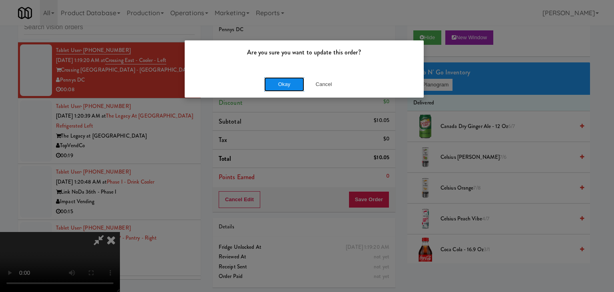
click at [276, 80] on button "Okay" at bounding box center [284, 84] width 40 height 14
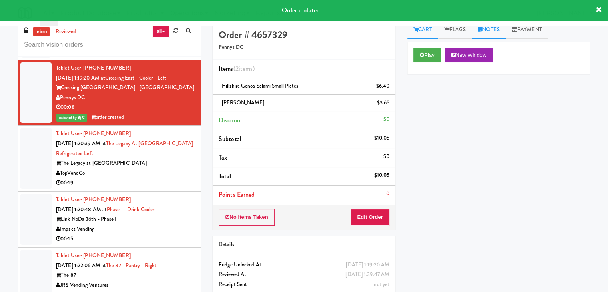
scroll to position [0, 0]
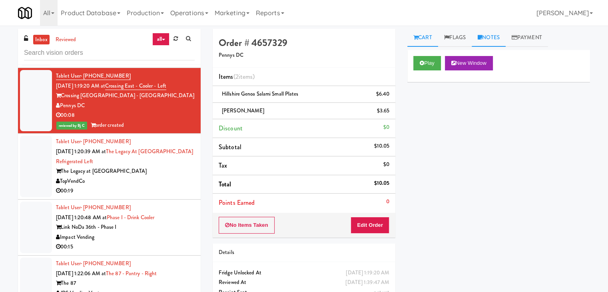
click at [505, 34] on link "Notes" at bounding box center [488, 38] width 34 height 18
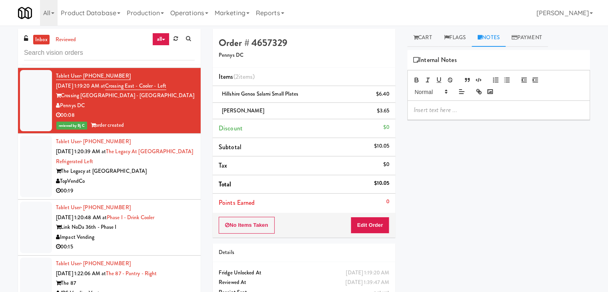
click at [461, 112] on p at bounding box center [498, 109] width 170 height 9
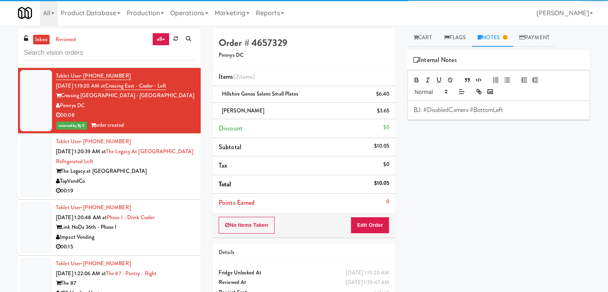
click at [172, 176] on div "TopVendCo" at bounding box center [125, 181] width 139 height 10
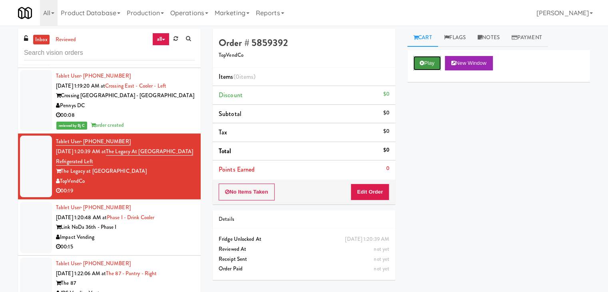
click at [430, 69] on button "Play" at bounding box center [427, 63] width 28 height 14
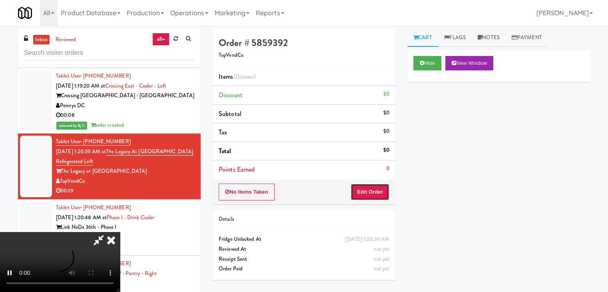
click at [367, 188] on button "Edit Order" at bounding box center [369, 191] width 39 height 17
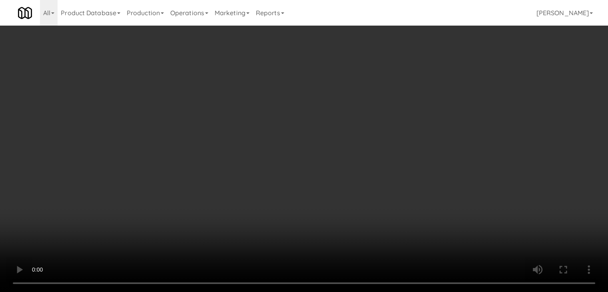
scroll to position [5104, 0]
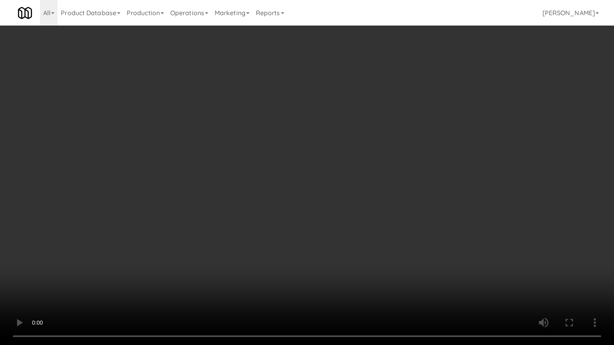
click at [348, 173] on video at bounding box center [307, 172] width 614 height 345
click at [315, 167] on video at bounding box center [307, 172] width 614 height 345
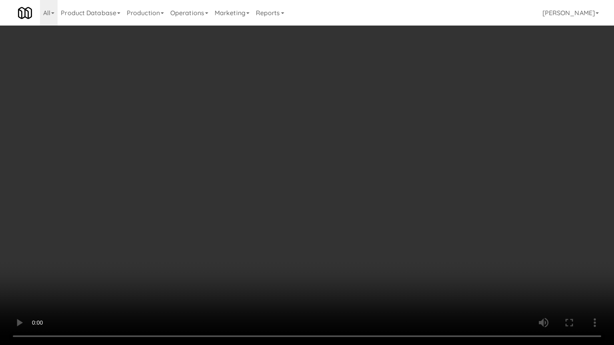
click at [315, 167] on video at bounding box center [307, 172] width 614 height 345
drag, startPoint x: 315, startPoint y: 167, endPoint x: 348, endPoint y: 91, distance: 82.3
click at [315, 166] on video at bounding box center [307, 172] width 614 height 345
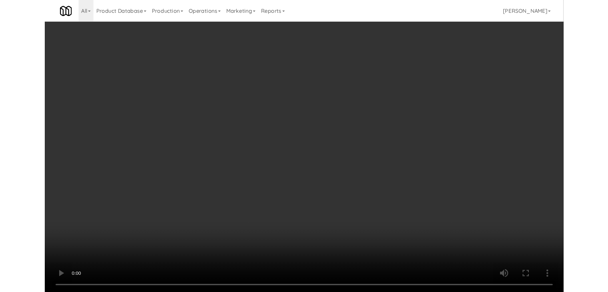
scroll to position [5114, 0]
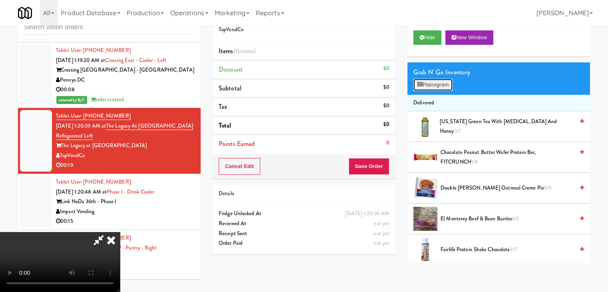
click at [422, 85] on icon at bounding box center [419, 84] width 5 height 5
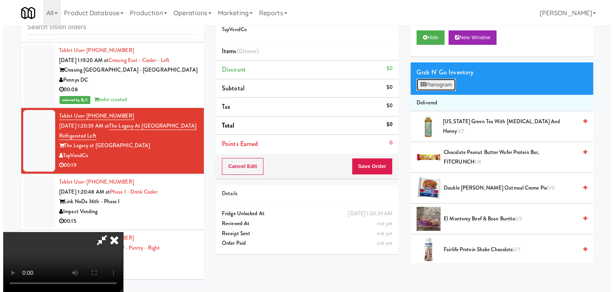
scroll to position [5104, 0]
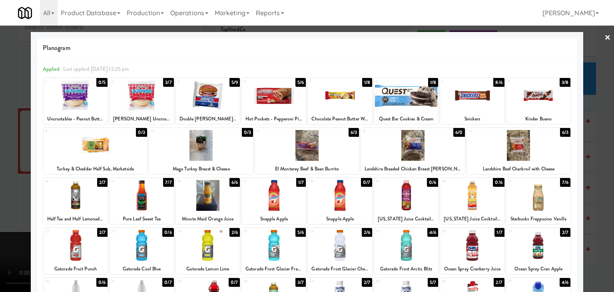
click at [466, 244] on div at bounding box center [472, 245] width 64 height 31
click at [266, 247] on div at bounding box center [274, 245] width 64 height 31
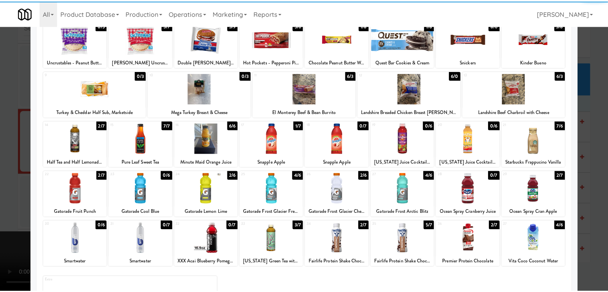
scroll to position [101, 0]
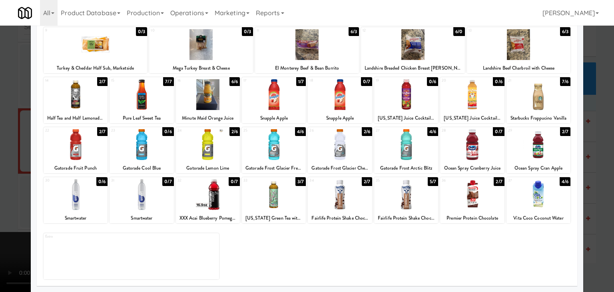
click at [330, 199] on div at bounding box center [340, 194] width 64 height 31
drag, startPoint x: 0, startPoint y: 191, endPoint x: 76, endPoint y: 190, distance: 76.3
click at [3, 190] on div at bounding box center [307, 146] width 614 height 292
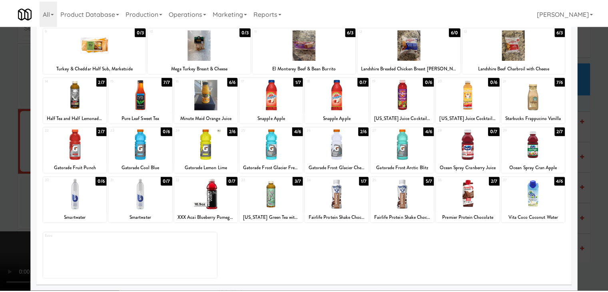
scroll to position [5114, 0]
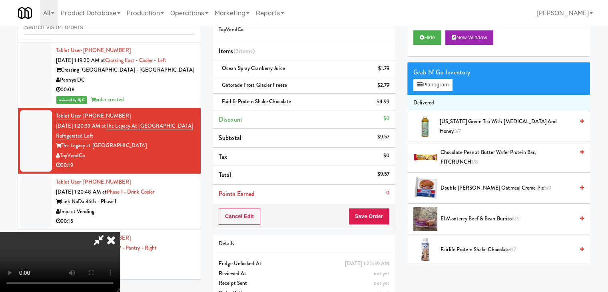
click at [120, 232] on video at bounding box center [60, 262] width 120 height 60
click at [377, 215] on button "Save Order" at bounding box center [368, 216] width 41 height 17
click at [380, 216] on button "Save Order" at bounding box center [368, 216] width 41 height 17
click at [380, 215] on body "Are you sure you want to update this order? Okay Cancel Okay Are you sure you w…" at bounding box center [304, 146] width 608 height 292
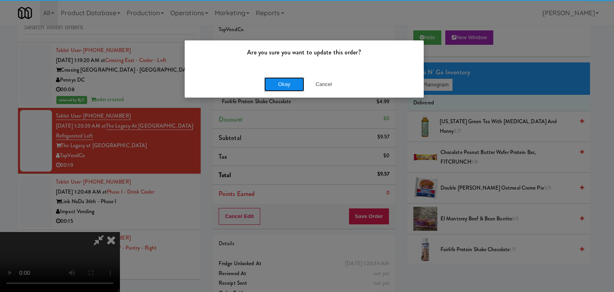
click at [294, 85] on button "Okay" at bounding box center [284, 84] width 40 height 14
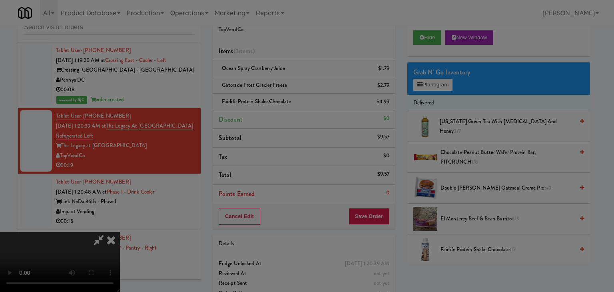
click at [294, 83] on div "Okay Cancel" at bounding box center [304, 69] width 239 height 27
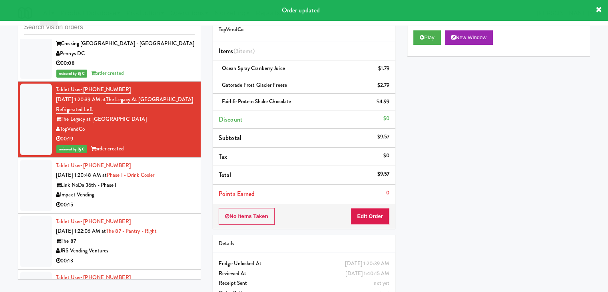
scroll to position [5194, 0]
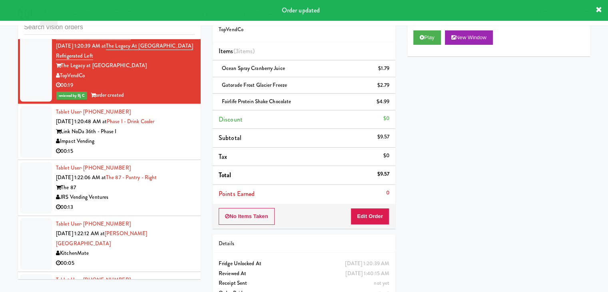
click at [169, 146] on div "00:15" at bounding box center [125, 151] width 139 height 10
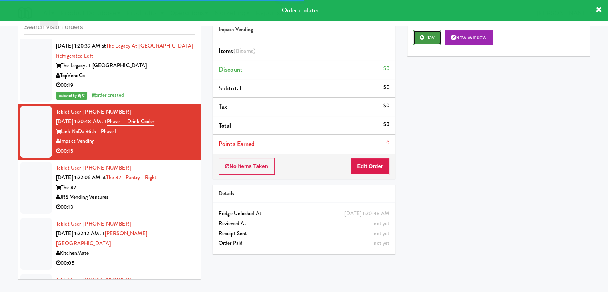
click at [423, 37] on icon at bounding box center [421, 37] width 4 height 5
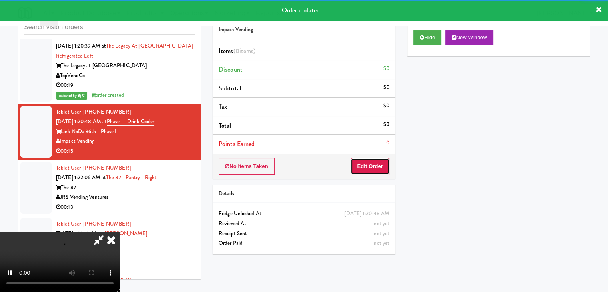
click at [361, 163] on button "Edit Order" at bounding box center [369, 166] width 39 height 17
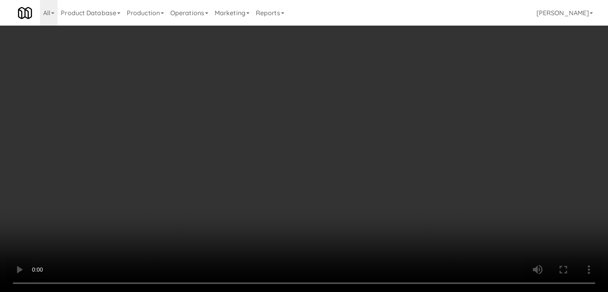
scroll to position [5184, 0]
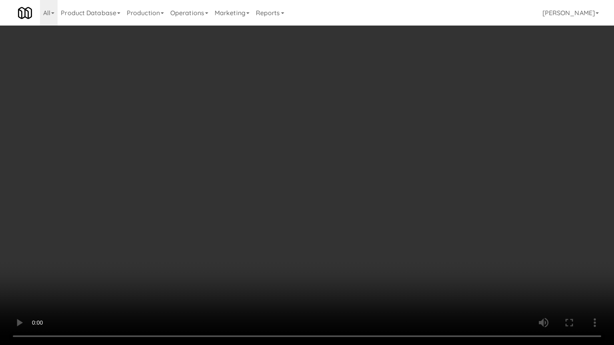
click at [270, 214] on video at bounding box center [307, 172] width 614 height 345
click at [261, 208] on video at bounding box center [307, 172] width 614 height 345
drag, startPoint x: 261, startPoint y: 207, endPoint x: 310, endPoint y: 138, distance: 84.8
click at [262, 207] on video at bounding box center [307, 172] width 614 height 345
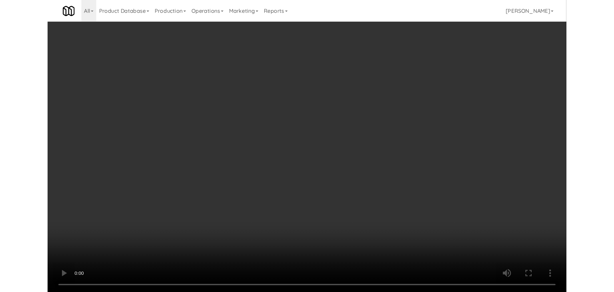
scroll to position [5194, 0]
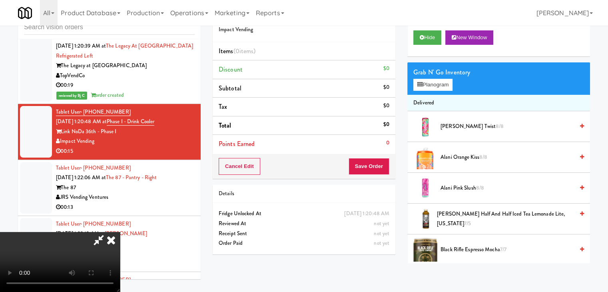
click at [419, 92] on div "Grab N' Go Inventory Planogram" at bounding box center [498, 78] width 183 height 32
click at [427, 88] on button "Planogram" at bounding box center [432, 85] width 39 height 12
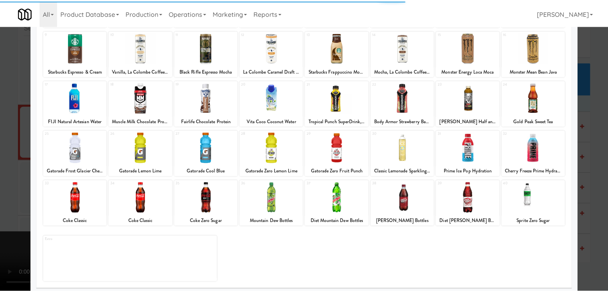
scroll to position [101, 0]
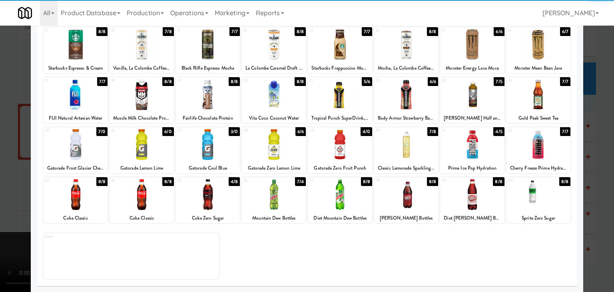
click at [264, 151] on div at bounding box center [274, 144] width 64 height 31
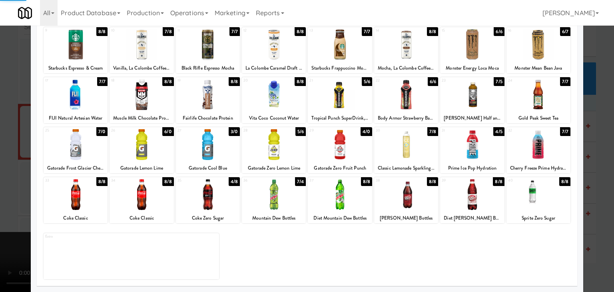
click at [154, 193] on div at bounding box center [141, 194] width 64 height 31
drag, startPoint x: 0, startPoint y: 194, endPoint x: 143, endPoint y: 187, distance: 143.6
click at [2, 193] on div at bounding box center [307, 146] width 614 height 292
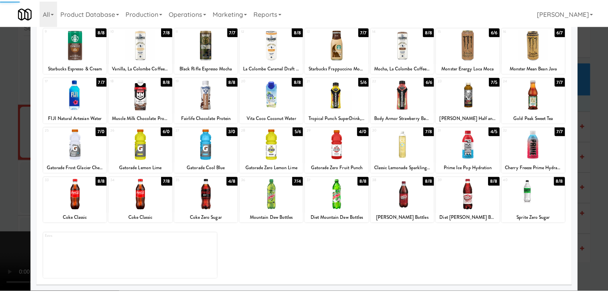
scroll to position [5194, 0]
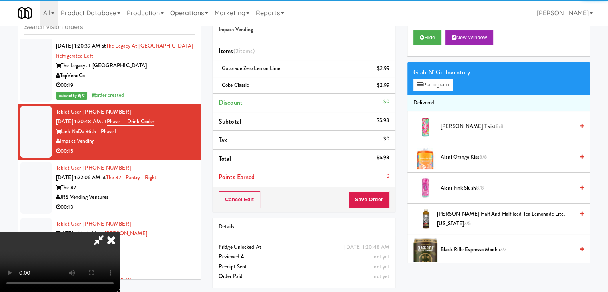
drag, startPoint x: 399, startPoint y: 197, endPoint x: 385, endPoint y: 197, distance: 14.0
click at [398, 197] on div "Order # 7715798 Impact Vending Items (2 items ) Gatorade Zero Lemon Lime $2.99 …" at bounding box center [304, 148] width 195 height 290
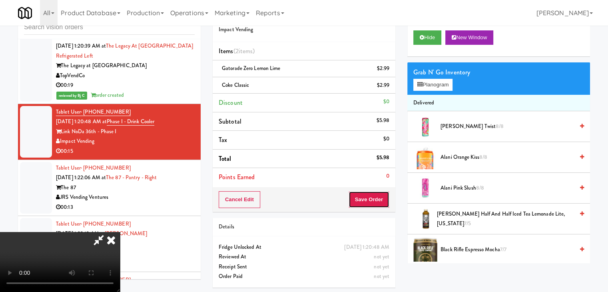
click at [385, 197] on button "Save Order" at bounding box center [368, 199] width 41 height 17
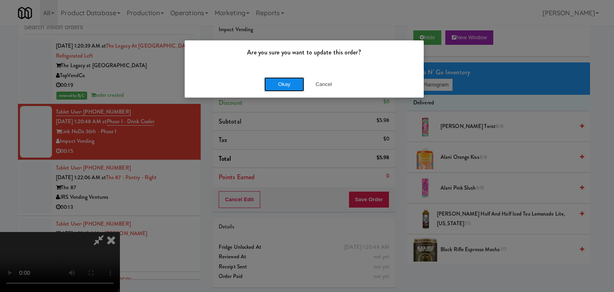
click at [288, 87] on button "Okay" at bounding box center [284, 84] width 40 height 14
click at [288, 87] on div "Okay Cancel" at bounding box center [304, 84] width 239 height 27
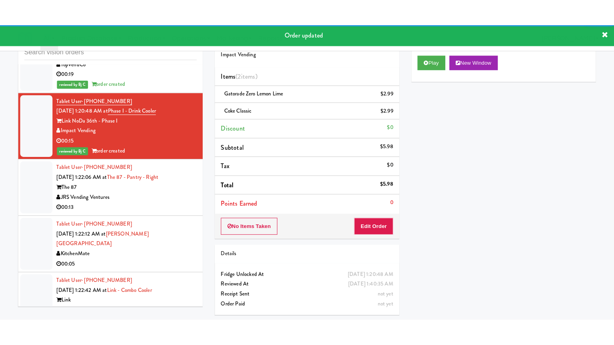
scroll to position [5314, 0]
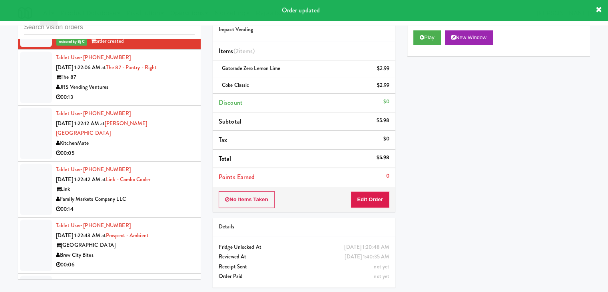
click at [148, 82] on div "JRS Vending Ventures" at bounding box center [125, 87] width 139 height 10
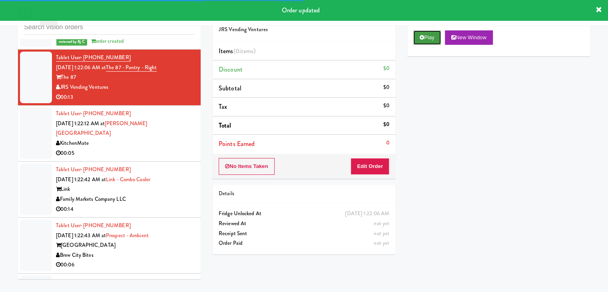
click at [433, 37] on button "Play" at bounding box center [427, 37] width 28 height 14
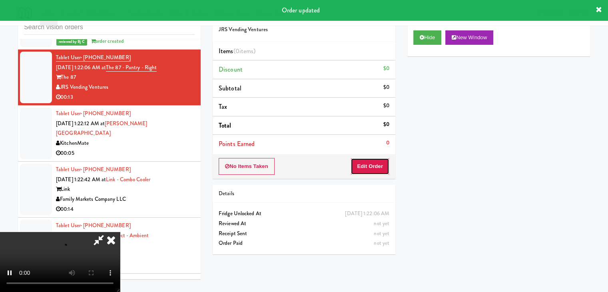
click at [380, 162] on button "Edit Order" at bounding box center [369, 166] width 39 height 17
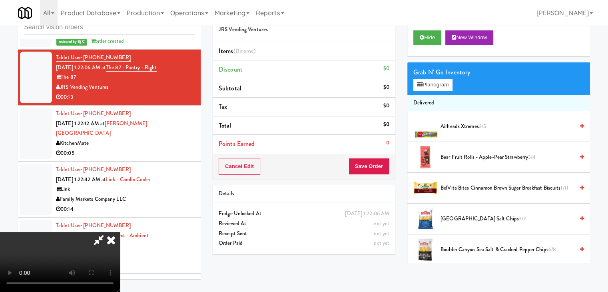
scroll to position [5304, 0]
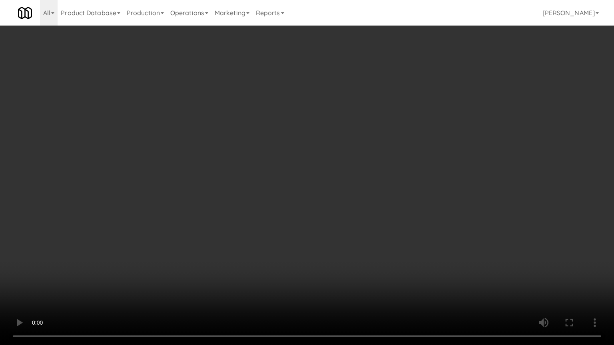
click at [337, 171] on video at bounding box center [307, 172] width 614 height 345
click at [335, 173] on video at bounding box center [307, 172] width 614 height 345
click at [328, 177] on video at bounding box center [307, 172] width 614 height 345
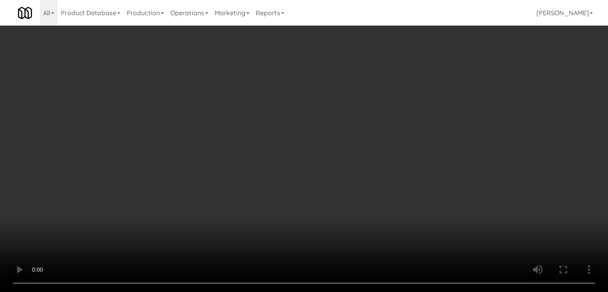
click at [437, 85] on button "Planogram" at bounding box center [432, 85] width 39 height 12
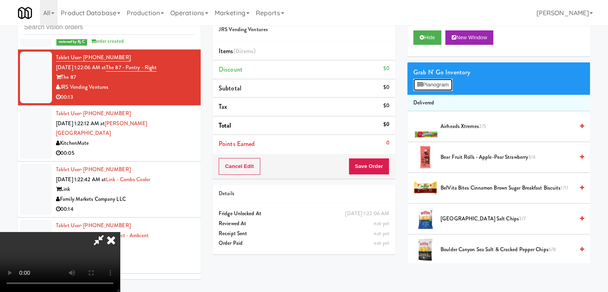
scroll to position [5304, 0]
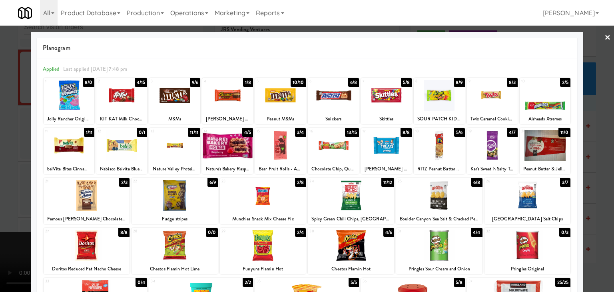
click at [177, 249] on div at bounding box center [174, 245] width 86 height 31
click at [336, 203] on div at bounding box center [351, 195] width 86 height 31
click at [2, 222] on div at bounding box center [307, 146] width 614 height 292
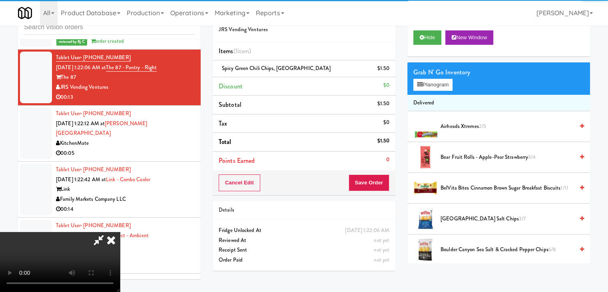
click at [120, 232] on video at bounding box center [60, 262] width 120 height 60
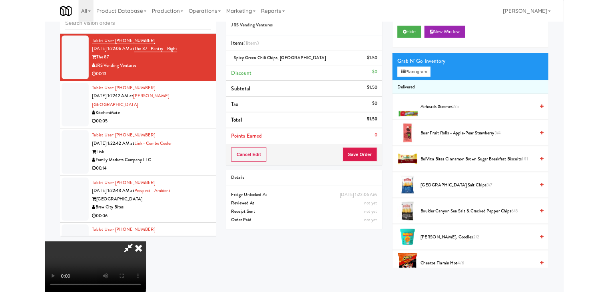
scroll to position [5304, 0]
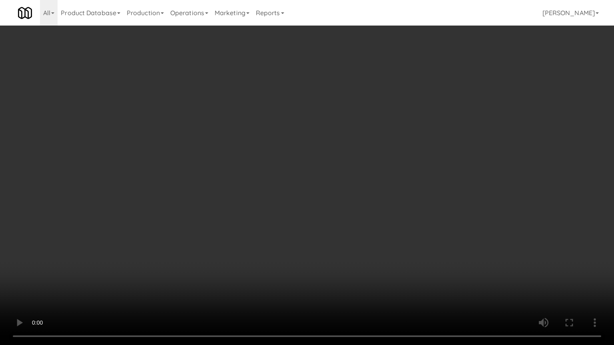
click at [373, 254] on video at bounding box center [307, 172] width 614 height 345
click at [378, 260] on video at bounding box center [307, 172] width 614 height 345
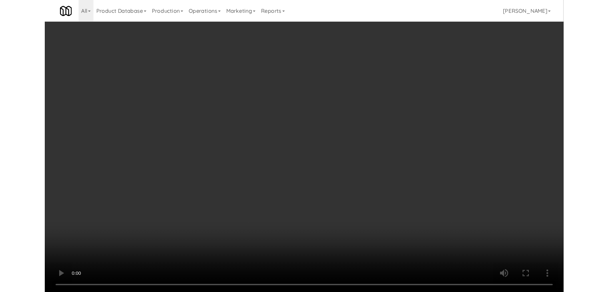
scroll to position [5314, 0]
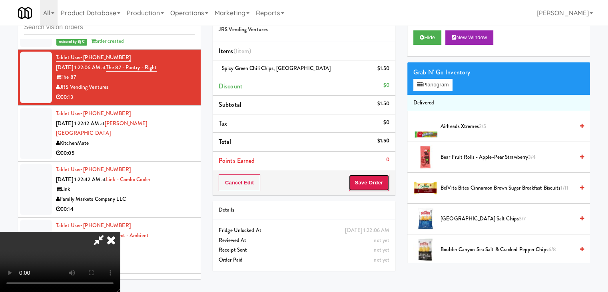
click at [379, 187] on button "Save Order" at bounding box center [368, 182] width 41 height 17
click at [379, 186] on button "Save Order" at bounding box center [368, 182] width 41 height 17
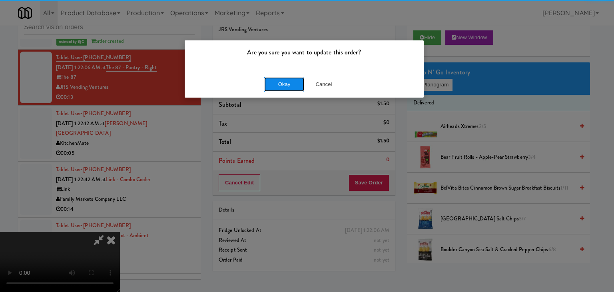
click at [284, 82] on button "Okay" at bounding box center [284, 84] width 40 height 14
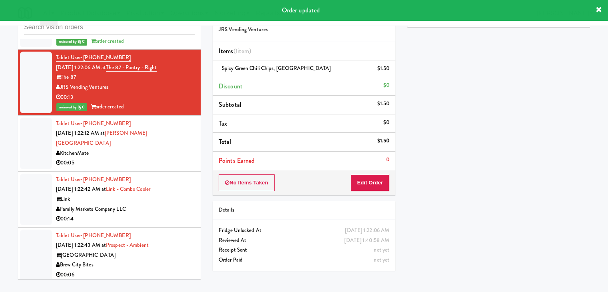
scroll to position [0, 0]
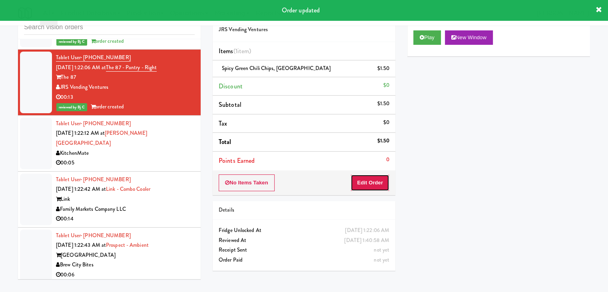
drag, startPoint x: 377, startPoint y: 187, endPoint x: 405, endPoint y: 191, distance: 28.6
click at [377, 186] on button "Edit Order" at bounding box center [369, 182] width 39 height 17
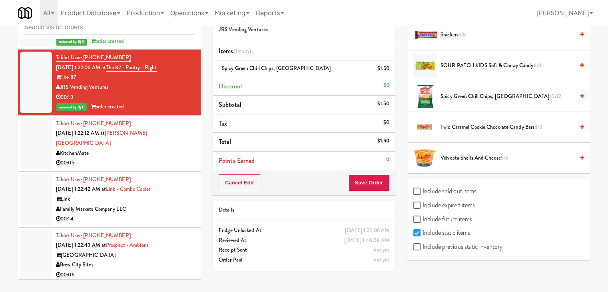
click at [467, 242] on label "Include previous static inventory" at bounding box center [457, 246] width 89 height 12
click at [422, 244] on input "Include previous static inventory" at bounding box center [417, 247] width 9 height 6
checkbox input "true"
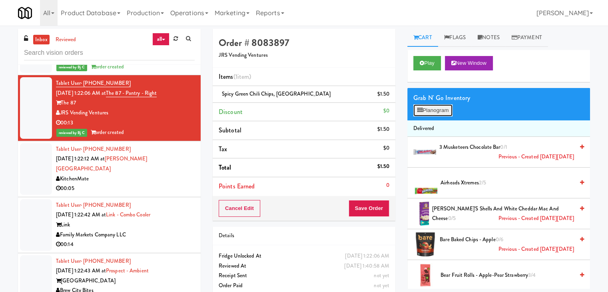
click at [435, 109] on button "Planogram" at bounding box center [432, 110] width 39 height 12
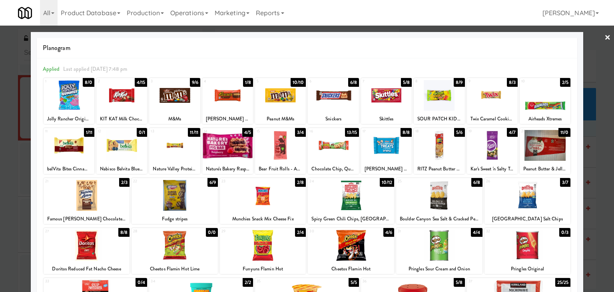
click at [191, 245] on div at bounding box center [174, 245] width 86 height 31
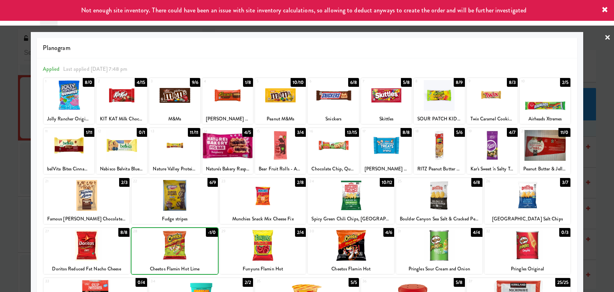
drag, startPoint x: 0, startPoint y: 237, endPoint x: 120, endPoint y: 234, distance: 120.3
click at [0, 236] on div at bounding box center [307, 146] width 614 height 292
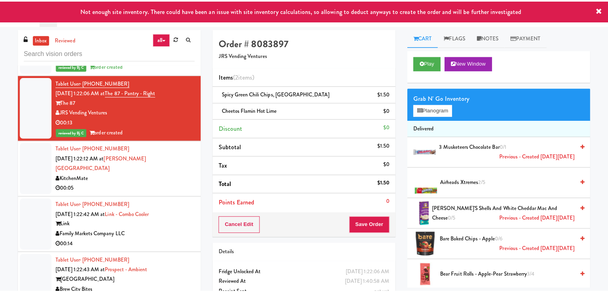
scroll to position [5314, 0]
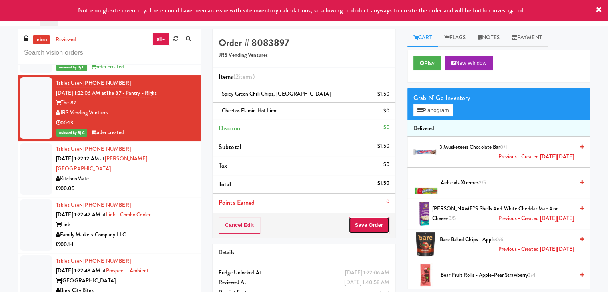
click at [375, 222] on button "Save Order" at bounding box center [368, 225] width 41 height 17
click at [375, 222] on body "Not enough site inventory. There could have been an issue with site inventory c…" at bounding box center [304, 172] width 608 height 292
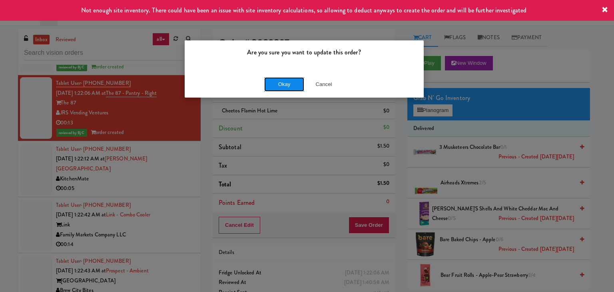
click at [285, 87] on button "Okay" at bounding box center [284, 84] width 40 height 14
click at [285, 87] on div "Okay Cancel" at bounding box center [304, 84] width 239 height 27
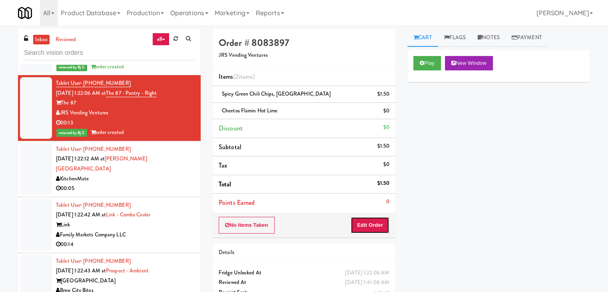
drag, startPoint x: 369, startPoint y: 233, endPoint x: 369, endPoint y: 229, distance: 4.4
click at [368, 233] on div "No Items Taken Edit Order" at bounding box center [304, 225] width 183 height 25
click at [364, 228] on button "Edit Order" at bounding box center [369, 225] width 39 height 17
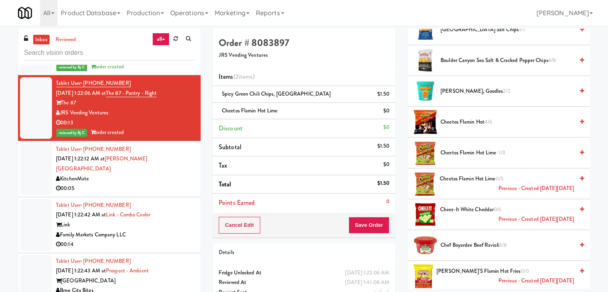
scroll to position [439, 0]
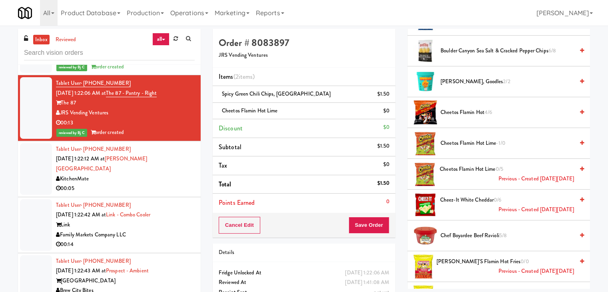
click at [465, 112] on span "Cheetos Flamin Hot 4/6" at bounding box center [506, 112] width 133 height 10
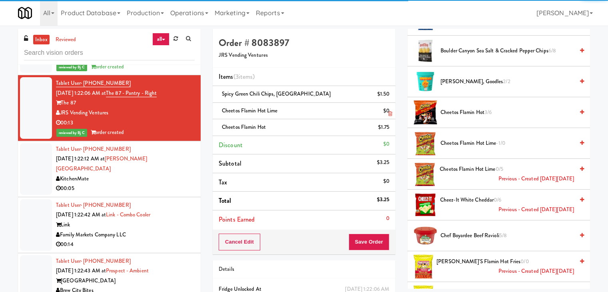
click at [390, 111] on icon at bounding box center [390, 113] width 4 height 5
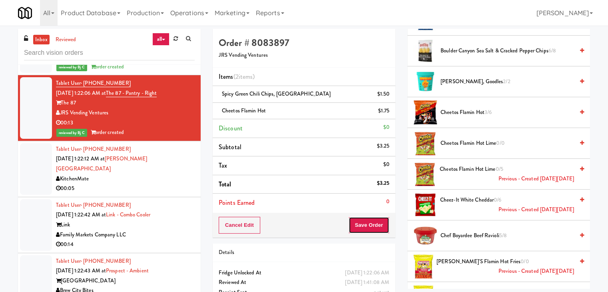
click at [361, 227] on button "Save Order" at bounding box center [368, 225] width 41 height 17
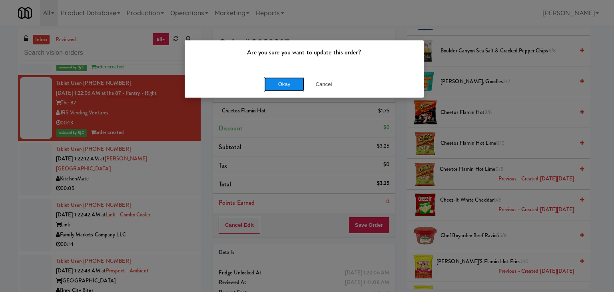
click at [283, 81] on button "Okay" at bounding box center [284, 84] width 40 height 14
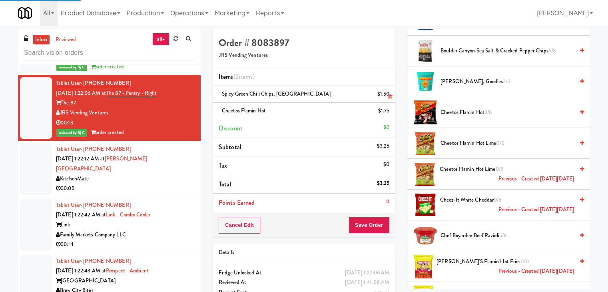
scroll to position [61, 0]
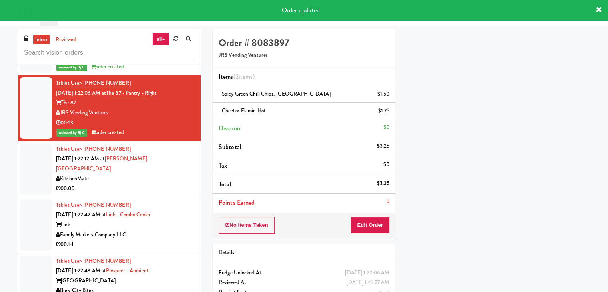
click at [142, 183] on div "00:05" at bounding box center [125, 188] width 139 height 10
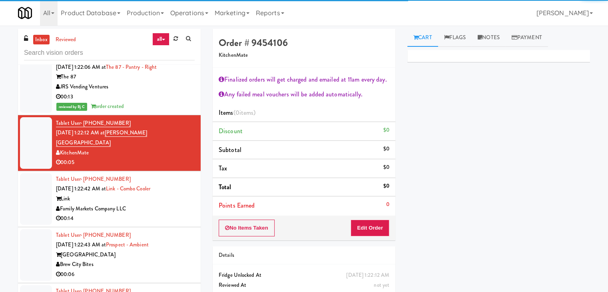
scroll to position [5354, 0]
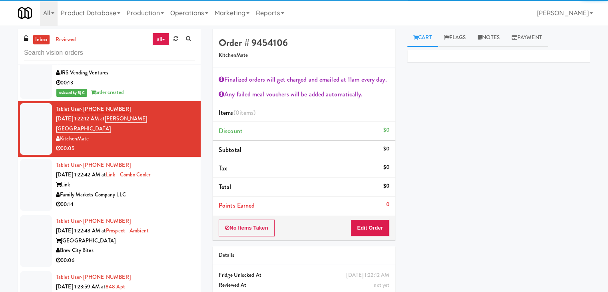
click at [164, 190] on div "Family Markets Company LLC" at bounding box center [125, 195] width 139 height 10
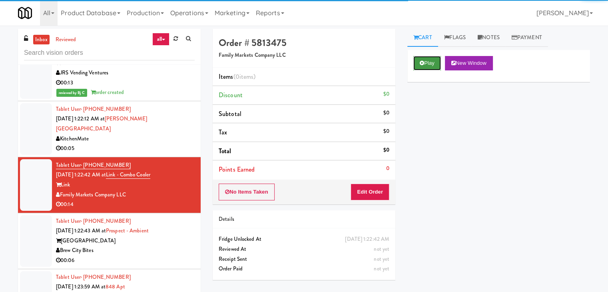
click at [433, 61] on button "Play" at bounding box center [427, 63] width 28 height 14
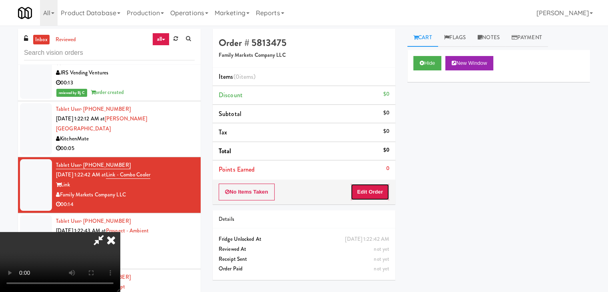
click at [368, 190] on button "Edit Order" at bounding box center [369, 191] width 39 height 17
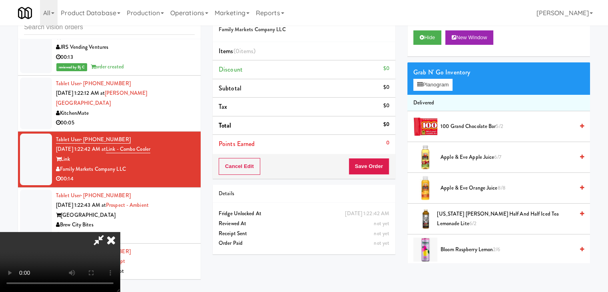
scroll to position [5344, 0]
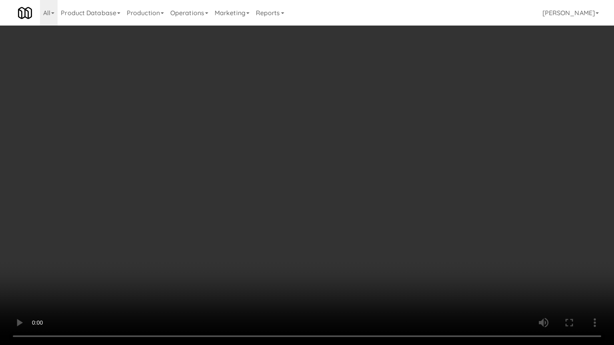
click at [350, 234] on video at bounding box center [307, 172] width 614 height 345
click at [350, 227] on video at bounding box center [307, 172] width 614 height 345
drag, startPoint x: 329, startPoint y: 215, endPoint x: 322, endPoint y: 217, distance: 7.3
click at [328, 215] on video at bounding box center [307, 172] width 614 height 345
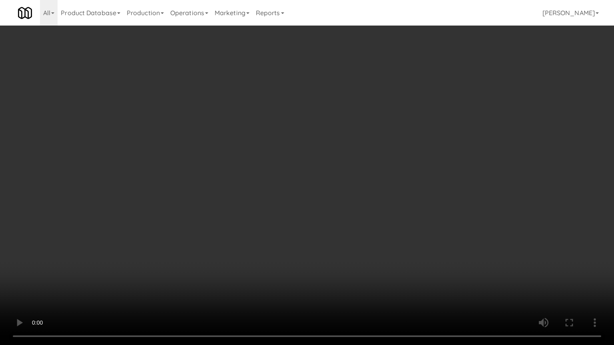
click at [333, 216] on video at bounding box center [307, 172] width 614 height 345
click at [333, 217] on video at bounding box center [307, 172] width 614 height 345
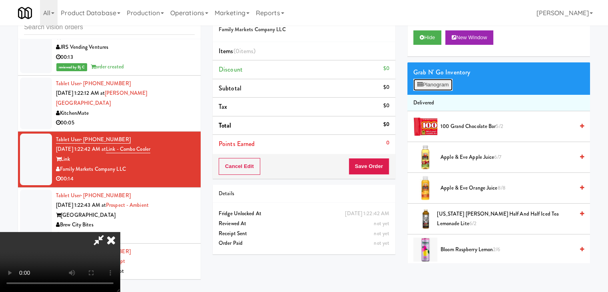
click at [435, 82] on button "Planogram" at bounding box center [432, 85] width 39 height 12
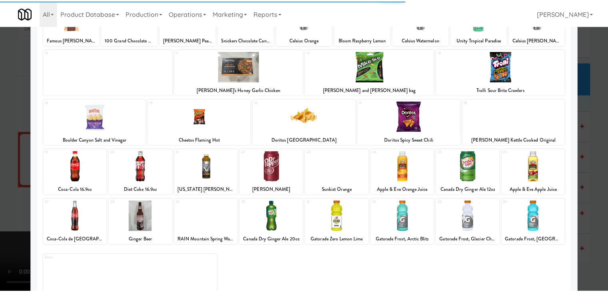
scroll to position [80, 0]
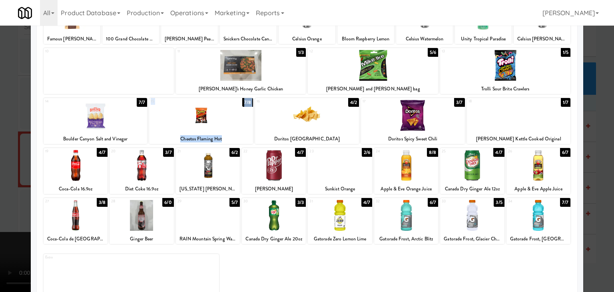
drag, startPoint x: 310, startPoint y: 115, endPoint x: 205, endPoint y: 123, distance: 105.4
click at [218, 125] on div "14 7/7 [GEOGRAPHIC_DATA] Salt and Vinegar 15 7/8 Cheetos Flaming Hot 16 4/2 Dor…" at bounding box center [307, 121] width 526 height 46
drag, startPoint x: 0, startPoint y: 151, endPoint x: 71, endPoint y: 148, distance: 71.2
click at [0, 152] on div at bounding box center [307, 146] width 614 height 292
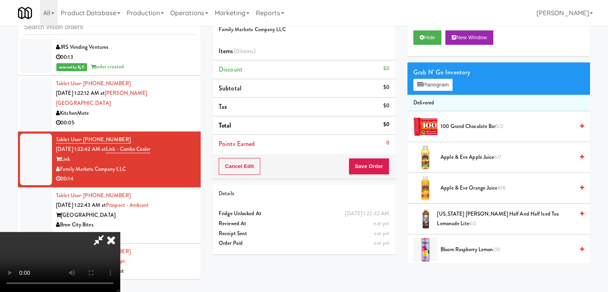
click at [120, 232] on video at bounding box center [60, 262] width 120 height 60
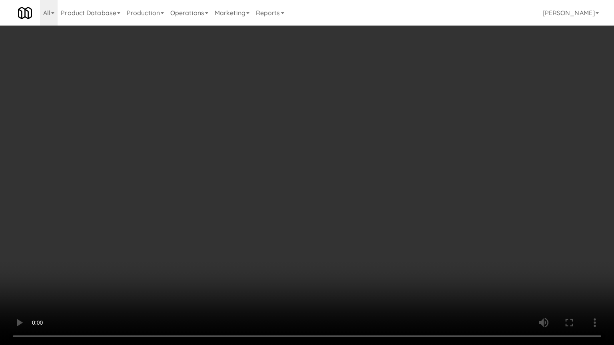
click at [325, 205] on video at bounding box center [307, 172] width 614 height 345
click at [331, 205] on video at bounding box center [307, 172] width 614 height 345
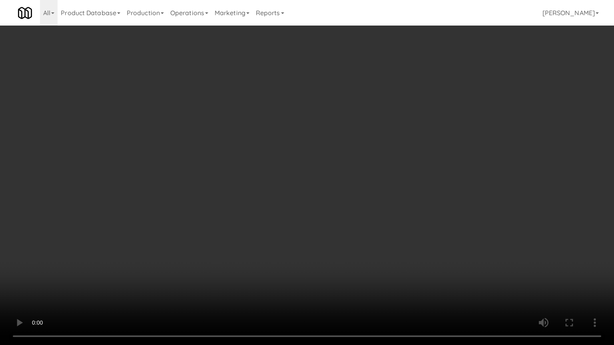
click at [332, 204] on video at bounding box center [307, 172] width 614 height 345
click at [332, 203] on video at bounding box center [307, 172] width 614 height 345
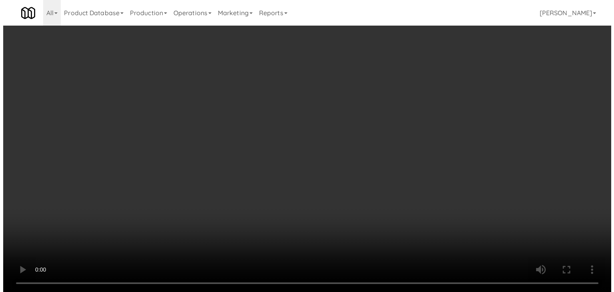
scroll to position [5354, 0]
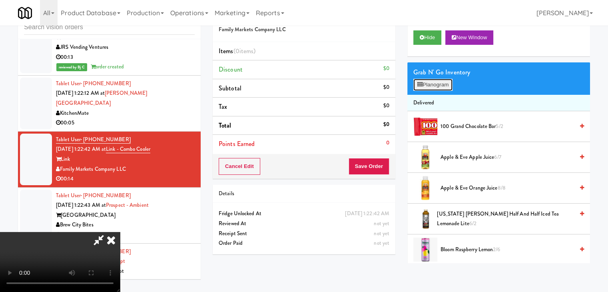
click at [441, 85] on button "Planogram" at bounding box center [432, 85] width 39 height 12
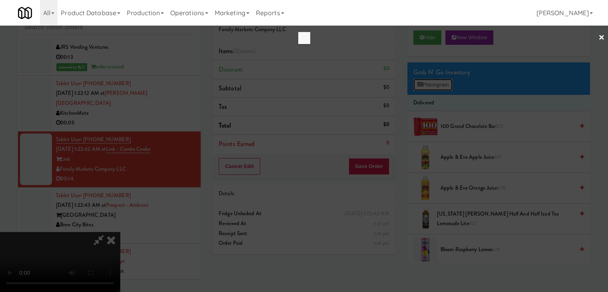
scroll to position [5344, 0]
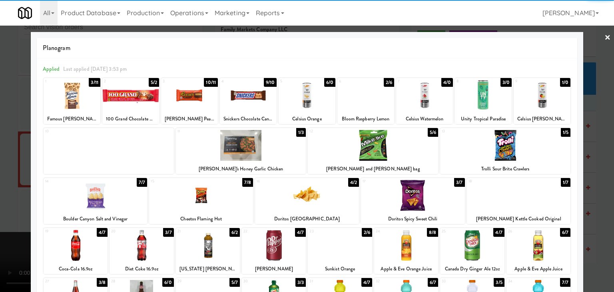
drag, startPoint x: 403, startPoint y: 199, endPoint x: 380, endPoint y: 197, distance: 22.4
click at [403, 199] on div at bounding box center [413, 195] width 104 height 31
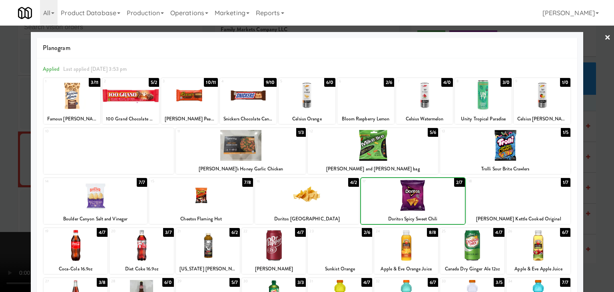
click at [311, 197] on div at bounding box center [307, 195] width 104 height 31
click at [158, 195] on div at bounding box center [201, 195] width 104 height 31
drag, startPoint x: 0, startPoint y: 189, endPoint x: 181, endPoint y: 185, distance: 180.6
click at [0, 188] on div at bounding box center [307, 146] width 614 height 292
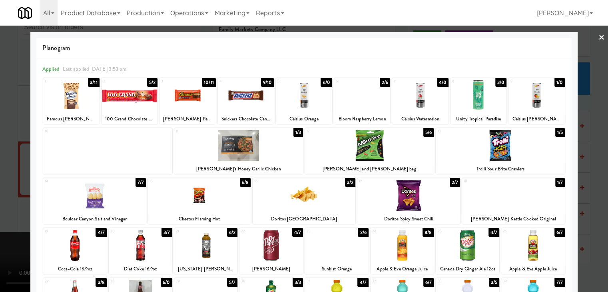
scroll to position [5354, 0]
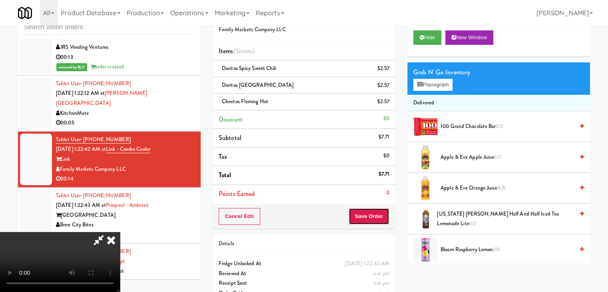
click at [371, 210] on button "Save Order" at bounding box center [368, 216] width 41 height 17
click at [371, 213] on button "Save Order" at bounding box center [368, 216] width 41 height 17
click at [370, 213] on body "Are you sure you want to update this order? Okay Cancel Okay Are you sure you w…" at bounding box center [304, 146] width 608 height 292
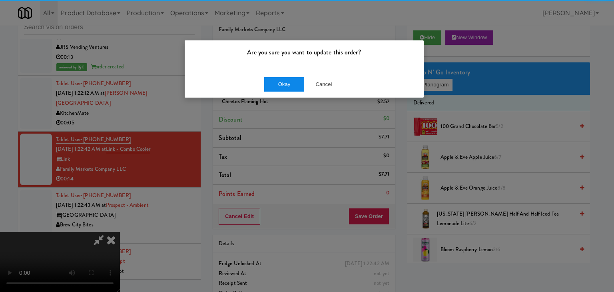
click at [292, 91] on div "Okay Cancel" at bounding box center [304, 84] width 239 height 27
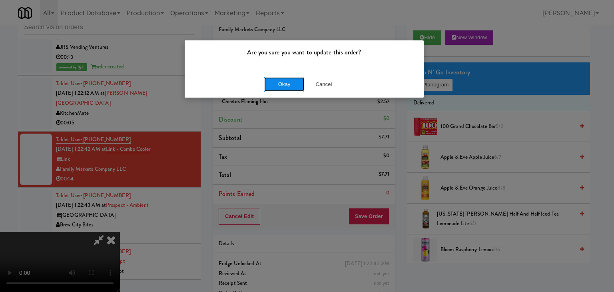
click at [294, 86] on button "Okay" at bounding box center [284, 84] width 40 height 14
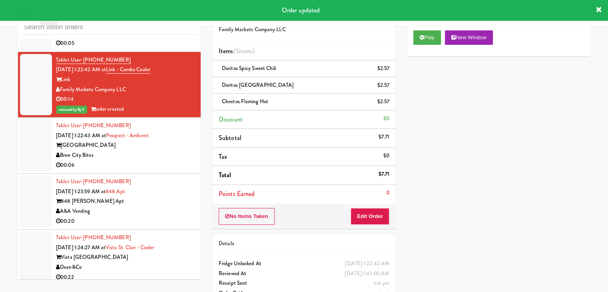
scroll to position [5434, 0]
drag, startPoint x: 182, startPoint y: 128, endPoint x: 185, endPoint y: 134, distance: 6.4
click at [185, 150] on div "Brew City Bites" at bounding box center [125, 155] width 139 height 10
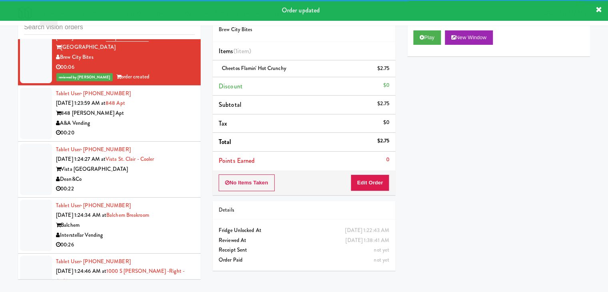
scroll to position [5634, 0]
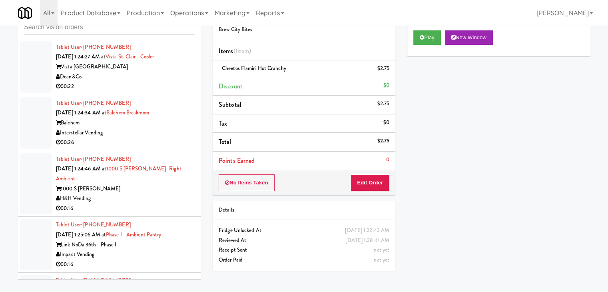
drag, startPoint x: 178, startPoint y: 103, endPoint x: 185, endPoint y: 104, distance: 6.4
click at [179, 128] on div "Interstellar Vending" at bounding box center [125, 133] width 139 height 10
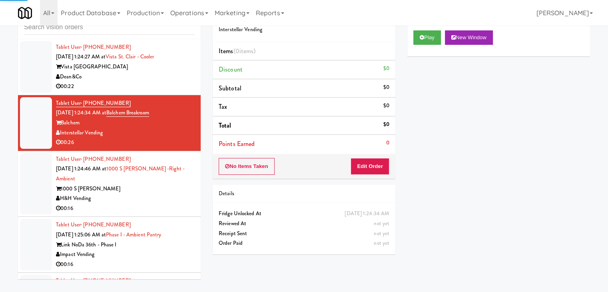
click at [156, 203] on div "00:16" at bounding box center [125, 208] width 139 height 10
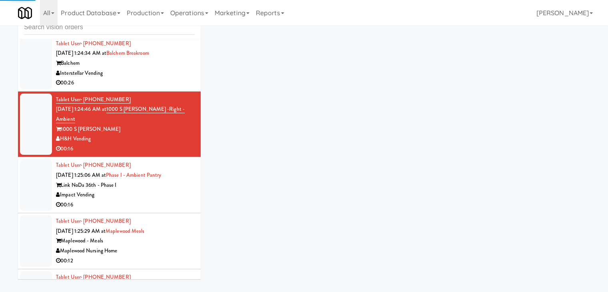
scroll to position [5713, 0]
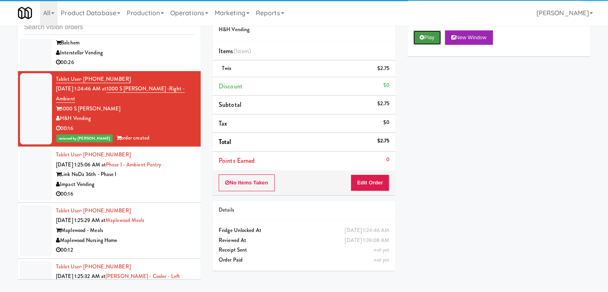
click at [430, 34] on button "Play" at bounding box center [427, 37] width 28 height 14
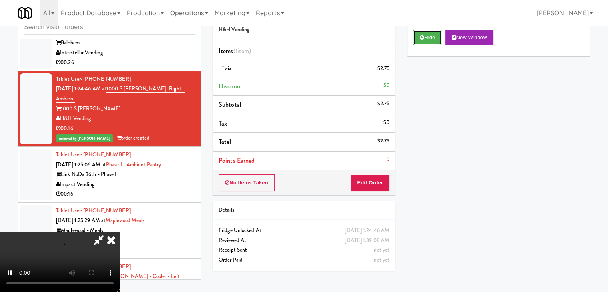
drag, startPoint x: 430, startPoint y: 34, endPoint x: 215, endPoint y: 143, distance: 241.0
click at [370, 128] on div "Order # 9984331 H&H Vending Items (1 item ) Twix $2.75 Discount $0 Subtotal $2.…" at bounding box center [401, 139] width 389 height 273
click at [142, 179] on div "Impact Vending" at bounding box center [125, 184] width 139 height 10
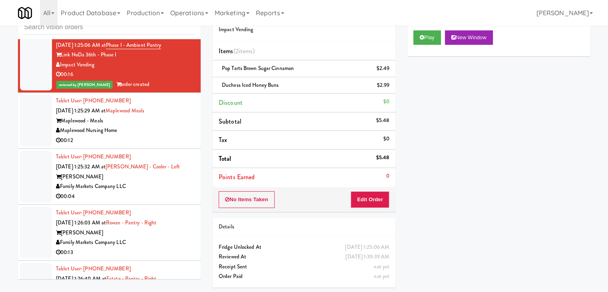
scroll to position [5833, 0]
click at [163, 115] on div "Maplewood - Meals" at bounding box center [125, 120] width 139 height 10
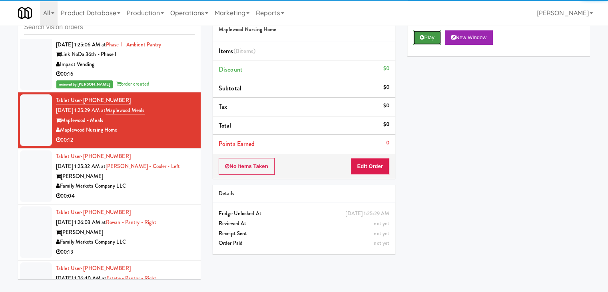
click at [420, 39] on icon at bounding box center [421, 37] width 4 height 5
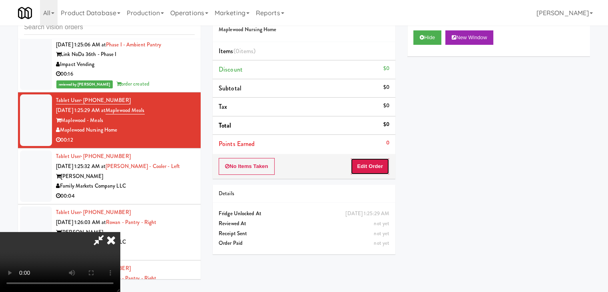
click at [377, 162] on button "Edit Order" at bounding box center [369, 166] width 39 height 17
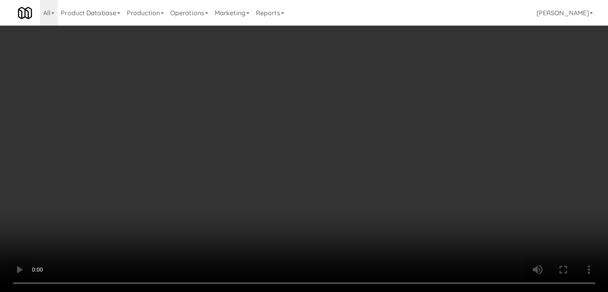
scroll to position [5824, 0]
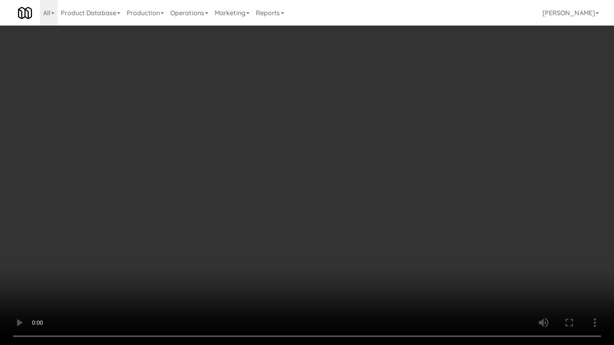
click at [332, 201] on video at bounding box center [307, 172] width 614 height 345
click at [333, 200] on video at bounding box center [307, 172] width 614 height 345
click at [334, 198] on video at bounding box center [307, 172] width 614 height 345
click at [329, 189] on video at bounding box center [307, 172] width 614 height 345
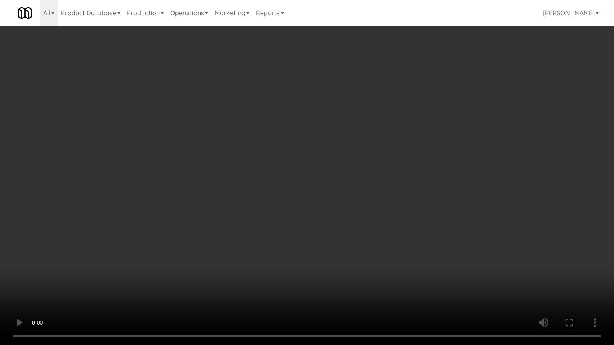
drag, startPoint x: 330, startPoint y: 189, endPoint x: 418, endPoint y: 105, distance: 121.5
click at [331, 185] on video at bounding box center [307, 172] width 614 height 345
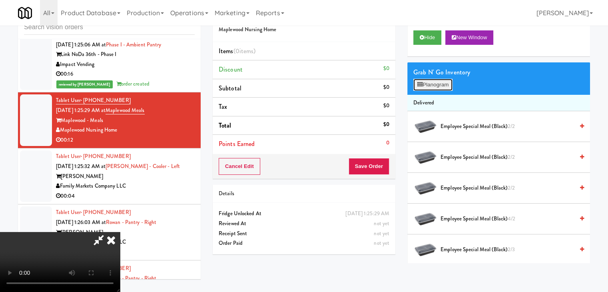
click at [445, 83] on button "Planogram" at bounding box center [432, 85] width 39 height 12
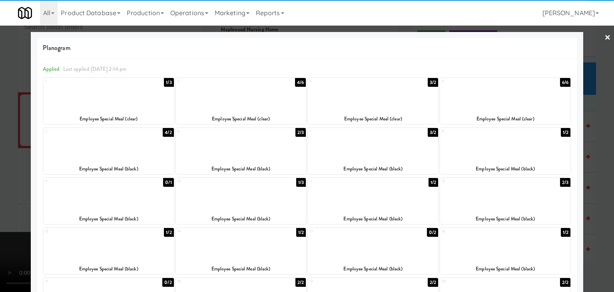
click at [398, 151] on div at bounding box center [373, 145] width 130 height 31
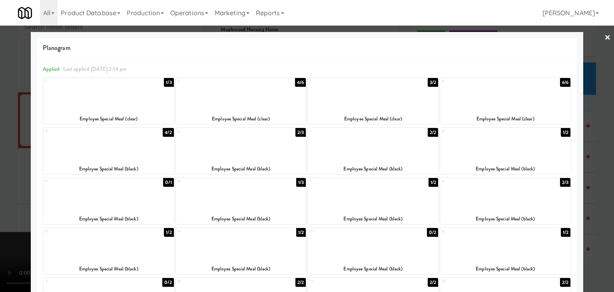
drag, startPoint x: 0, startPoint y: 147, endPoint x: 231, endPoint y: 159, distance: 231.6
click at [0, 147] on div at bounding box center [307, 146] width 614 height 292
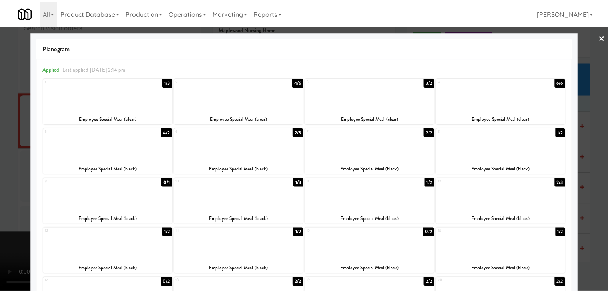
scroll to position [5833, 0]
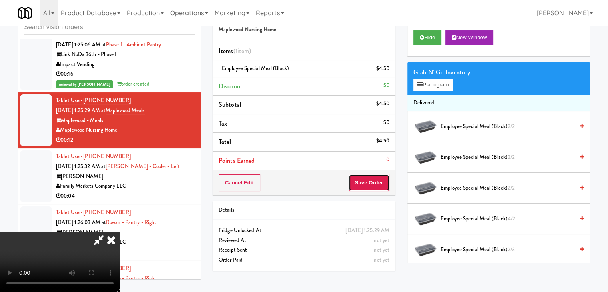
click at [377, 179] on button "Save Order" at bounding box center [368, 182] width 41 height 17
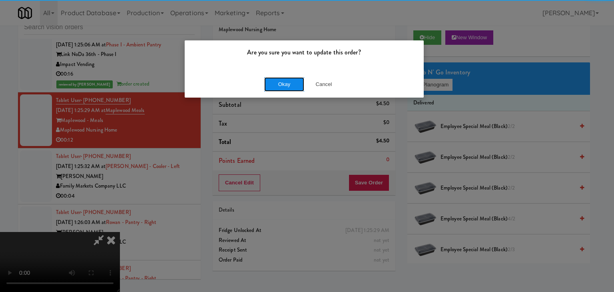
click at [294, 85] on button "Okay" at bounding box center [284, 84] width 40 height 14
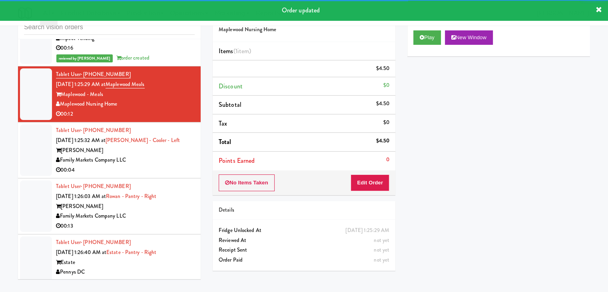
scroll to position [5873, 0]
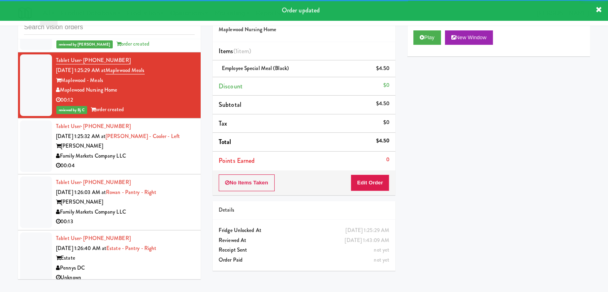
click at [171, 151] on div "Family Markets Company LLC" at bounding box center [125, 156] width 139 height 10
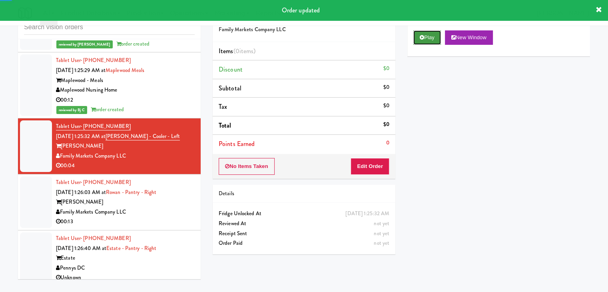
click at [420, 35] on icon at bounding box center [421, 37] width 4 height 5
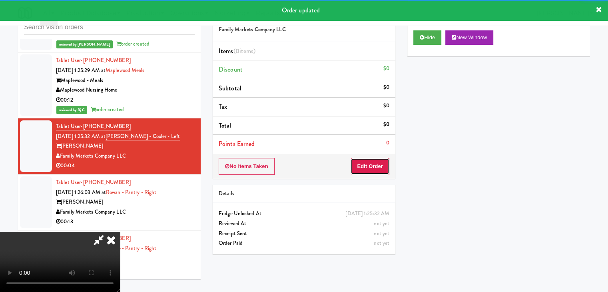
click at [366, 171] on button "Edit Order" at bounding box center [369, 166] width 39 height 17
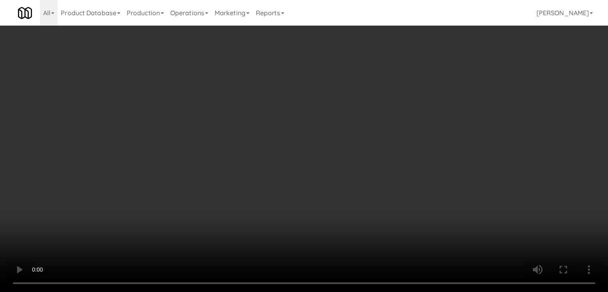
scroll to position [5863, 0]
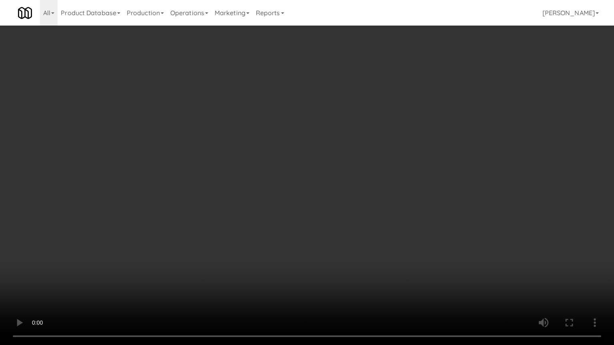
click at [336, 256] on video at bounding box center [307, 172] width 614 height 345
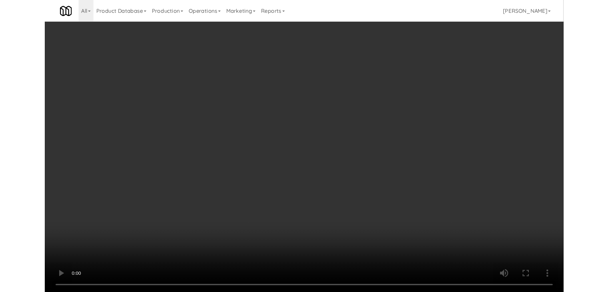
scroll to position [5873, 0]
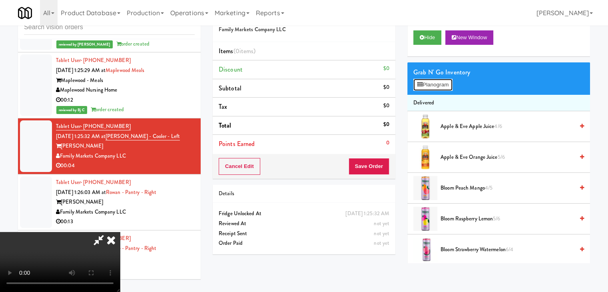
click at [432, 89] on button "Planogram" at bounding box center [432, 85] width 39 height 12
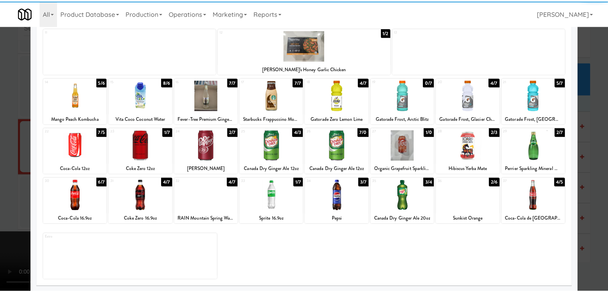
scroll to position [101, 0]
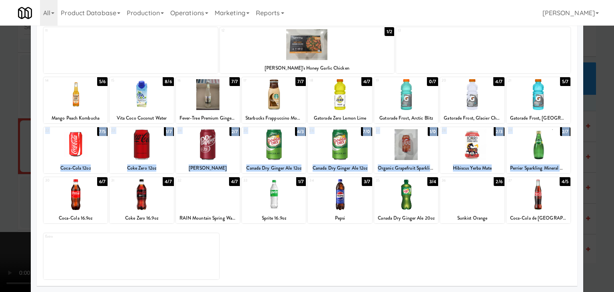
drag, startPoint x: 85, startPoint y: 143, endPoint x: 77, endPoint y: 199, distance: 56.4
click at [77, 199] on div "1 1/3 Celsius Tropical Vibe 2 6/4 Bloom Strawberry Watermelon 3 5/5 Celsius Ora…" at bounding box center [307, 127] width 528 height 303
click at [77, 199] on div at bounding box center [76, 194] width 64 height 31
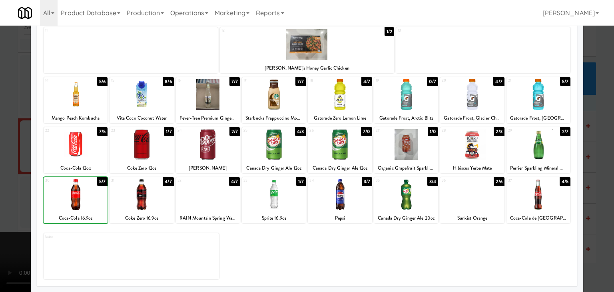
drag, startPoint x: 0, startPoint y: 189, endPoint x: 153, endPoint y: 199, distance: 153.7
click at [8, 187] on div at bounding box center [307, 146] width 614 height 292
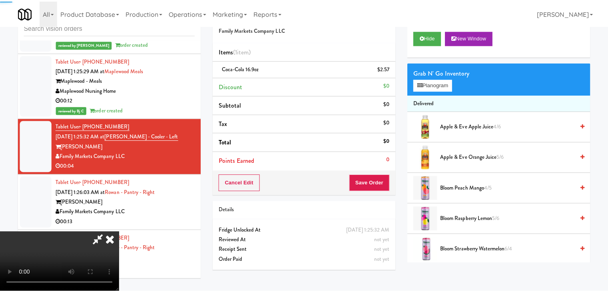
scroll to position [5873, 0]
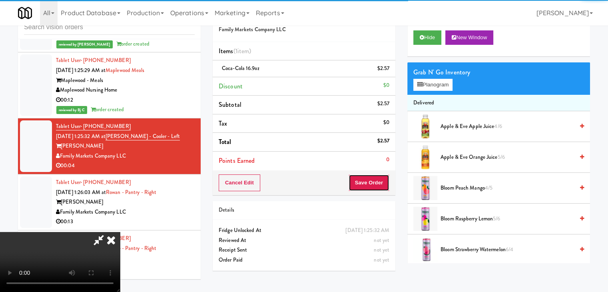
click at [382, 182] on button "Save Order" at bounding box center [368, 182] width 41 height 17
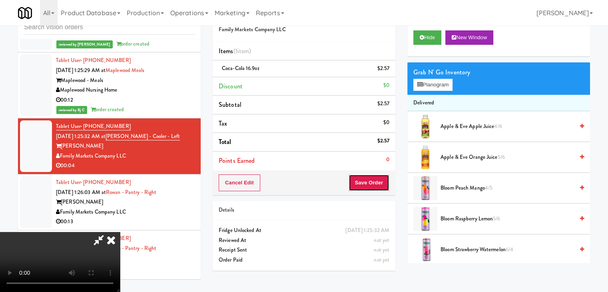
click at [382, 182] on body "Are you sure you want to update this order? Okay Cancel Okay Are you sure you w…" at bounding box center [304, 146] width 608 height 292
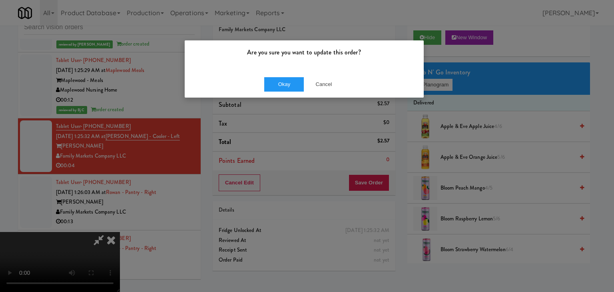
click at [278, 92] on div "Okay Cancel" at bounding box center [304, 84] width 239 height 27
click at [282, 87] on button "Okay" at bounding box center [284, 84] width 40 height 14
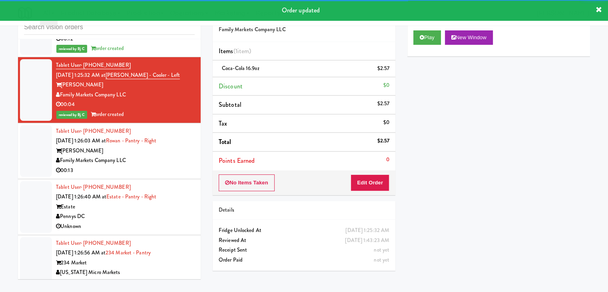
scroll to position [5953, 0]
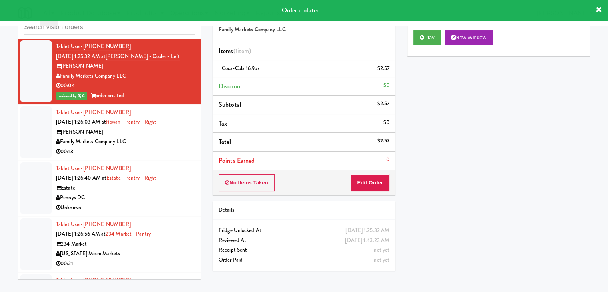
click at [165, 147] on div "00:13" at bounding box center [125, 152] width 139 height 10
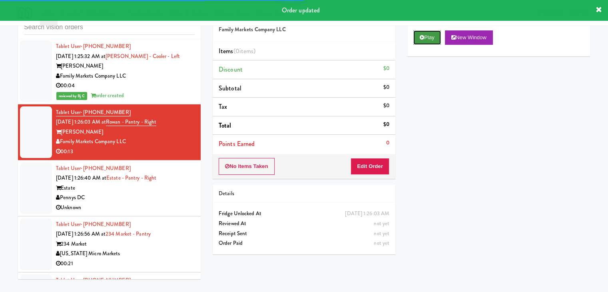
click at [433, 34] on button "Play" at bounding box center [427, 37] width 28 height 14
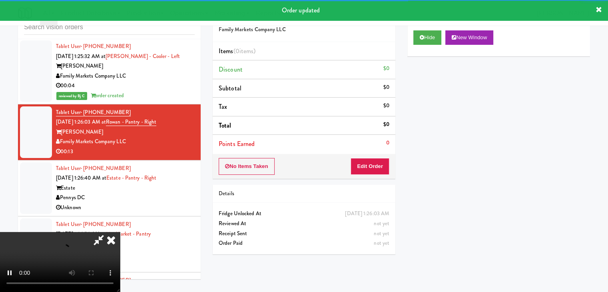
click at [389, 168] on div "No Items Taken Edit Order" at bounding box center [304, 166] width 183 height 25
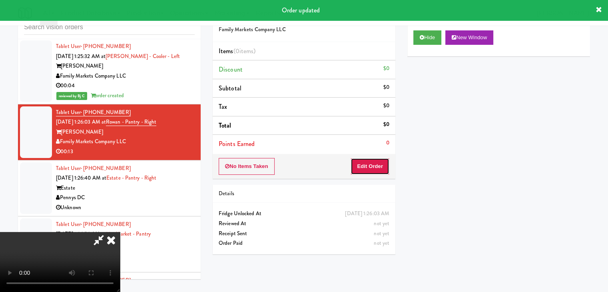
click at [385, 168] on button "Edit Order" at bounding box center [369, 166] width 39 height 17
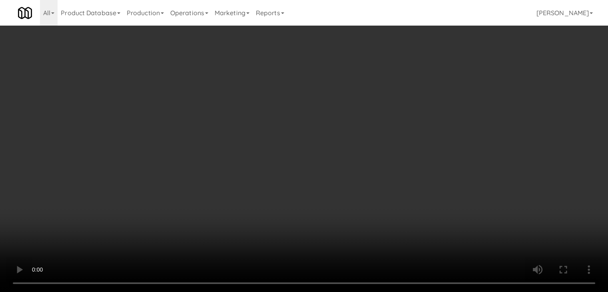
scroll to position [5943, 0]
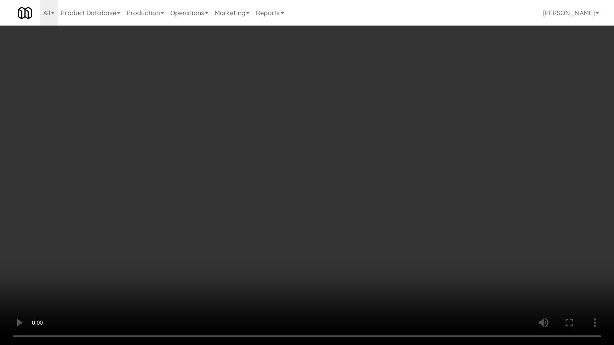
click at [359, 222] on video at bounding box center [307, 172] width 614 height 345
click at [364, 221] on video at bounding box center [307, 172] width 614 height 345
click at [365, 221] on video at bounding box center [307, 172] width 614 height 345
click at [366, 219] on video at bounding box center [307, 172] width 614 height 345
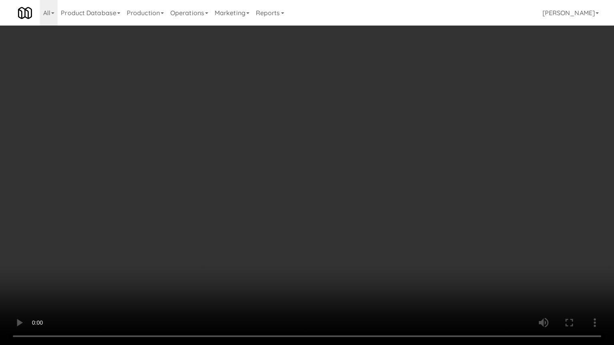
click at [366, 219] on video at bounding box center [307, 172] width 614 height 345
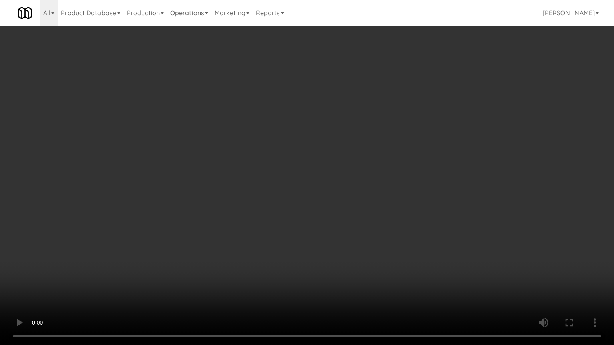
click at [370, 212] on video at bounding box center [307, 172] width 614 height 345
click at [370, 211] on video at bounding box center [307, 172] width 614 height 345
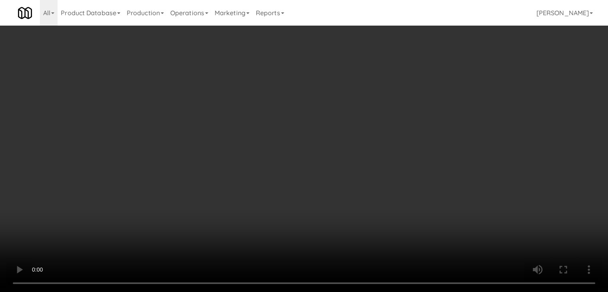
scroll to position [5953, 0]
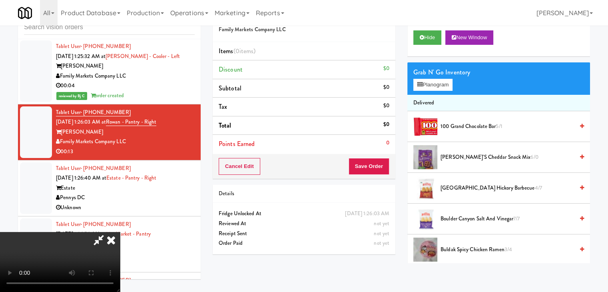
click at [370, 175] on div "Cancel Edit Save Order" at bounding box center [304, 166] width 183 height 25
click at [120, 232] on video at bounding box center [60, 262] width 120 height 60
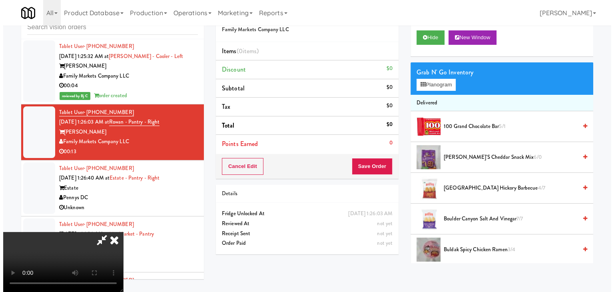
scroll to position [112, 0]
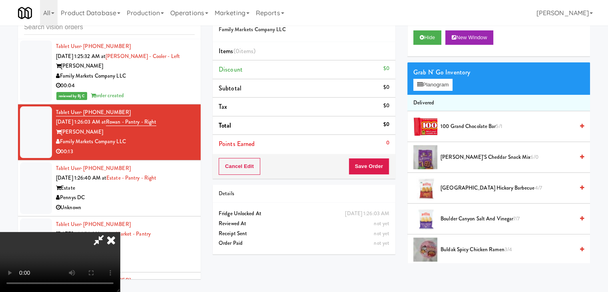
click at [120, 232] on video at bounding box center [60, 262] width 120 height 60
click at [438, 88] on button "Planogram" at bounding box center [432, 85] width 39 height 12
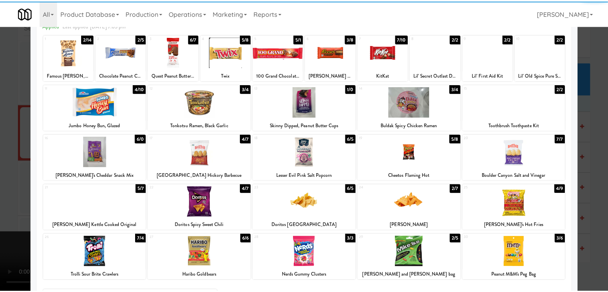
scroll to position [101, 0]
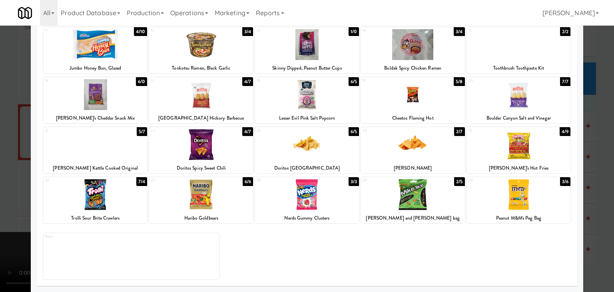
click at [298, 201] on div at bounding box center [307, 194] width 104 height 31
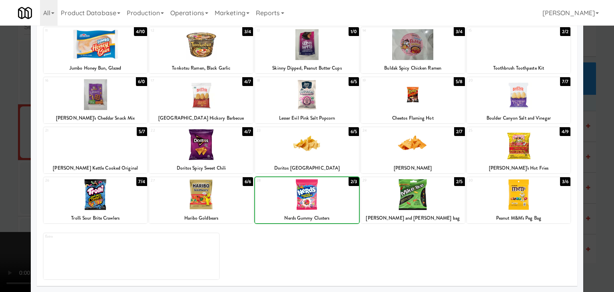
drag, startPoint x: 220, startPoint y: 199, endPoint x: 150, endPoint y: 195, distance: 70.4
click at [219, 198] on div at bounding box center [201, 194] width 104 height 31
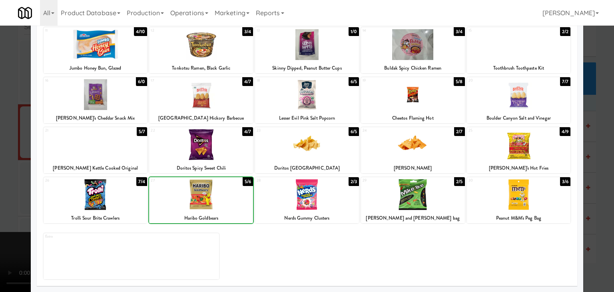
click at [128, 194] on div at bounding box center [96, 194] width 104 height 31
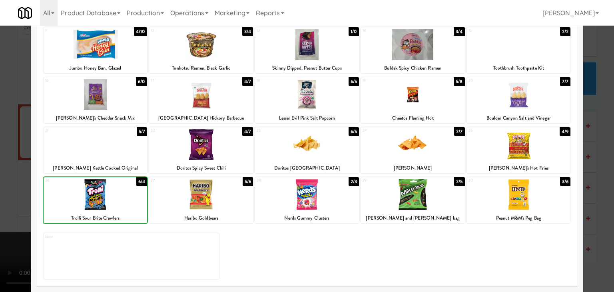
drag, startPoint x: 0, startPoint y: 200, endPoint x: 159, endPoint y: 192, distance: 158.8
click at [8, 197] on div at bounding box center [307, 146] width 614 height 292
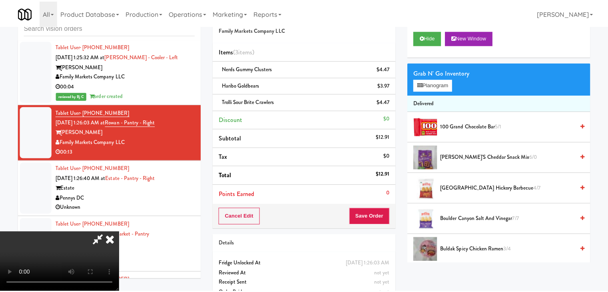
scroll to position [5953, 0]
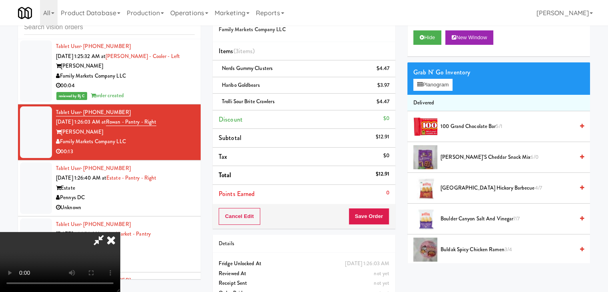
click at [383, 216] on div "Cancel Edit Save Order" at bounding box center [304, 216] width 183 height 25
click at [381, 216] on button "Save Order" at bounding box center [368, 216] width 41 height 17
drag, startPoint x: 381, startPoint y: 216, endPoint x: 357, endPoint y: 178, distance: 45.7
click at [381, 216] on button "Save Order" at bounding box center [368, 216] width 41 height 17
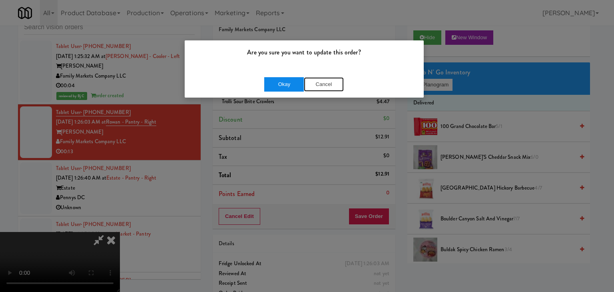
drag, startPoint x: 302, startPoint y: 80, endPoint x: 292, endPoint y: 82, distance: 9.7
click at [292, 82] on div "Okay Cancel" at bounding box center [303, 84] width 79 height 14
click at [292, 82] on button "Okay" at bounding box center [284, 84] width 40 height 14
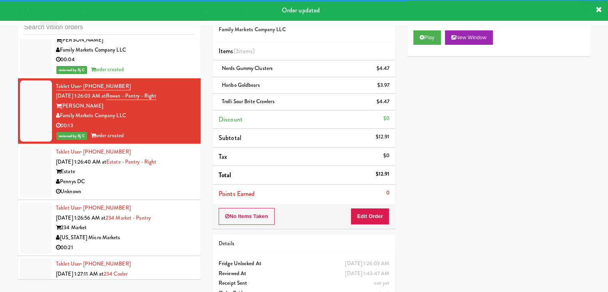
scroll to position [5993, 0]
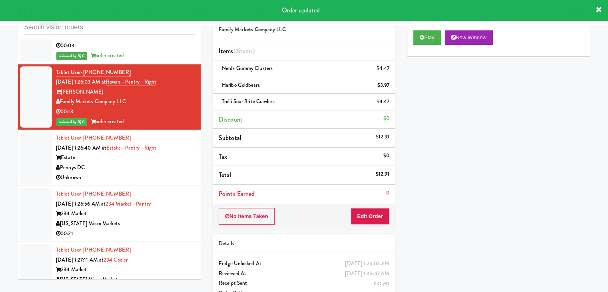
click at [174, 163] on div "Pennys DC" at bounding box center [125, 168] width 139 height 10
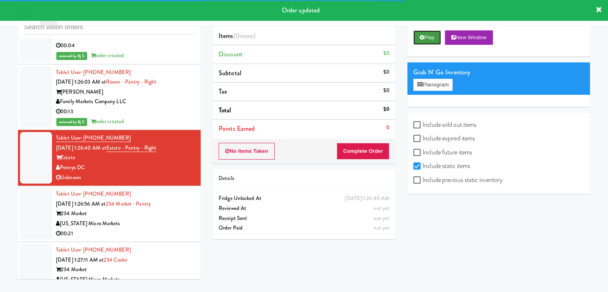
click at [433, 39] on button "Play" at bounding box center [427, 37] width 28 height 14
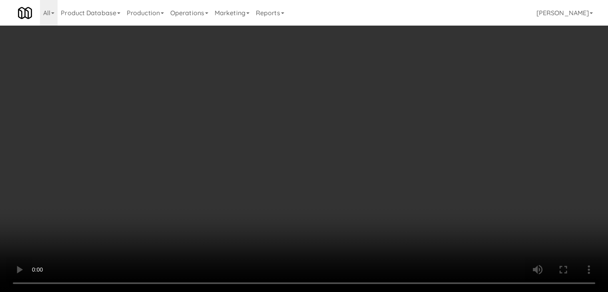
scroll to position [5983, 0]
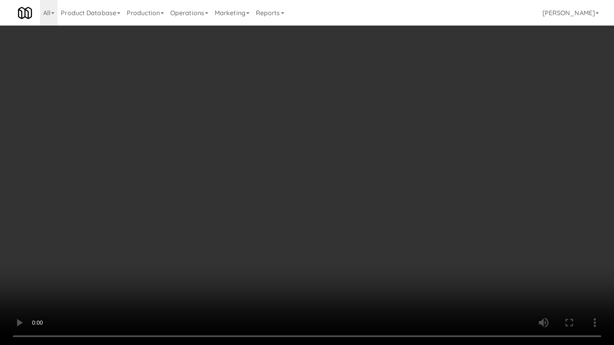
click at [348, 185] on video at bounding box center [307, 172] width 614 height 345
drag, startPoint x: 348, startPoint y: 185, endPoint x: 371, endPoint y: 114, distance: 74.8
click at [348, 184] on video at bounding box center [307, 172] width 614 height 345
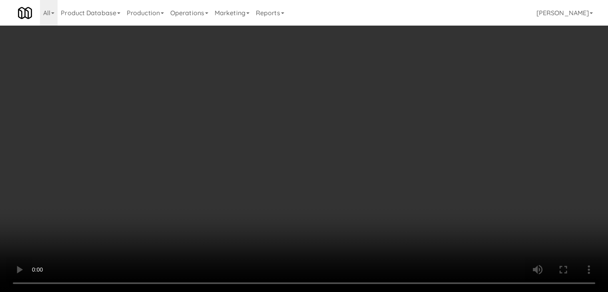
scroll to position [5993, 0]
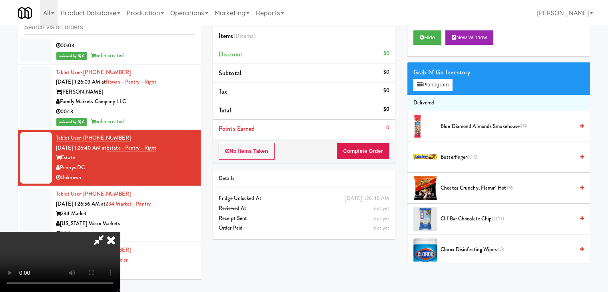
click at [120, 232] on icon at bounding box center [111, 240] width 18 height 16
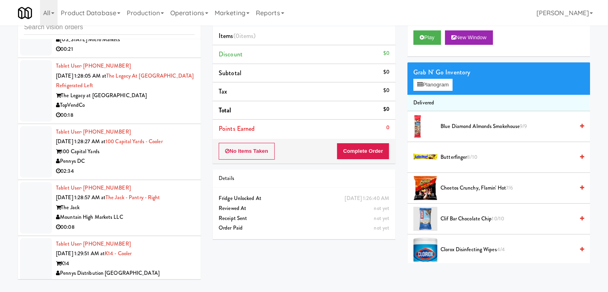
scroll to position [6313, 0]
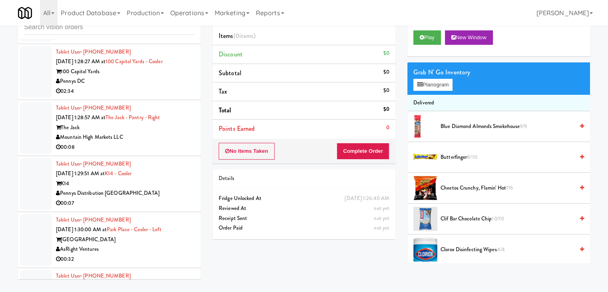
click at [169, 188] on div "Pennys Distribution [GEOGRAPHIC_DATA]" at bounding box center [125, 193] width 139 height 10
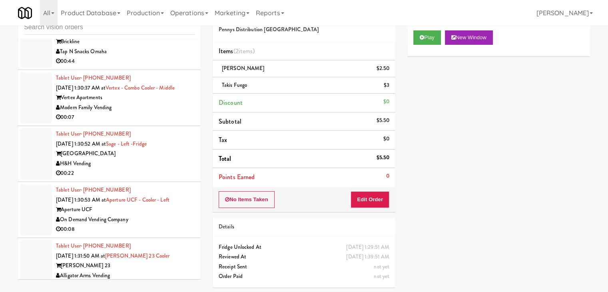
scroll to position [6632, 0]
click at [165, 204] on div "Aperture UCF" at bounding box center [125, 209] width 139 height 10
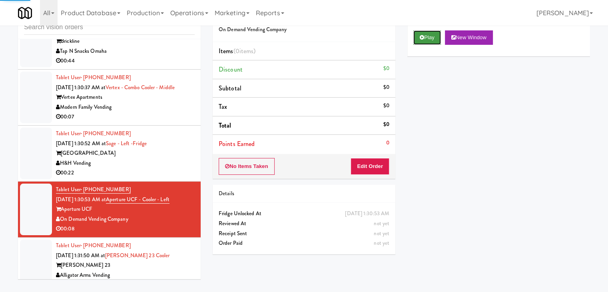
click at [425, 40] on button "Play" at bounding box center [427, 37] width 28 height 14
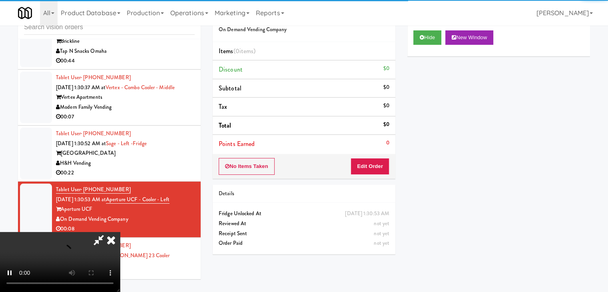
click at [361, 172] on div "No Items Taken Edit Order" at bounding box center [304, 166] width 183 height 25
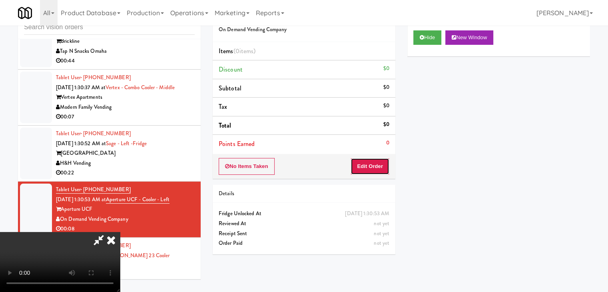
click at [364, 166] on button "Edit Order" at bounding box center [369, 166] width 39 height 17
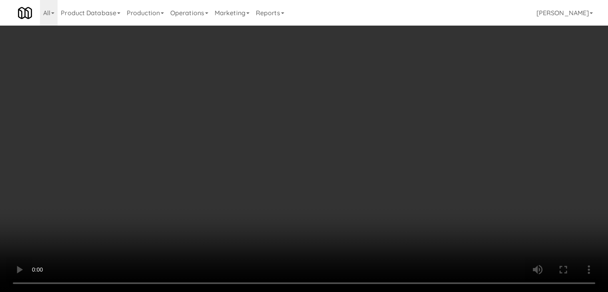
scroll to position [6622, 0]
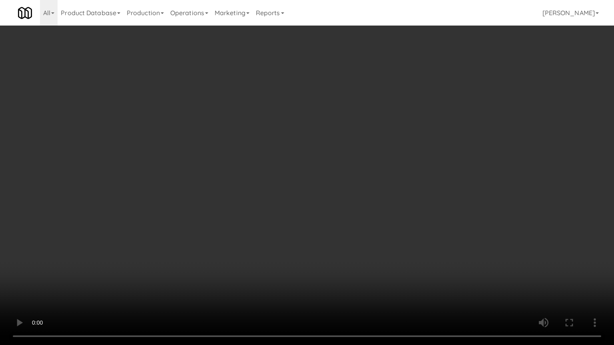
click at [374, 187] on video at bounding box center [307, 172] width 614 height 345
click at [378, 186] on video at bounding box center [307, 172] width 614 height 345
drag, startPoint x: 379, startPoint y: 186, endPoint x: 383, endPoint y: 182, distance: 6.2
click at [383, 182] on video at bounding box center [307, 172] width 614 height 345
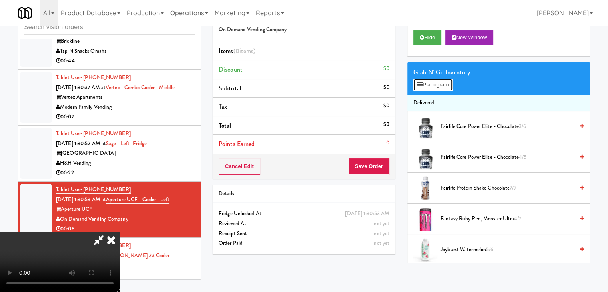
click at [437, 85] on button "Planogram" at bounding box center [432, 85] width 39 height 12
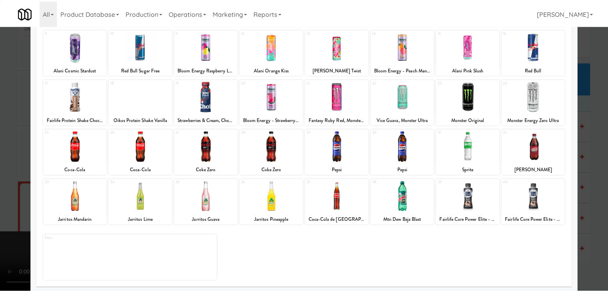
scroll to position [101, 0]
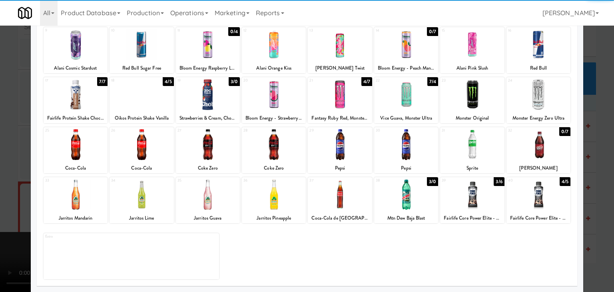
drag, startPoint x: 462, startPoint y: 146, endPoint x: 451, endPoint y: 146, distance: 11.2
click at [457, 146] on div at bounding box center [472, 144] width 64 height 31
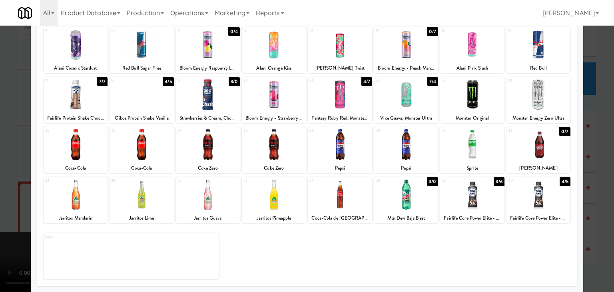
click at [590, 183] on div at bounding box center [307, 146] width 614 height 292
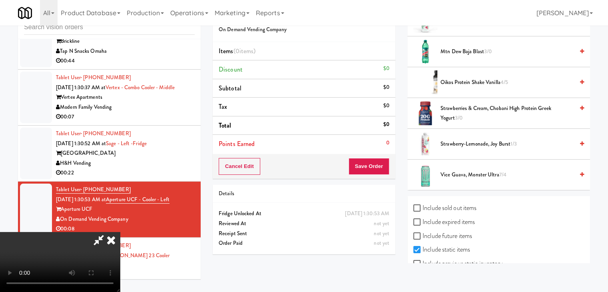
scroll to position [247, 0]
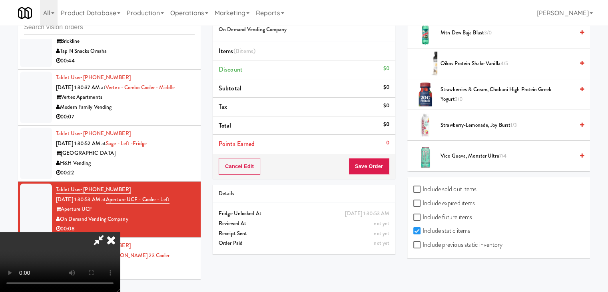
click at [462, 244] on label "Include previous static inventory" at bounding box center [457, 244] width 89 height 12
click at [422, 244] on input "Include previous static inventory" at bounding box center [417, 245] width 9 height 6
checkbox input "true"
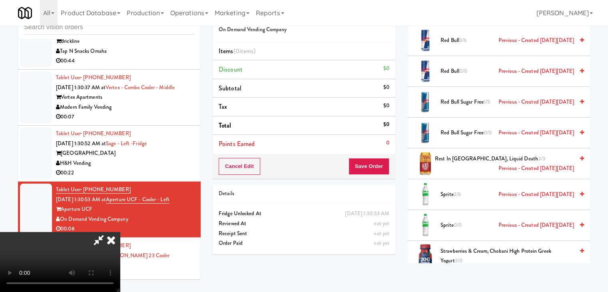
scroll to position [1925, 0]
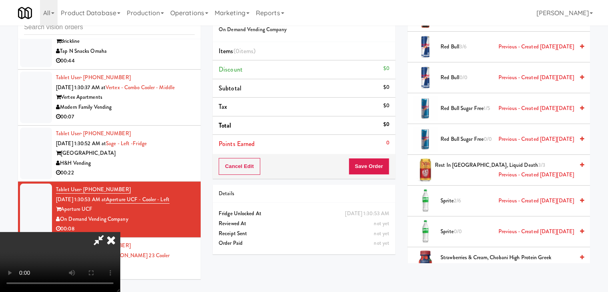
click at [449, 196] on span "Sprite 2/6 Previous - Created [DATE][DATE]" at bounding box center [506, 201] width 133 height 10
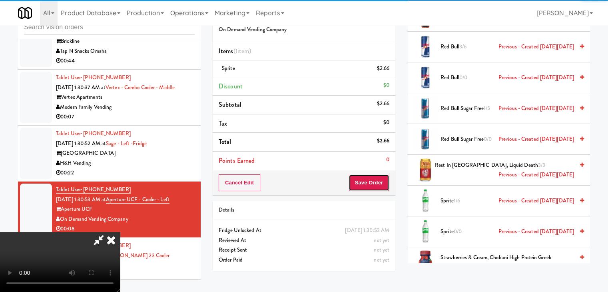
click at [370, 183] on button "Save Order" at bounding box center [368, 182] width 41 height 17
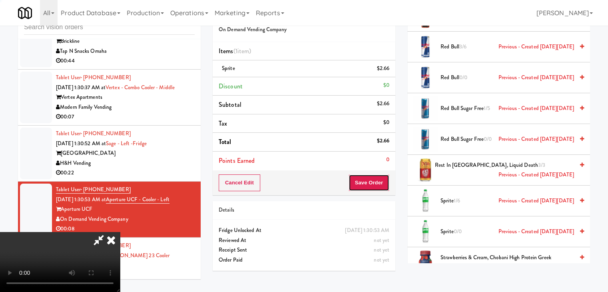
click at [370, 183] on button "Save Order" at bounding box center [368, 182] width 41 height 17
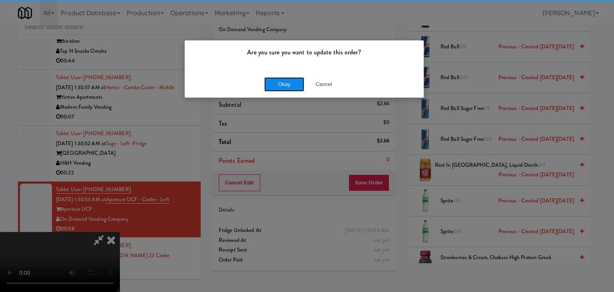
click at [286, 83] on button "Okay" at bounding box center [284, 84] width 40 height 14
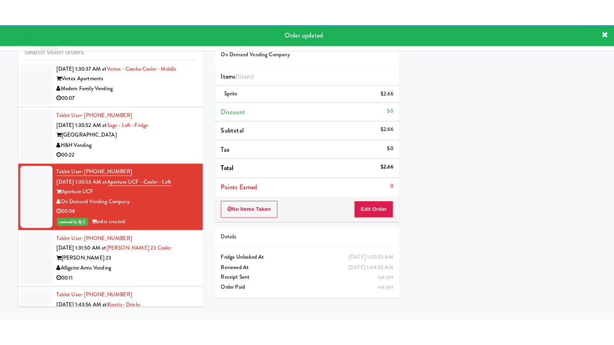
scroll to position [6677, 0]
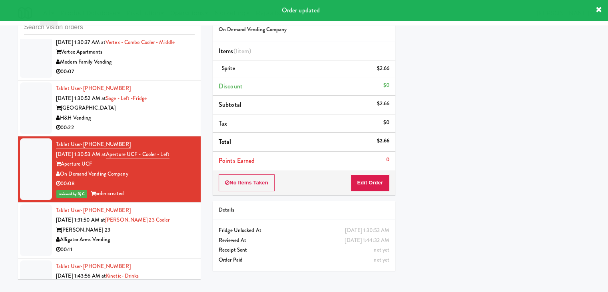
click at [175, 225] on div "[PERSON_NAME] 23" at bounding box center [125, 230] width 139 height 10
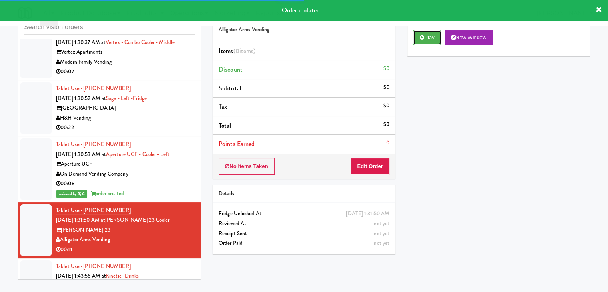
drag, startPoint x: 433, startPoint y: 36, endPoint x: 400, endPoint y: 111, distance: 81.4
click at [432, 36] on button "Play" at bounding box center [427, 37] width 28 height 14
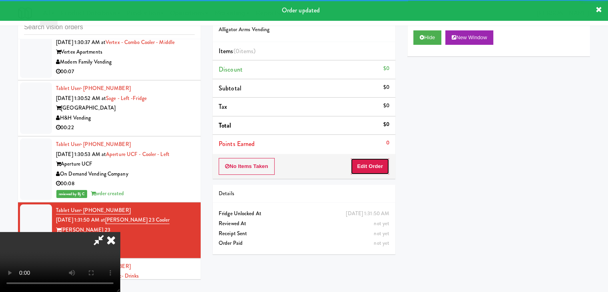
click at [366, 165] on button "Edit Order" at bounding box center [369, 166] width 39 height 17
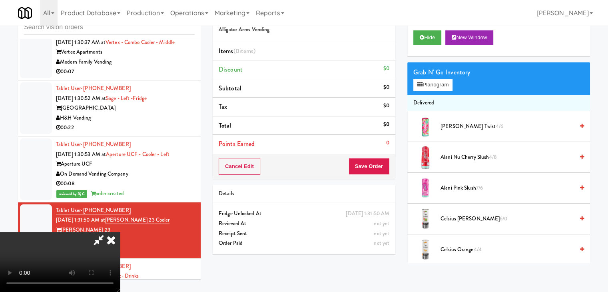
scroll to position [6667, 0]
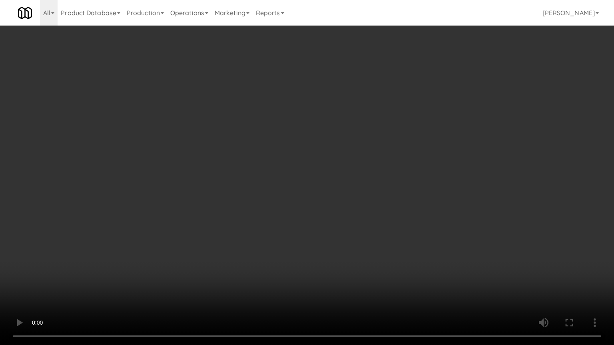
click at [335, 215] on video at bounding box center [307, 172] width 614 height 345
click at [334, 217] on video at bounding box center [307, 172] width 614 height 345
click at [340, 213] on video at bounding box center [307, 172] width 614 height 345
click at [359, 211] on video at bounding box center [307, 172] width 614 height 345
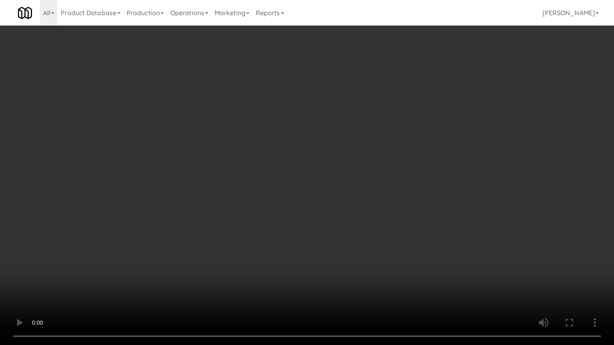
drag, startPoint x: 359, startPoint y: 211, endPoint x: 365, endPoint y: 168, distance: 43.6
click at [359, 210] on video at bounding box center [307, 172] width 614 height 345
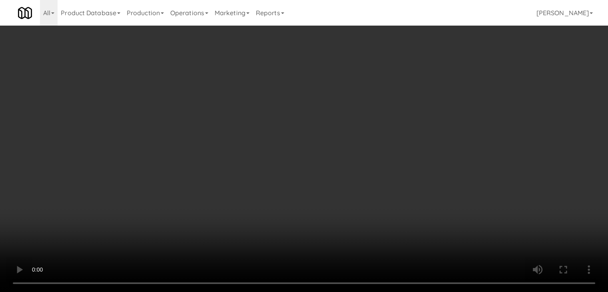
scroll to position [6677, 0]
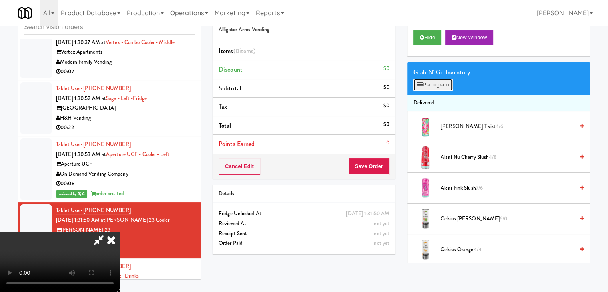
click at [441, 80] on button "Planogram" at bounding box center [432, 85] width 39 height 12
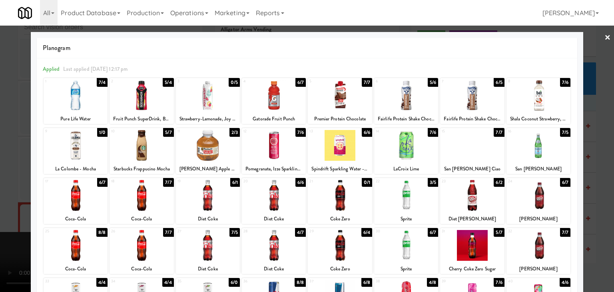
click at [539, 187] on div at bounding box center [538, 195] width 64 height 31
drag, startPoint x: 540, startPoint y: 151, endPoint x: 568, endPoint y: 157, distance: 29.0
click at [541, 151] on div at bounding box center [538, 145] width 64 height 31
click at [594, 157] on div at bounding box center [307, 146] width 614 height 292
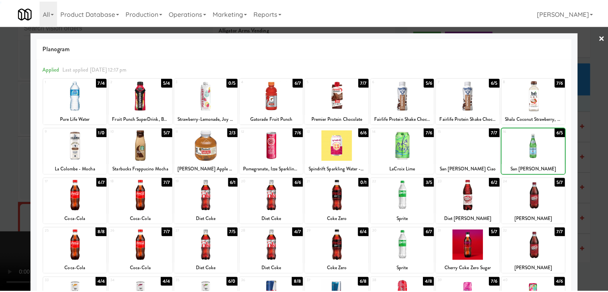
scroll to position [6677, 0]
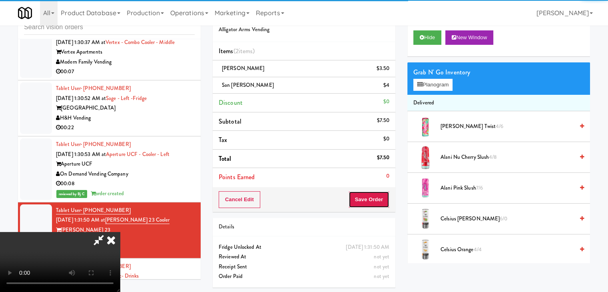
click at [375, 199] on button "Save Order" at bounding box center [368, 199] width 41 height 17
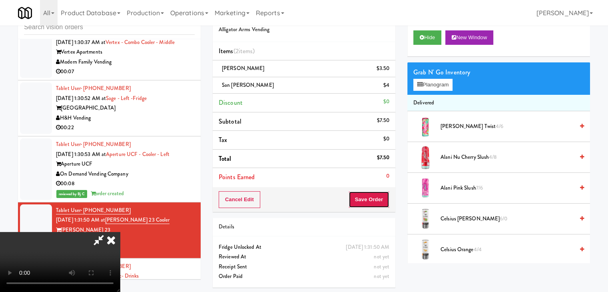
click at [385, 201] on button "Save Order" at bounding box center [368, 199] width 41 height 17
click at [385, 201] on body "Are you sure you want to update this order? Okay Cancel Okay Are you sure you w…" at bounding box center [304, 146] width 608 height 292
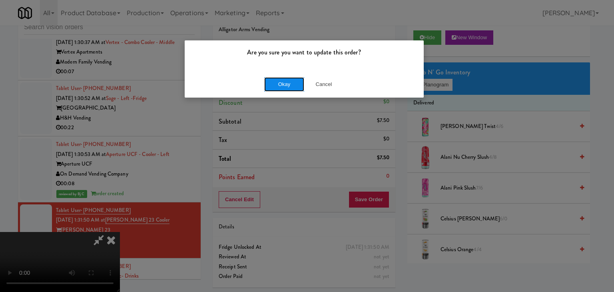
click at [283, 82] on button "Okay" at bounding box center [284, 84] width 40 height 14
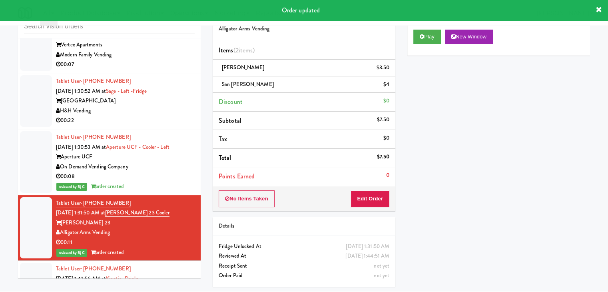
scroll to position [6687, 0]
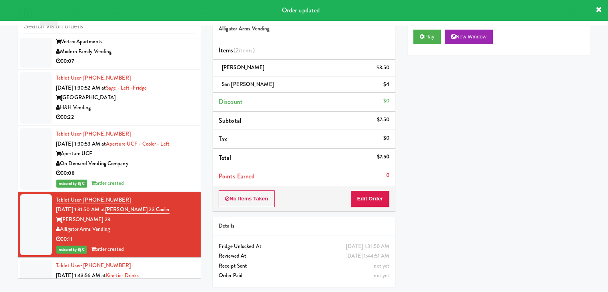
click at [170, 280] on div "Kinetic [GEOGRAPHIC_DATA]" at bounding box center [125, 285] width 139 height 10
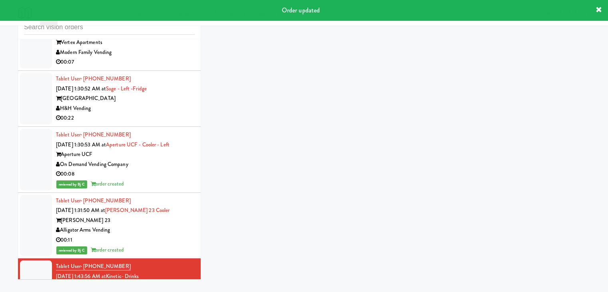
scroll to position [26, 0]
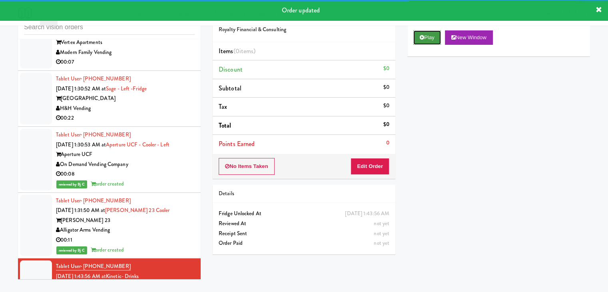
click at [427, 37] on button "Play" at bounding box center [427, 37] width 28 height 14
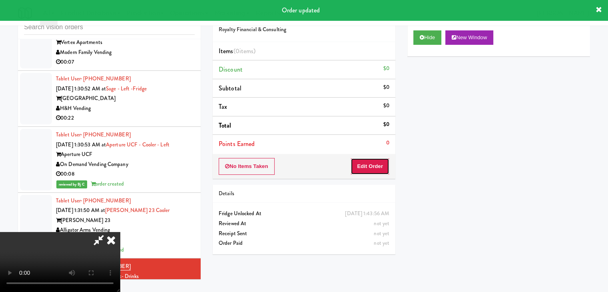
click at [375, 162] on button "Edit Order" at bounding box center [369, 166] width 39 height 17
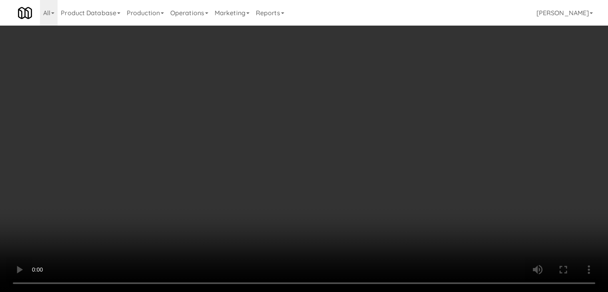
scroll to position [0, 0]
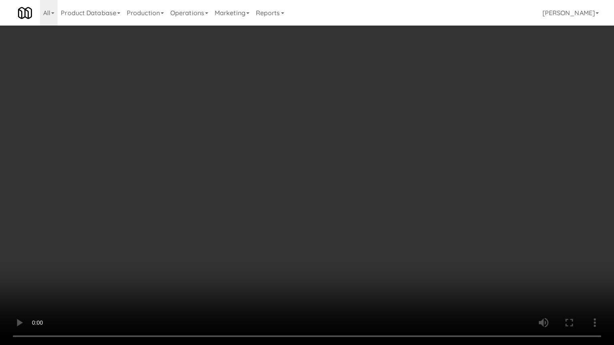
click at [347, 233] on video at bounding box center [307, 172] width 614 height 345
click at [335, 243] on video at bounding box center [307, 172] width 614 height 345
click at [335, 244] on video at bounding box center [307, 172] width 614 height 345
click at [335, 240] on video at bounding box center [307, 172] width 614 height 345
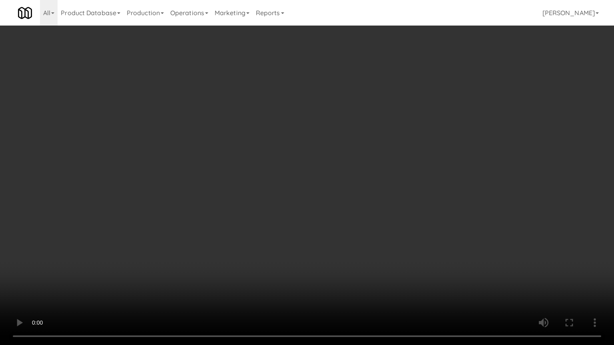
click at [339, 232] on video at bounding box center [307, 172] width 614 height 345
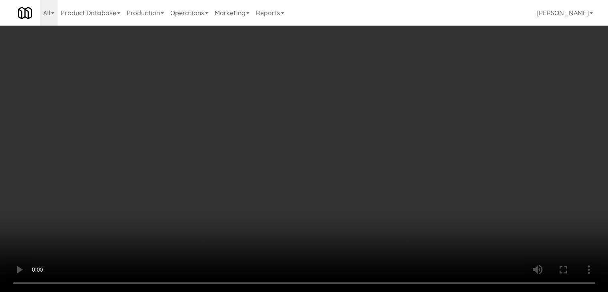
click at [438, 87] on button "Planogram" at bounding box center [432, 85] width 39 height 12
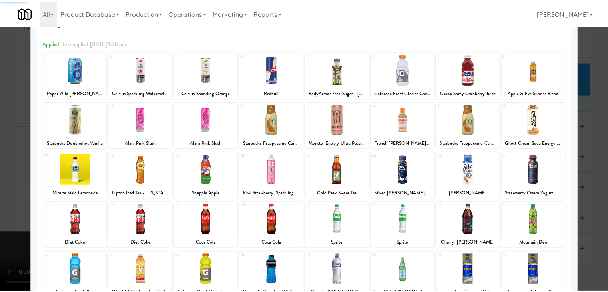
scroll to position [101, 0]
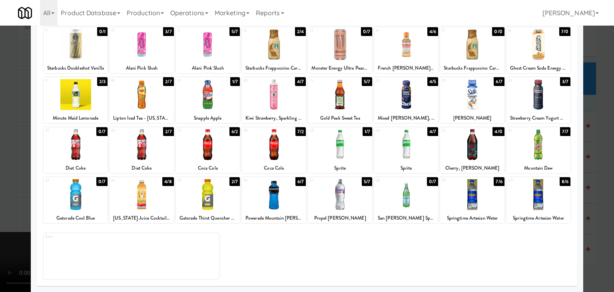
click at [149, 113] on div "Lipton Iced Tea - [US_STATE][PERSON_NAME]" at bounding box center [142, 118] width 62 height 10
drag, startPoint x: 0, startPoint y: 136, endPoint x: 41, endPoint y: 145, distance: 41.7
click at [2, 137] on div at bounding box center [307, 146] width 614 height 292
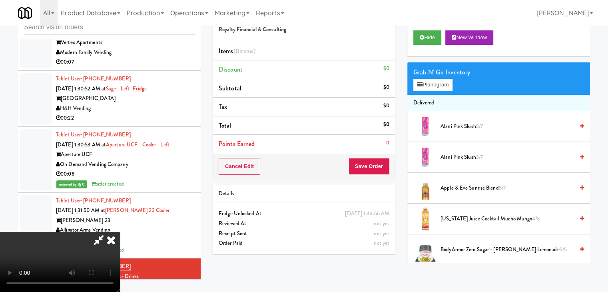
drag, startPoint x: 164, startPoint y: 175, endPoint x: 177, endPoint y: 180, distance: 13.8
click at [120, 232] on video at bounding box center [60, 262] width 120 height 60
click at [429, 82] on button "Planogram" at bounding box center [432, 85] width 39 height 12
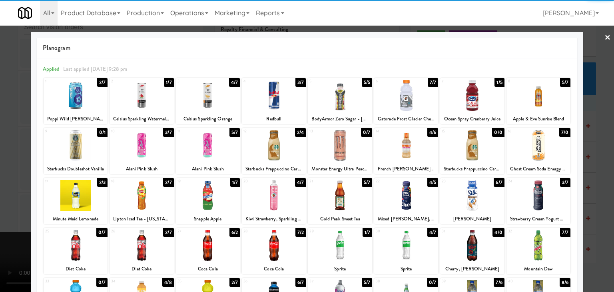
click at [151, 197] on div at bounding box center [141, 195] width 64 height 31
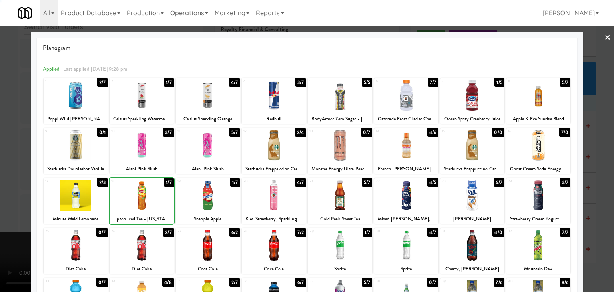
click at [24, 182] on div at bounding box center [307, 146] width 614 height 292
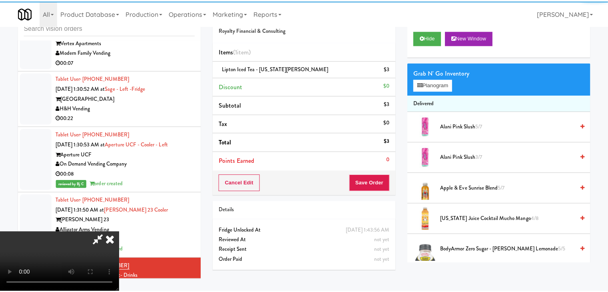
scroll to position [6687, 0]
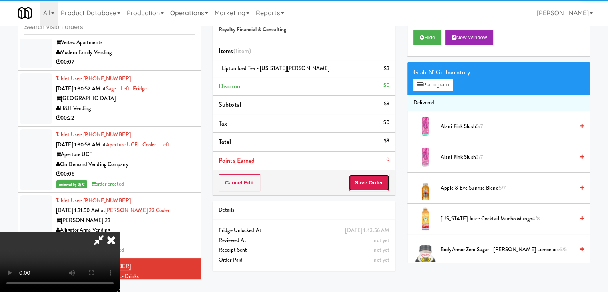
click at [377, 182] on button "Save Order" at bounding box center [368, 182] width 41 height 17
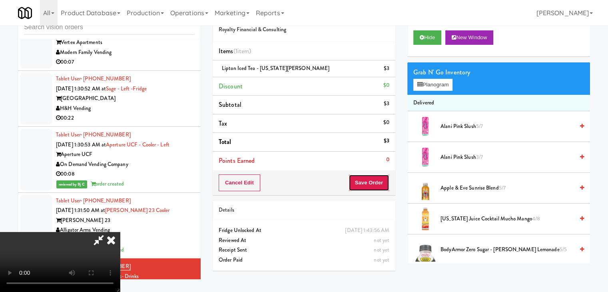
click at [377, 182] on button "Save Order" at bounding box center [368, 182] width 41 height 17
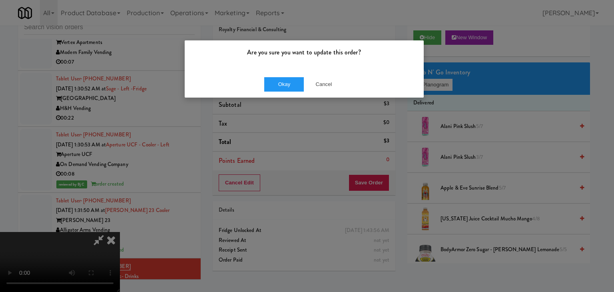
click at [276, 74] on div "Okay Cancel" at bounding box center [304, 84] width 239 height 27
click at [274, 81] on button "Okay" at bounding box center [284, 84] width 40 height 14
click at [274, 82] on button "Okay" at bounding box center [284, 84] width 40 height 14
